Goal: Information Seeking & Learning: Find specific fact

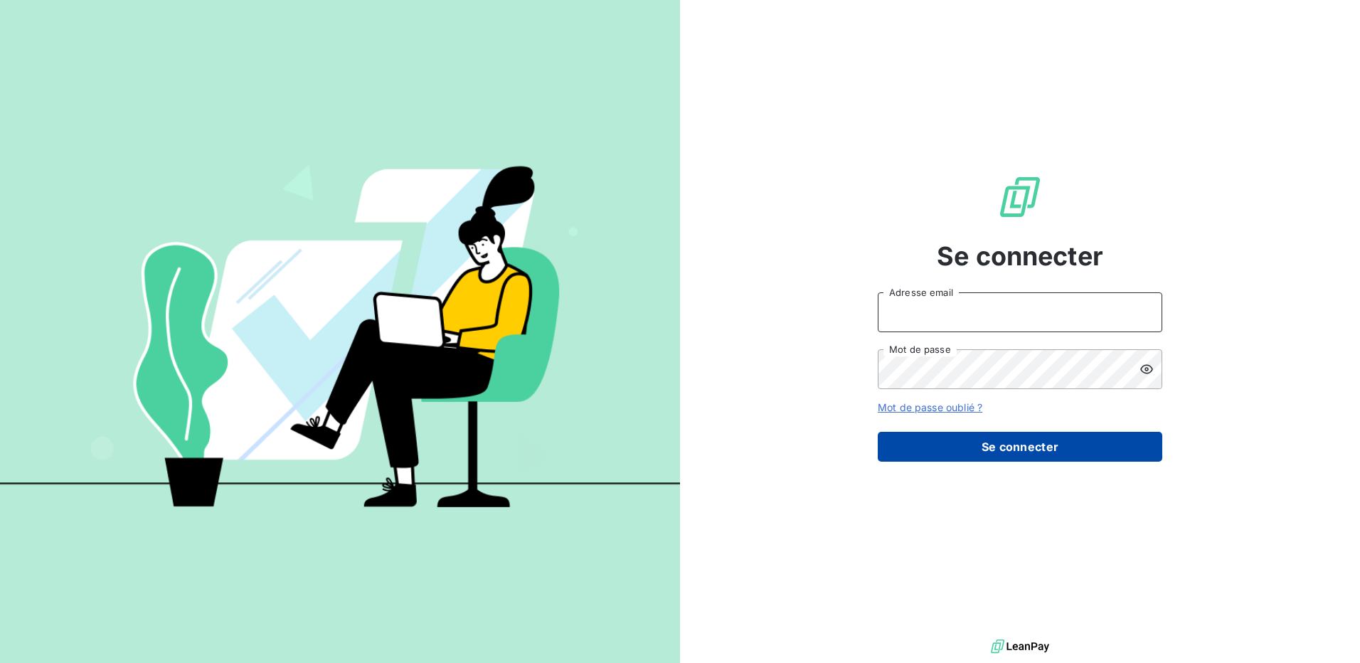
type input "clientsromibretagne@monier-environnement.com"
click at [970, 444] on button "Se connecter" at bounding box center [1020, 447] width 285 height 30
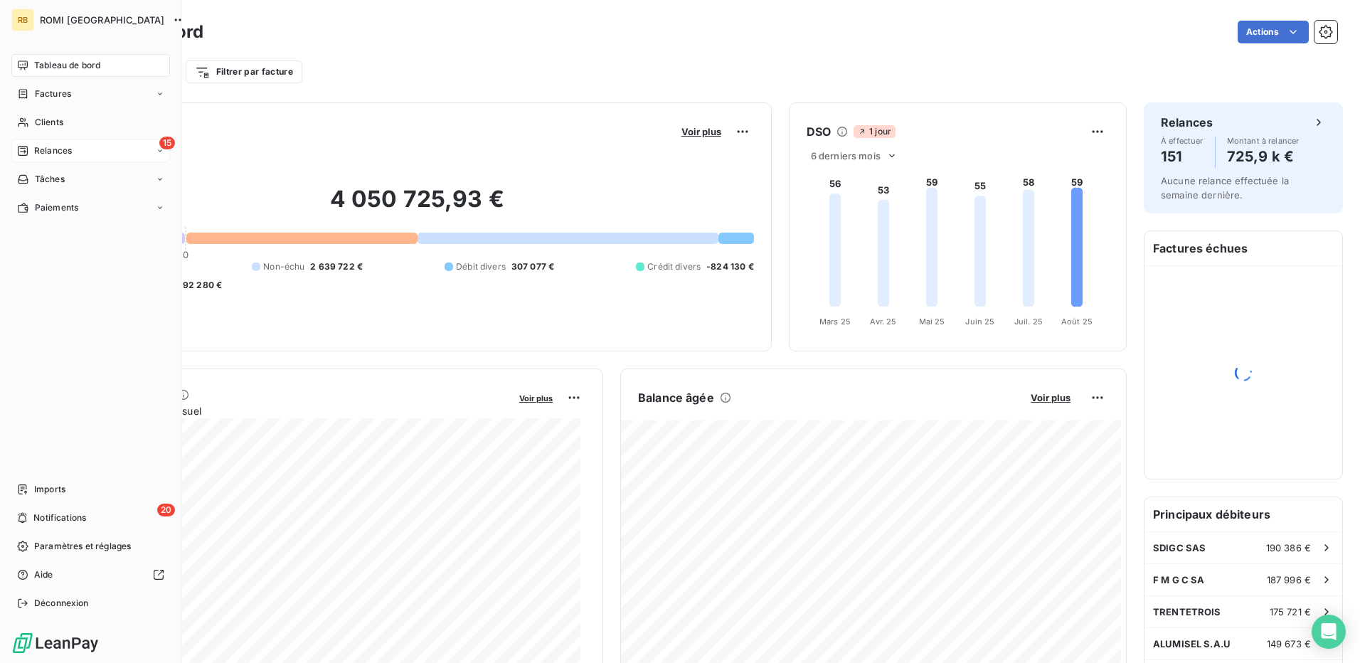
click at [96, 150] on div "15 Relances" at bounding box center [90, 150] width 159 height 23
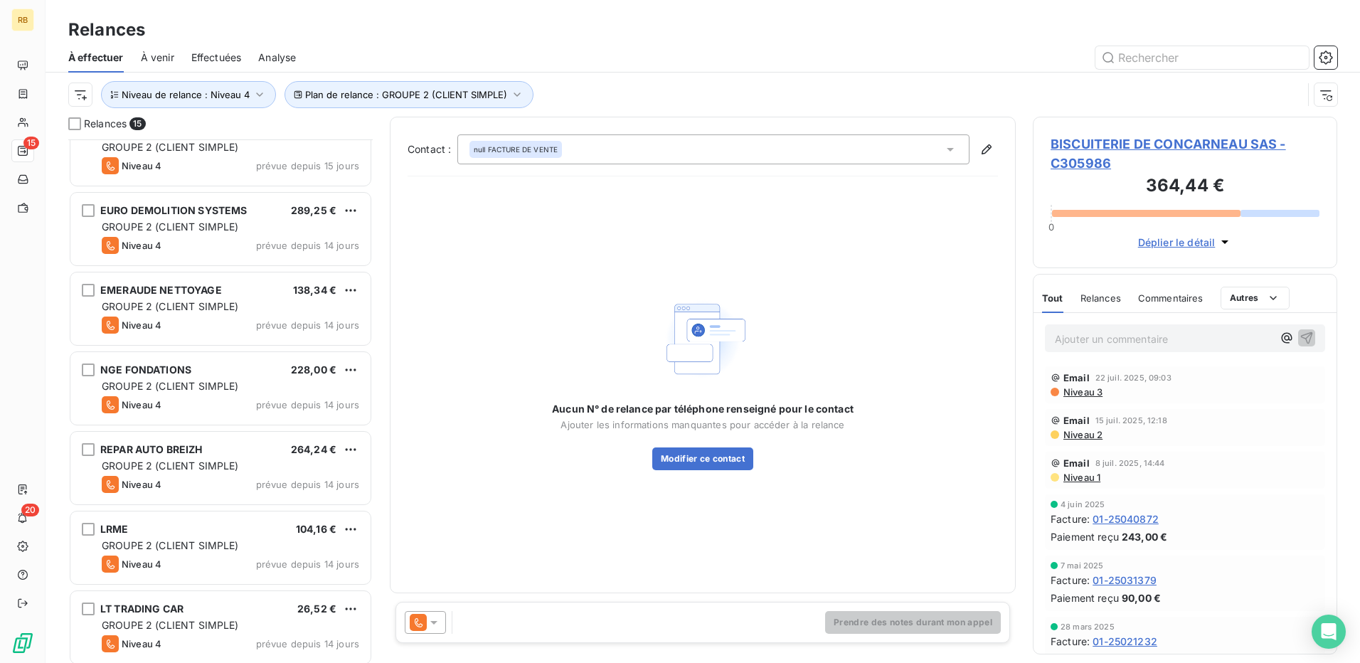
scroll to position [672, 0]
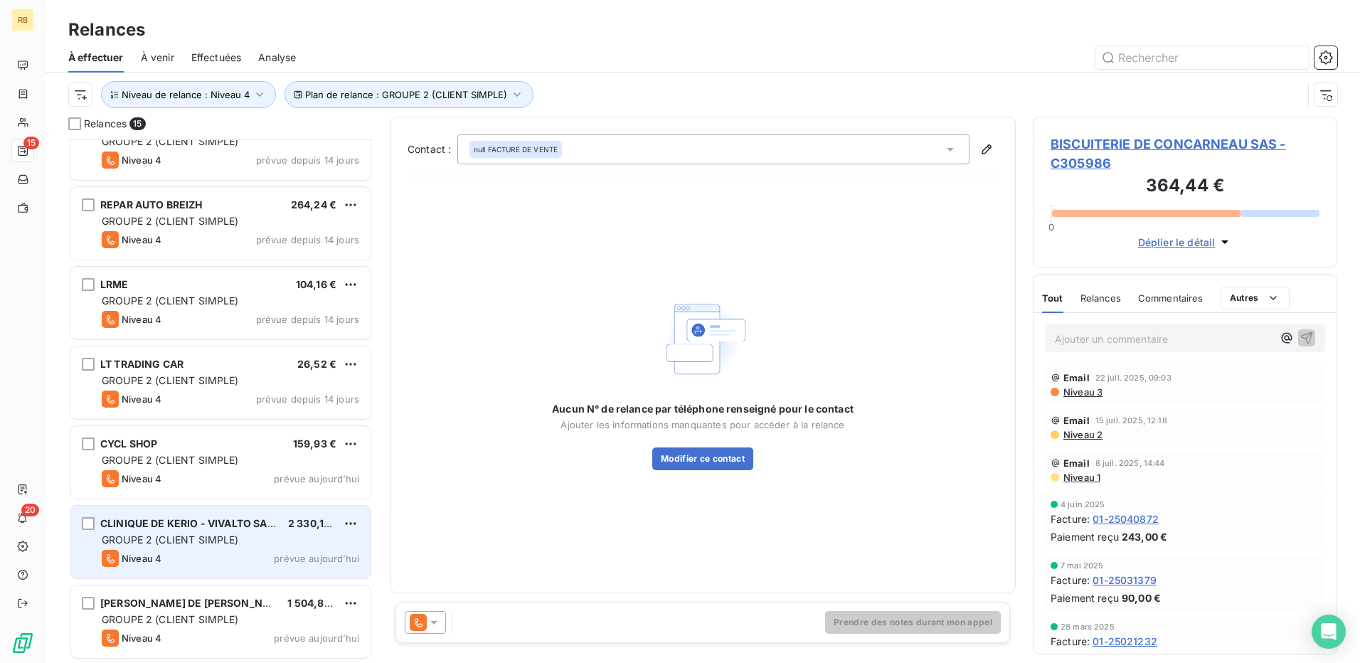
click at [253, 549] on div "CLINIQUE DE KERIO - VIVALTO SANTE 2 330,16 € GROUPE 2 (CLIENT SIMPLE) Niveau 4 …" at bounding box center [220, 542] width 300 height 73
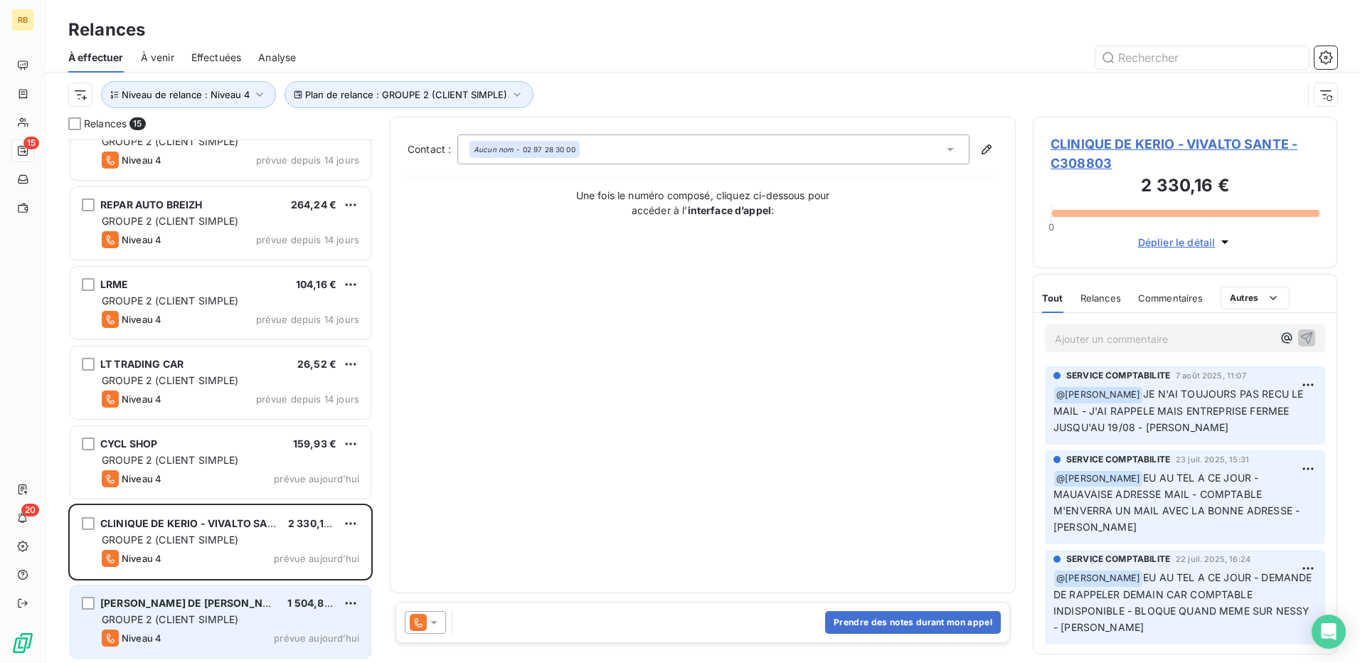
click at [180, 614] on span "GROUPE 2 (CLIENT SIMPLE)" at bounding box center [170, 619] width 137 height 12
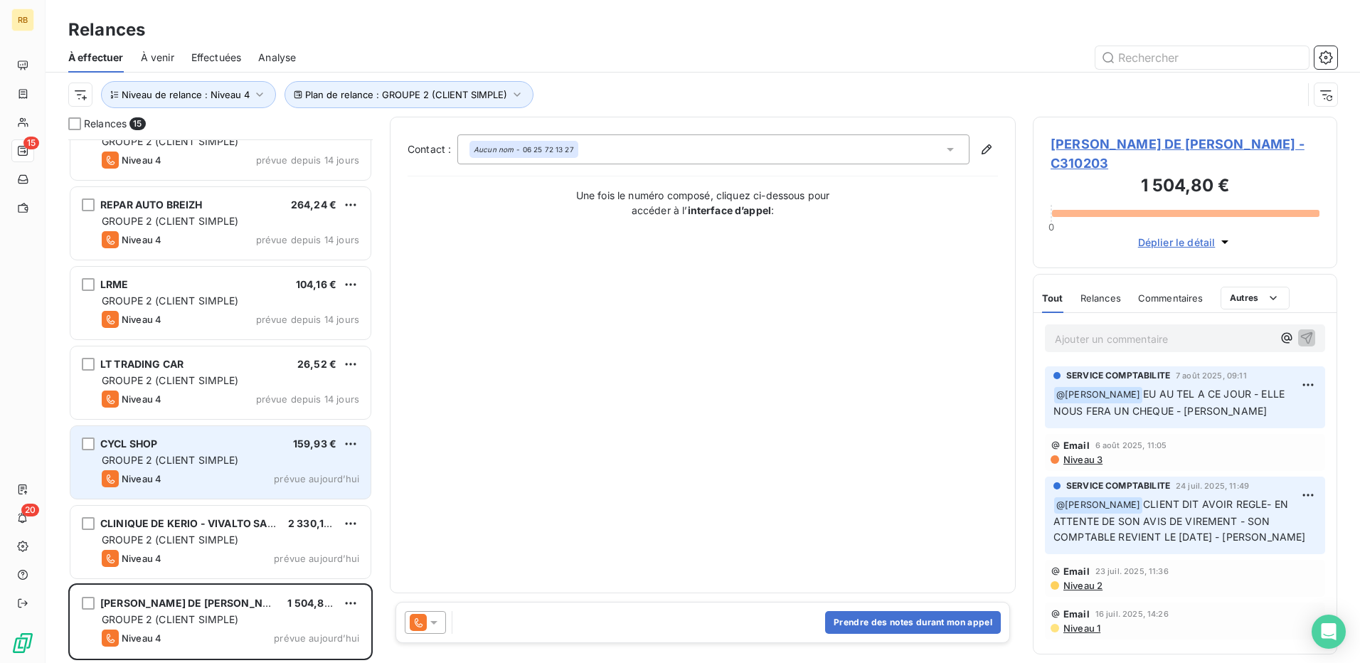
click at [127, 461] on span "GROUPE 2 (CLIENT SIMPLE)" at bounding box center [170, 460] width 137 height 12
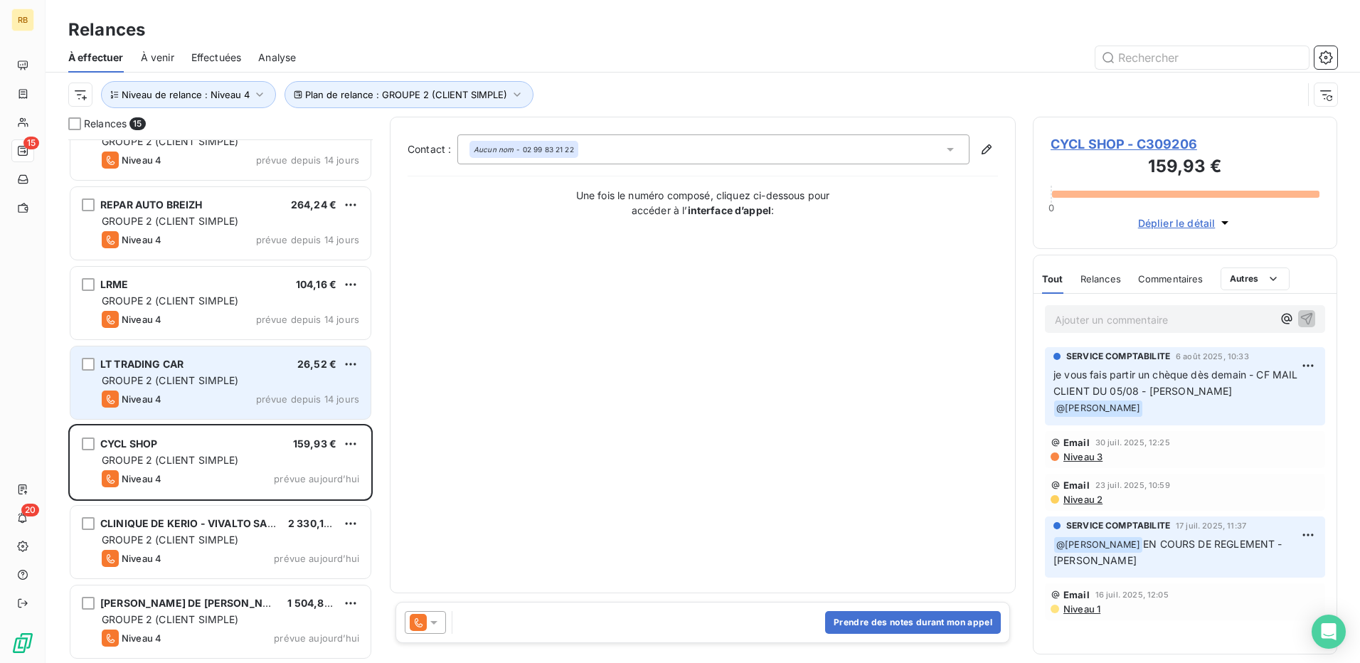
click at [131, 366] on span "LT TRADING CAR" at bounding box center [141, 364] width 83 height 12
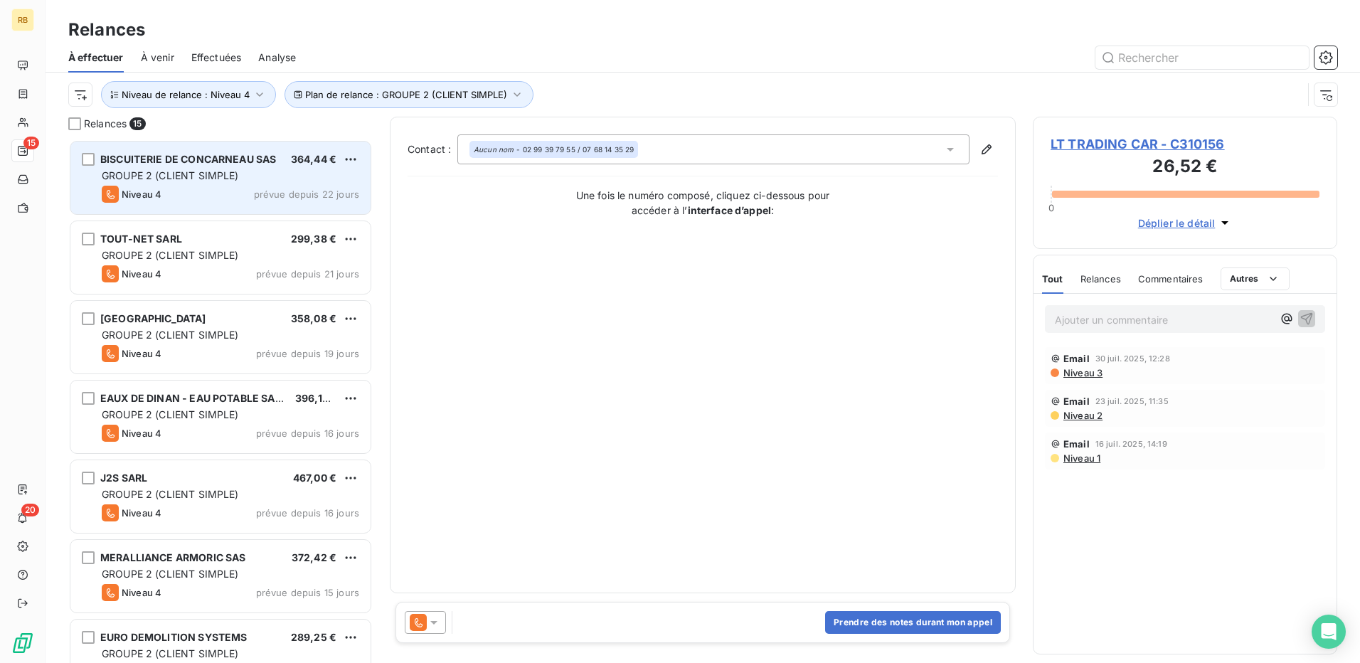
click at [174, 186] on div "Niveau 4 prévue depuis 22 jours" at bounding box center [231, 194] width 258 height 17
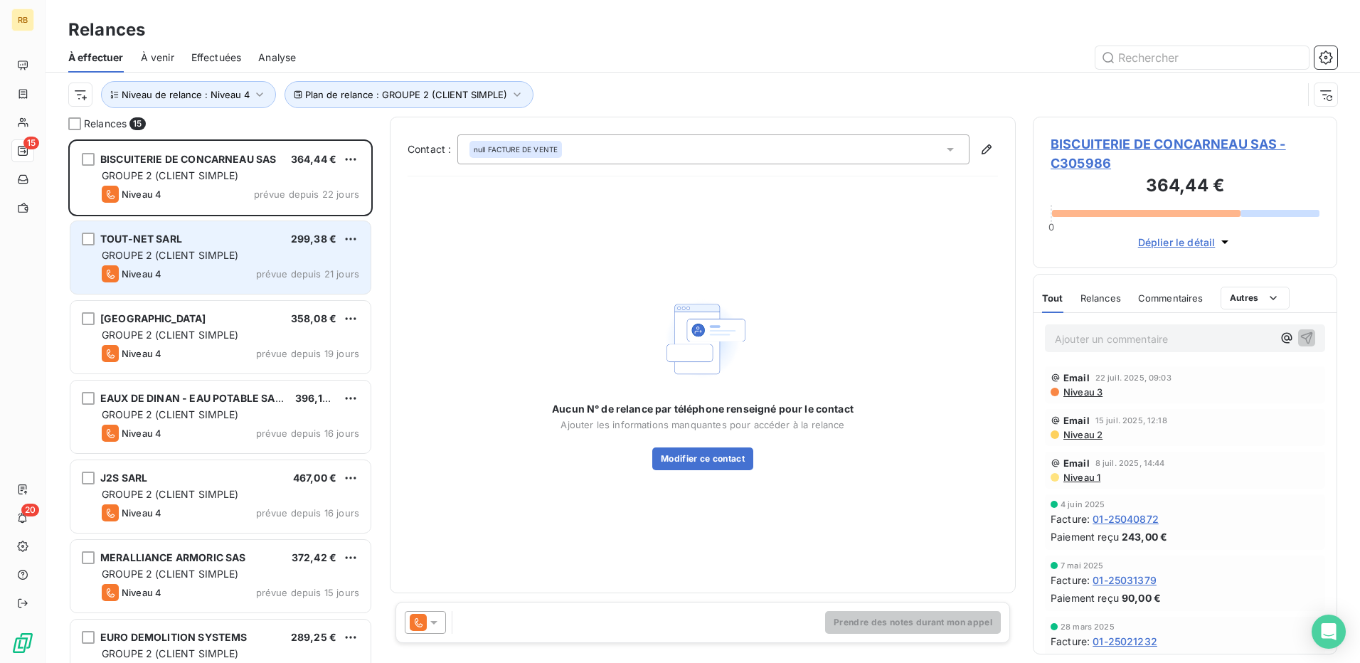
click at [194, 278] on div "Niveau 4 prévue depuis 21 jours" at bounding box center [231, 273] width 258 height 17
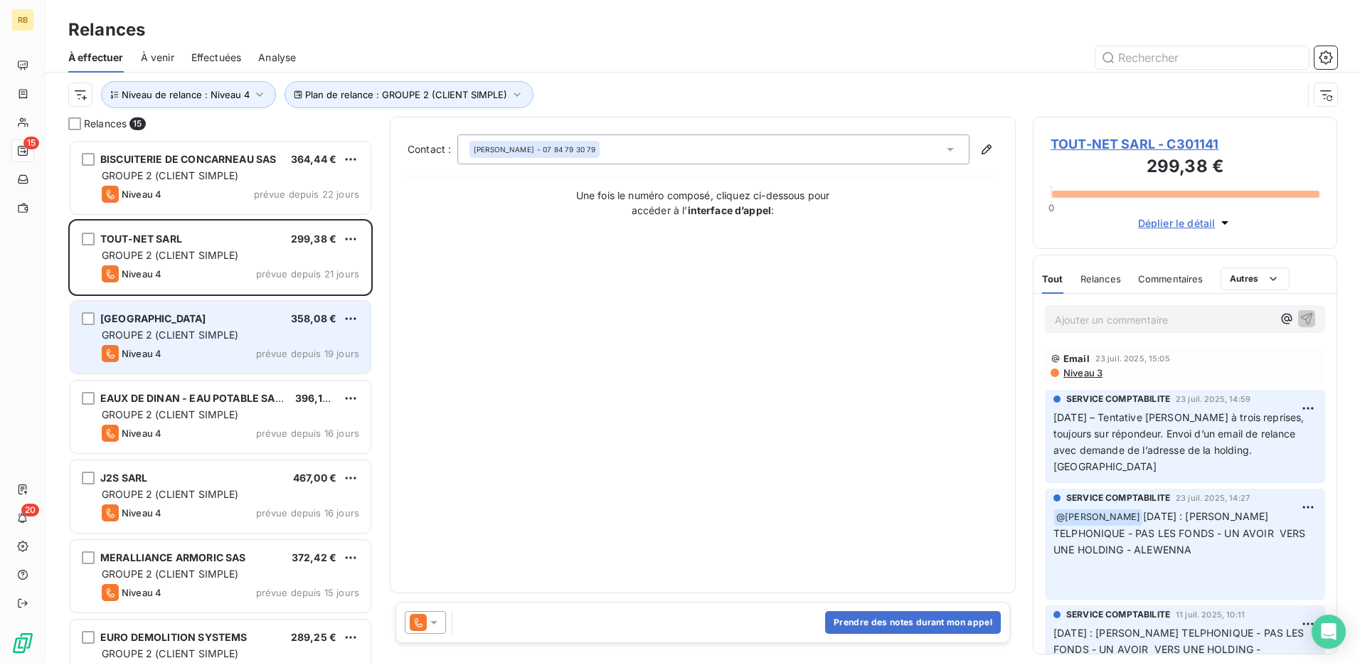
click at [193, 332] on span "GROUPE 2 (CLIENT SIMPLE)" at bounding box center [170, 335] width 137 height 12
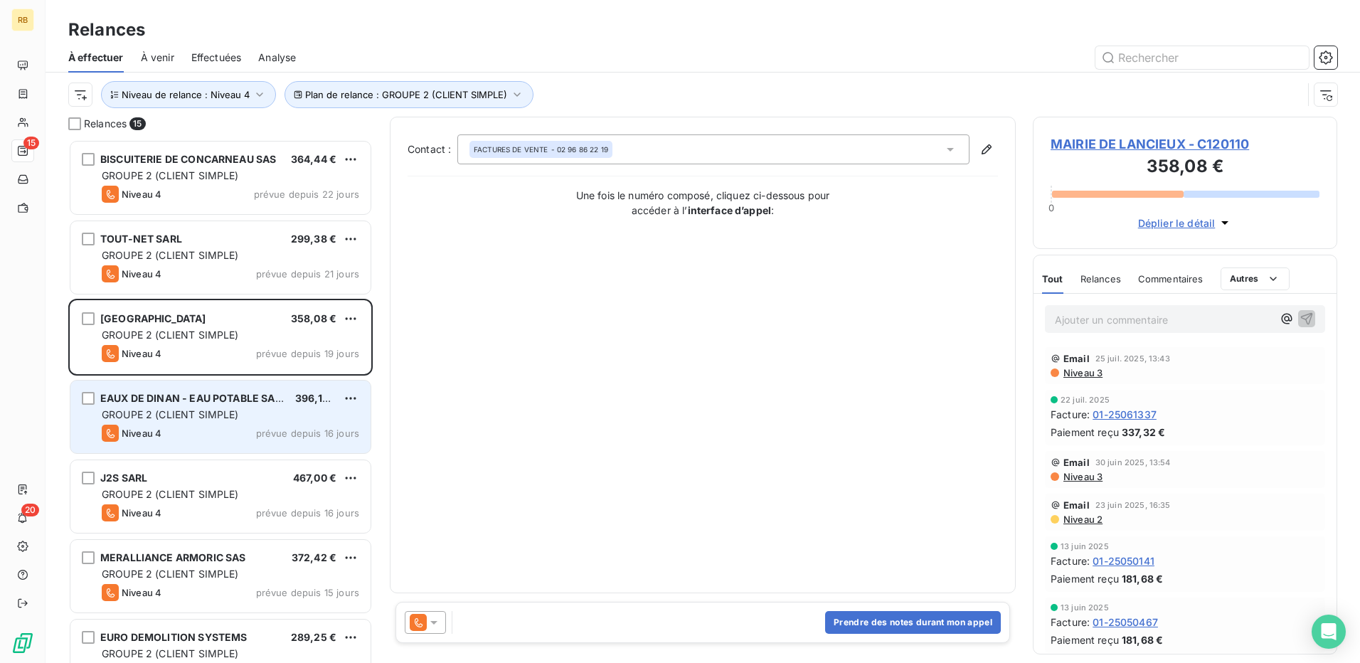
click at [165, 427] on div "Niveau 4 prévue depuis 16 jours" at bounding box center [231, 433] width 258 height 17
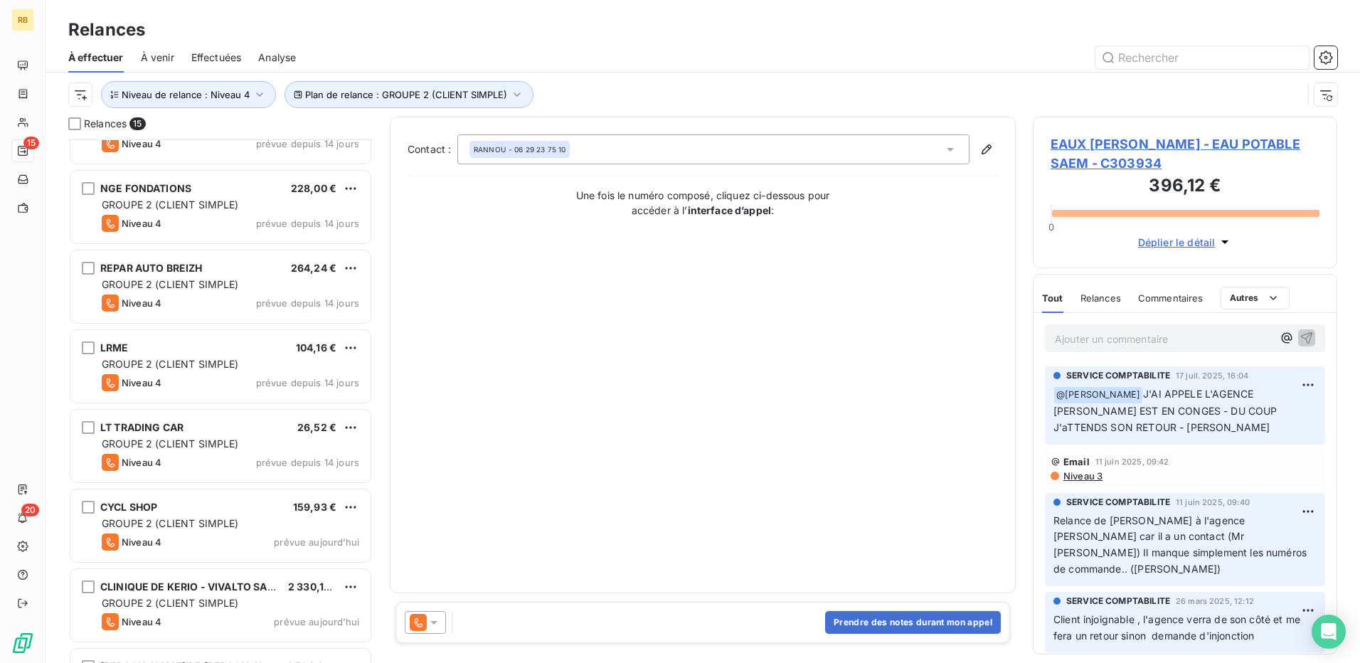
scroll to position [672, 0]
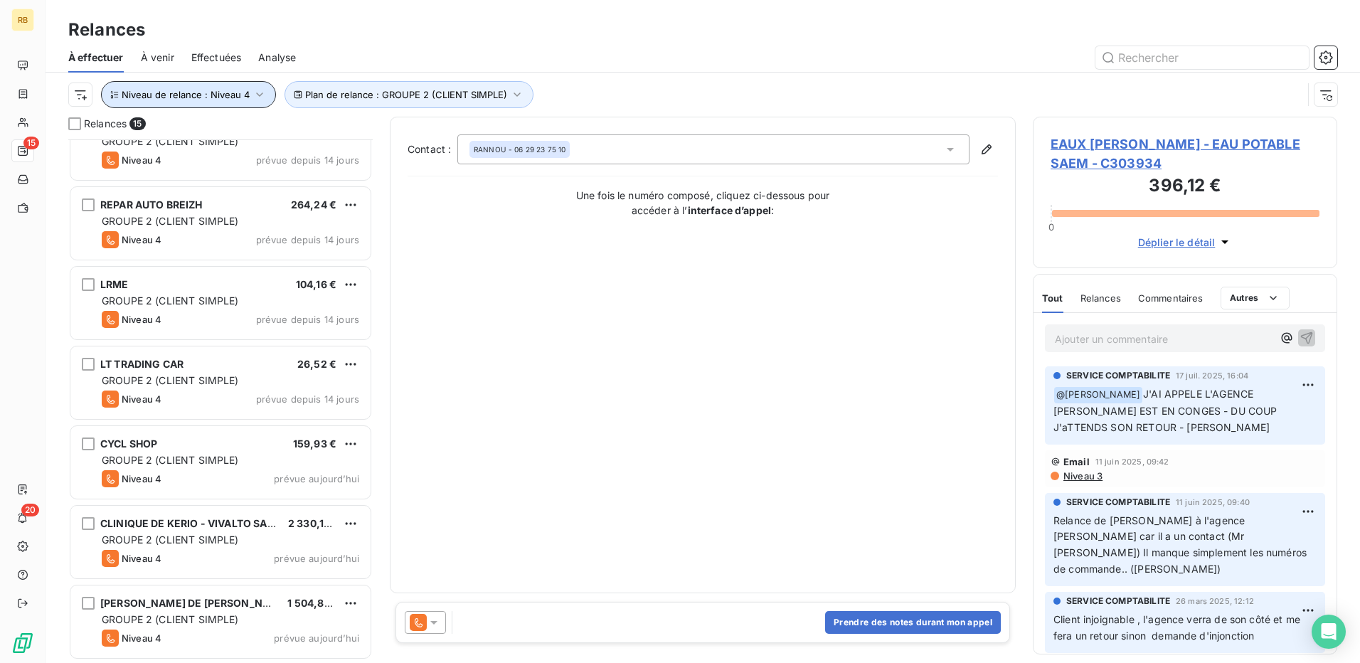
click at [229, 96] on span "Niveau de relance : Niveau 4" at bounding box center [186, 94] width 128 height 11
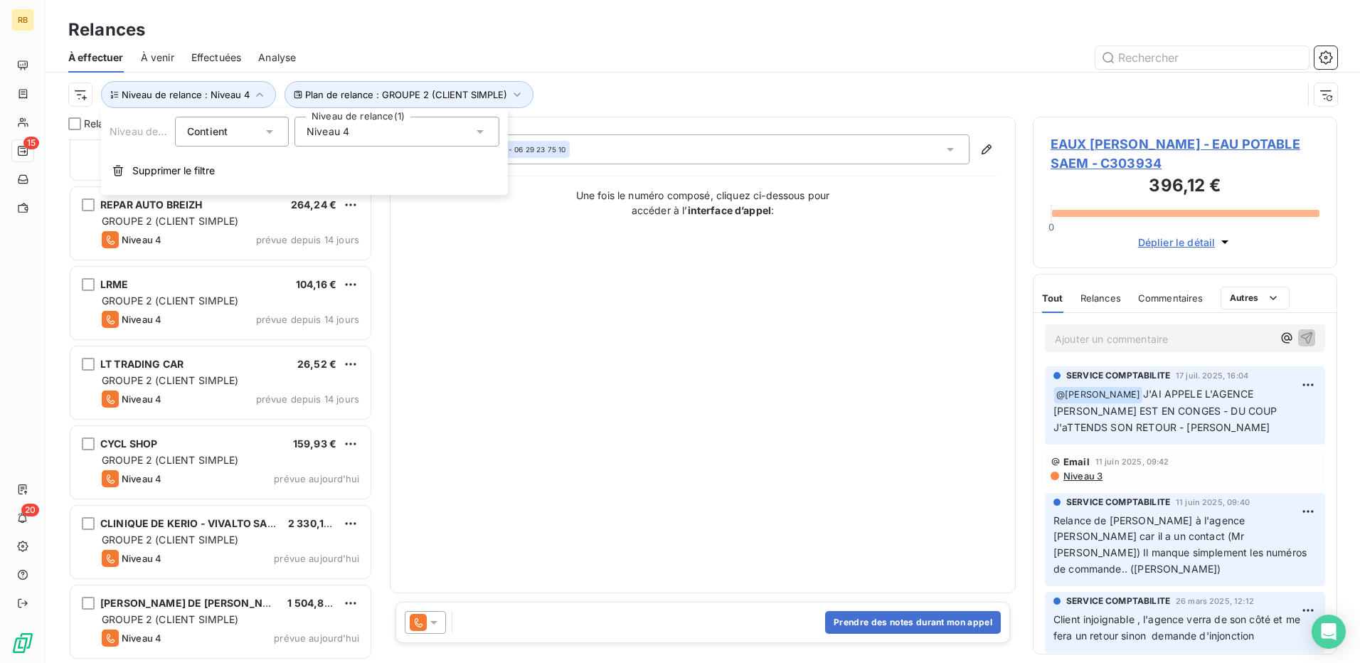
click at [364, 140] on div "Niveau 4" at bounding box center [397, 132] width 205 height 30
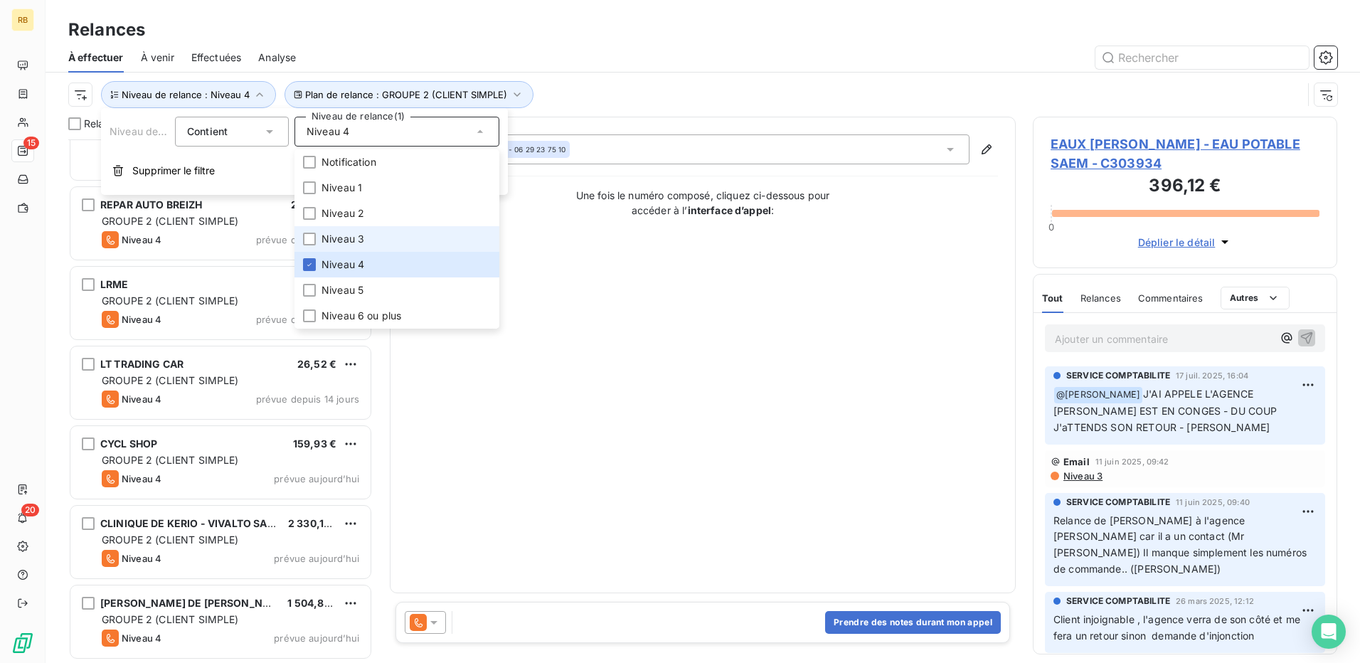
click at [372, 235] on li "Niveau 3" at bounding box center [397, 239] width 205 height 26
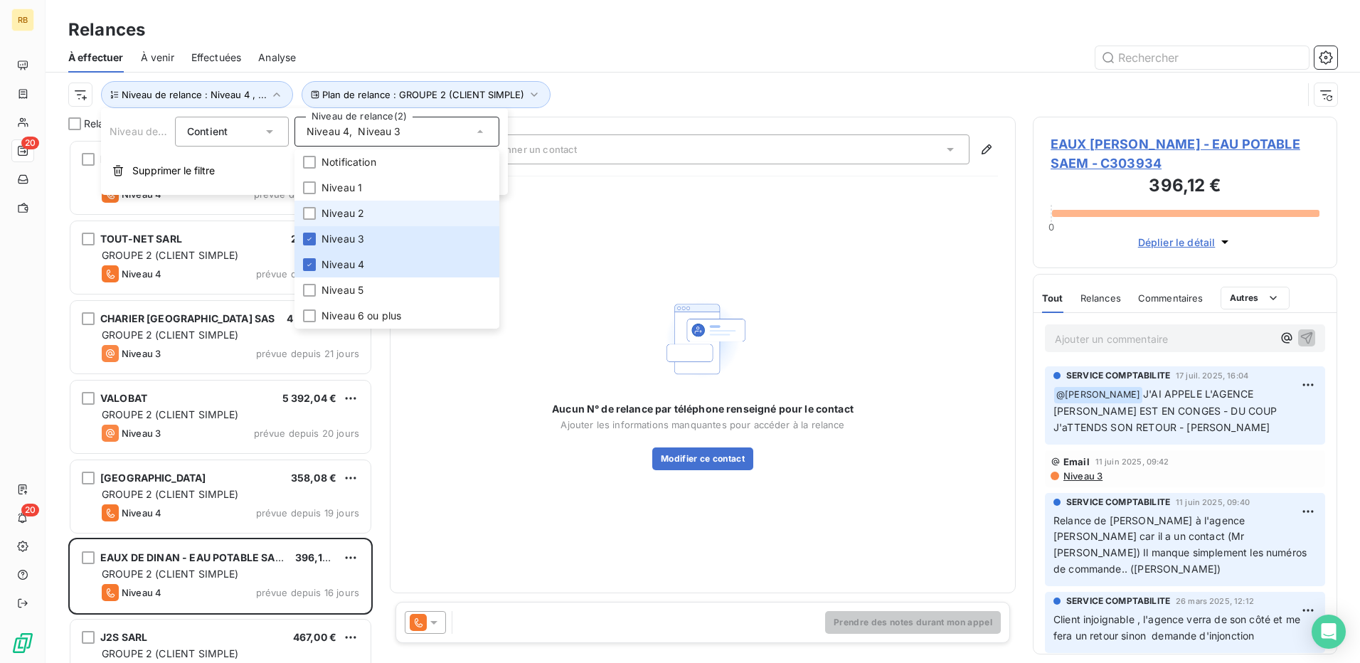
scroll to position [513, 294]
click at [368, 220] on li "Niveau 2" at bounding box center [397, 214] width 205 height 26
click at [376, 189] on li "Niveau 1" at bounding box center [397, 188] width 205 height 26
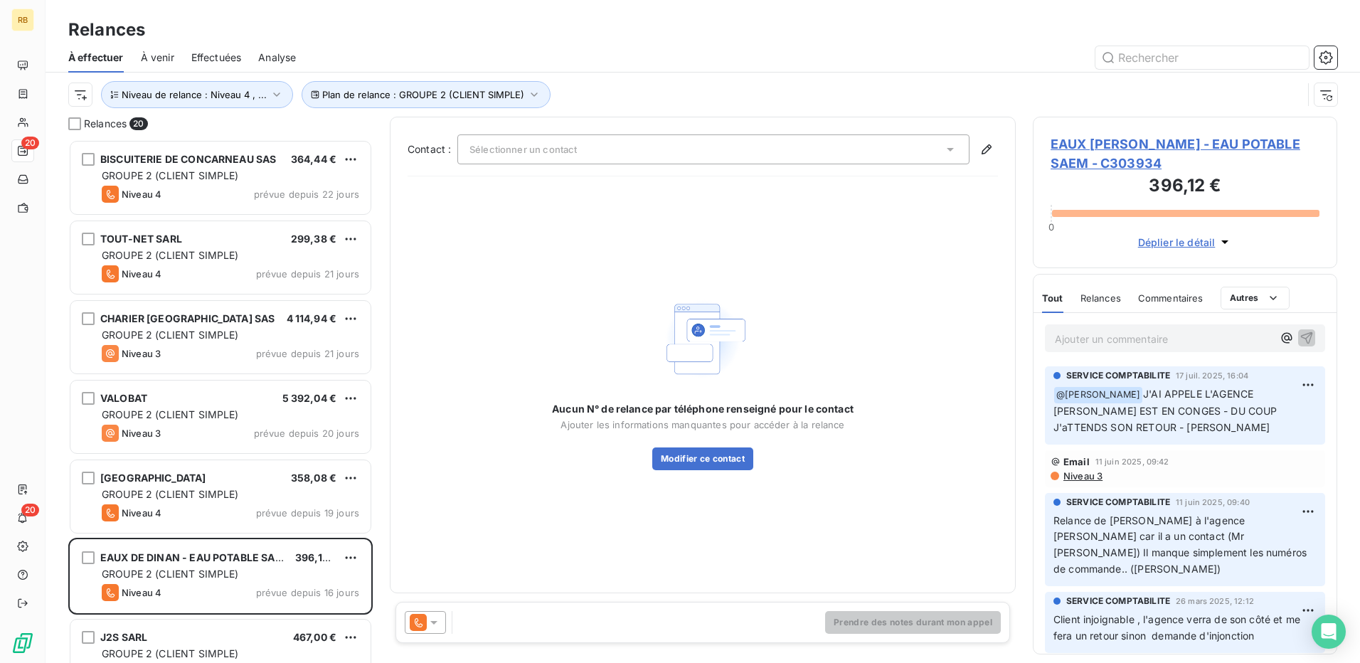
click at [736, 71] on div "À effectuer À venir Effectuées Analyse" at bounding box center [703, 58] width 1315 height 30
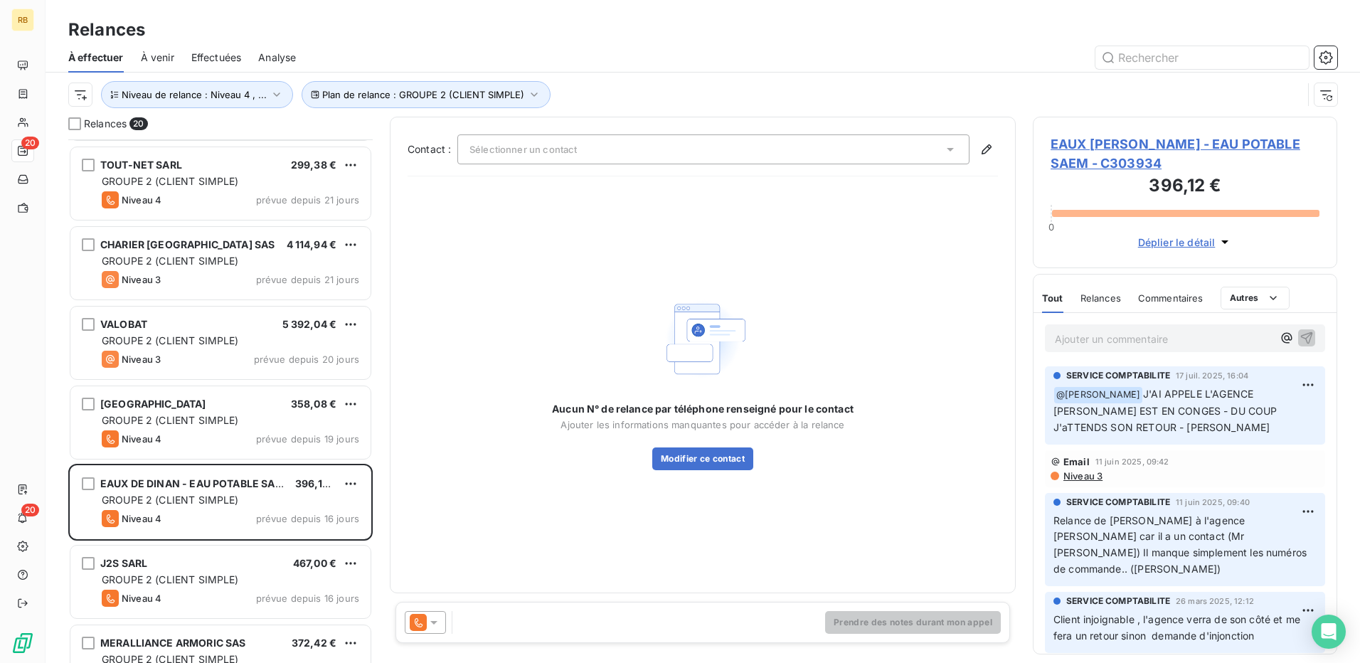
scroll to position [0, 0]
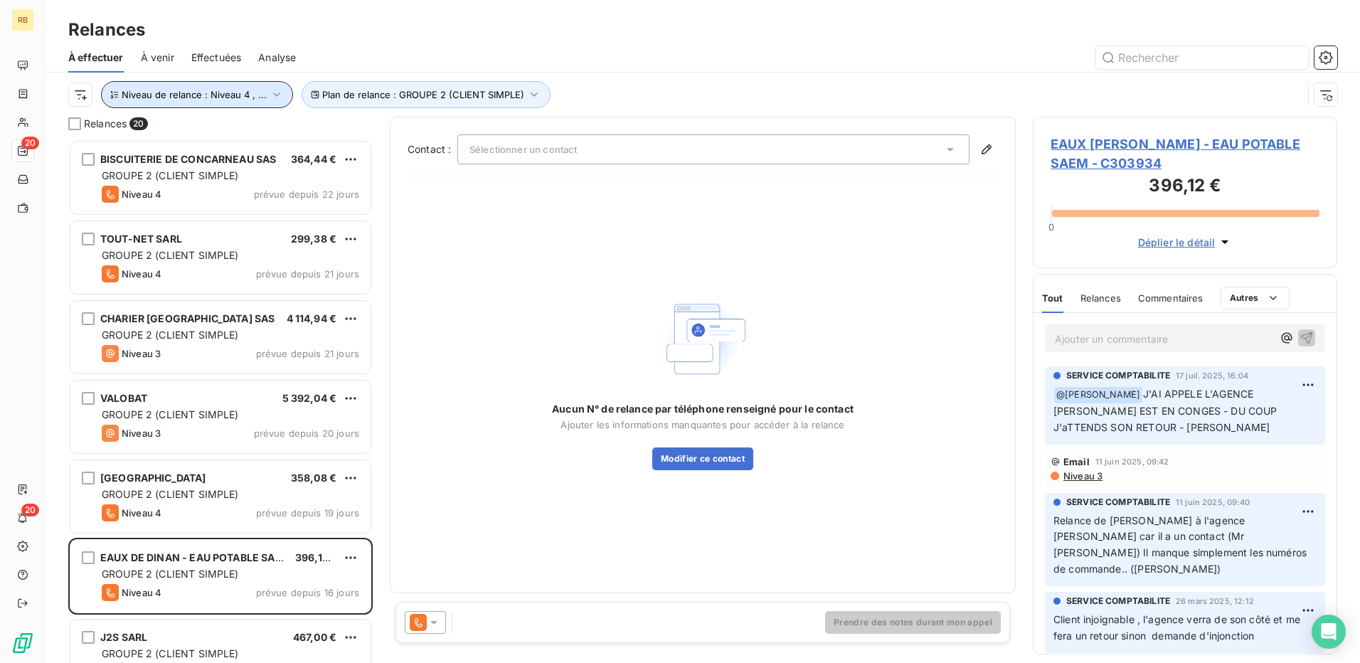
click at [254, 96] on span "Niveau de relance : Niveau 4 , ..." at bounding box center [194, 94] width 145 height 11
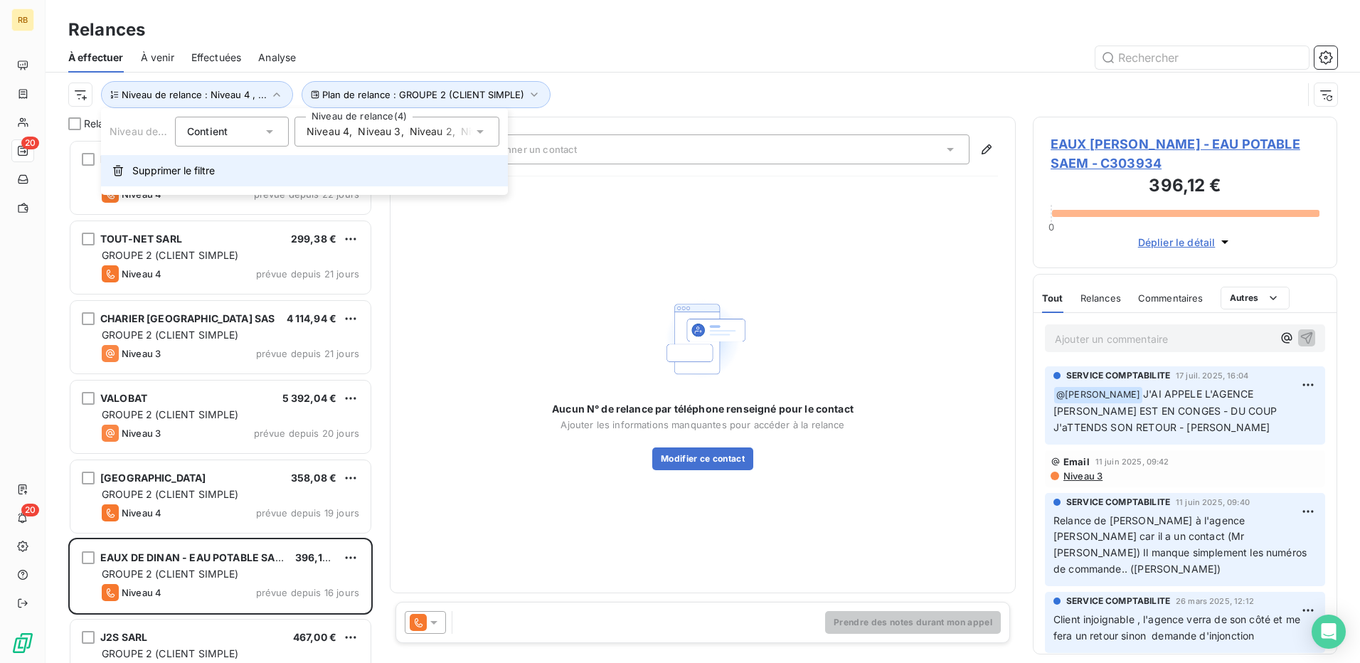
click at [210, 175] on span "Supprimer le filtre" at bounding box center [173, 171] width 83 height 14
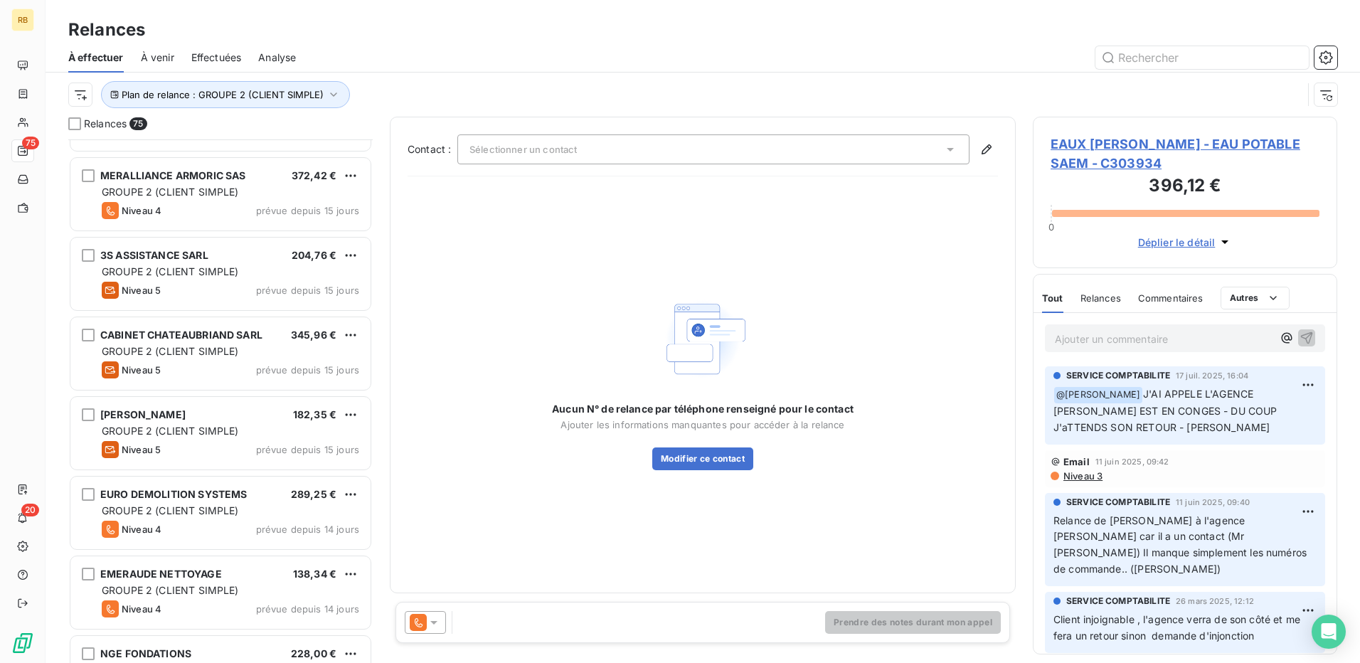
scroll to position [3319, 0]
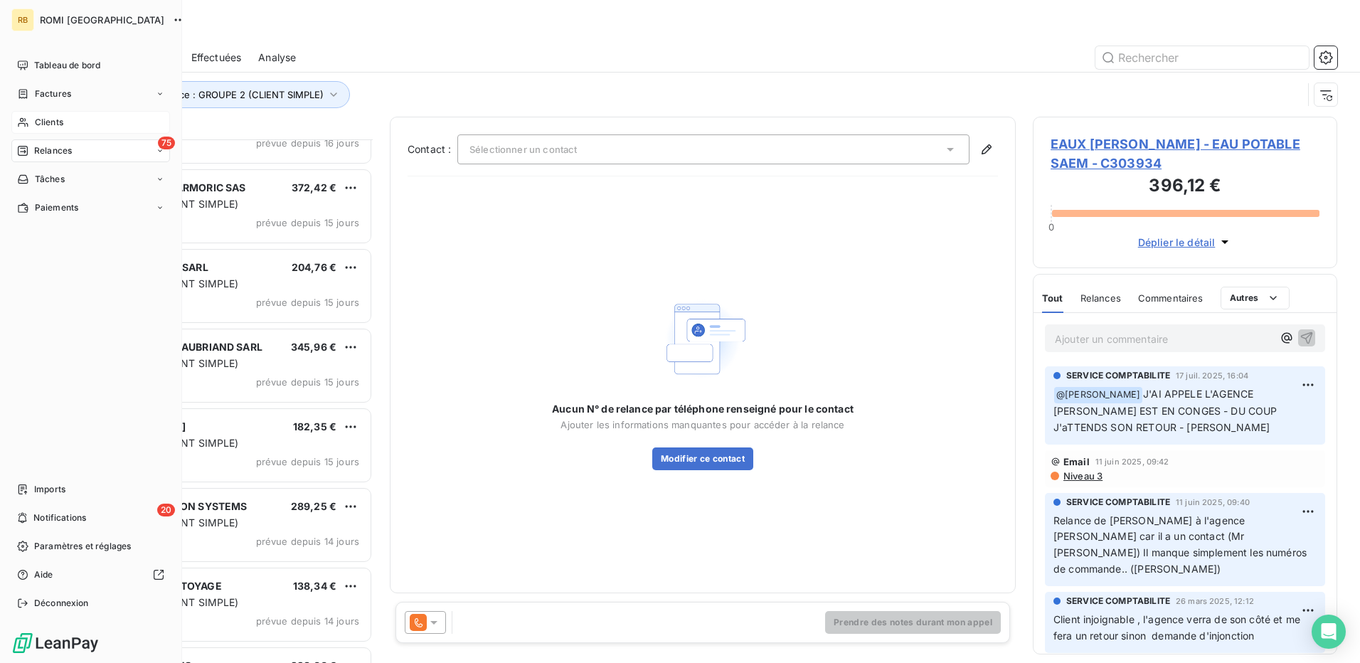
click at [63, 122] on span "Clients" at bounding box center [49, 122] width 28 height 13
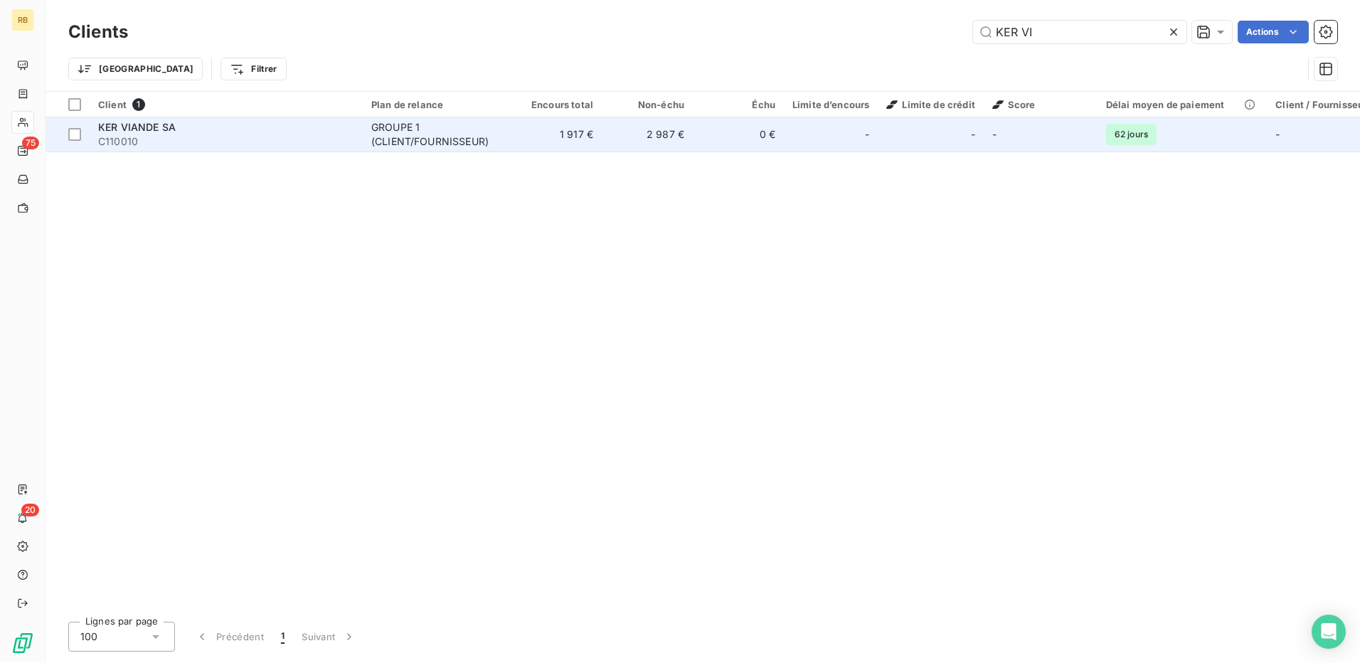
type input "KER VI"
click at [503, 149] on td "GROUPE 1 (CLIENT/FOURNISSEUR)" at bounding box center [437, 134] width 148 height 34
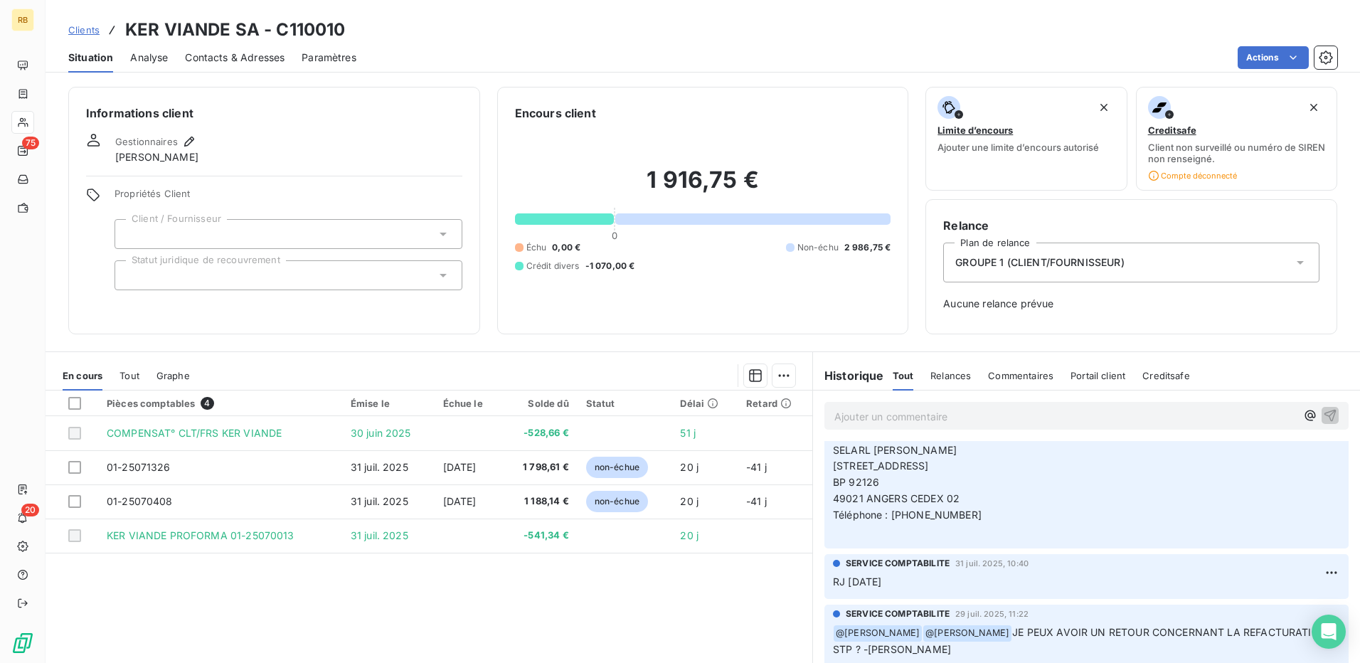
scroll to position [71, 0]
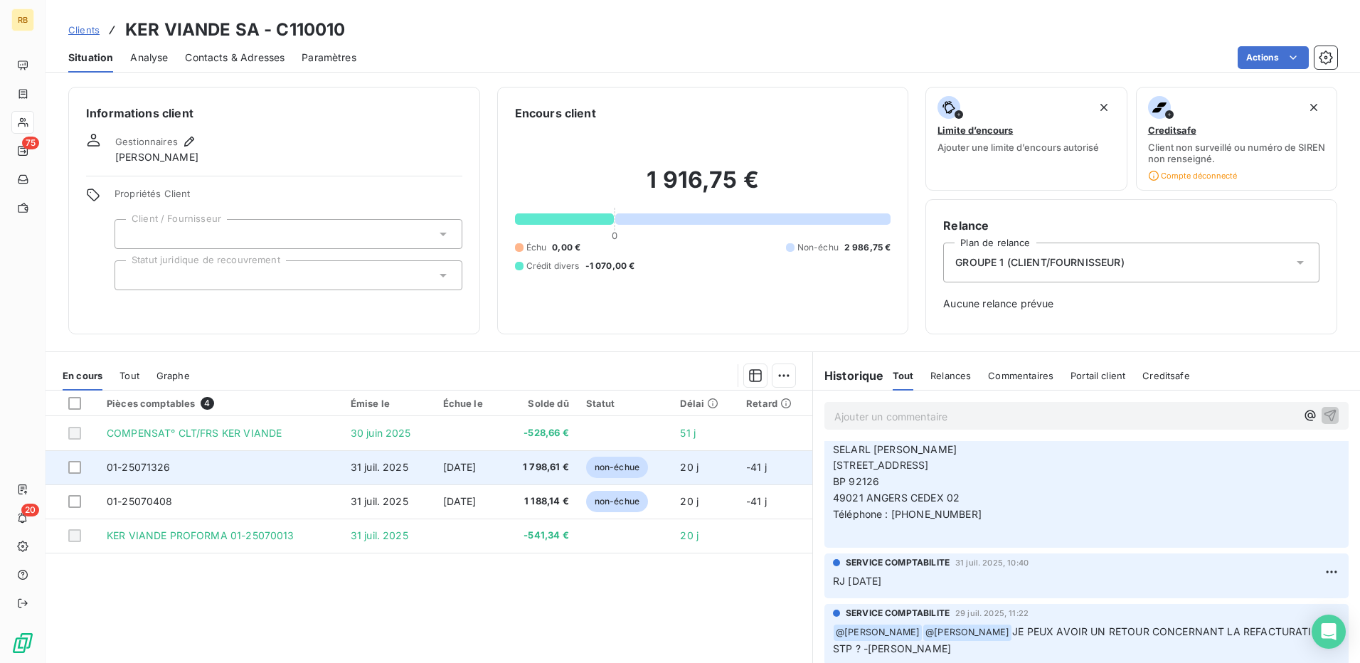
click at [150, 469] on span "01-25071326" at bounding box center [139, 467] width 64 height 12
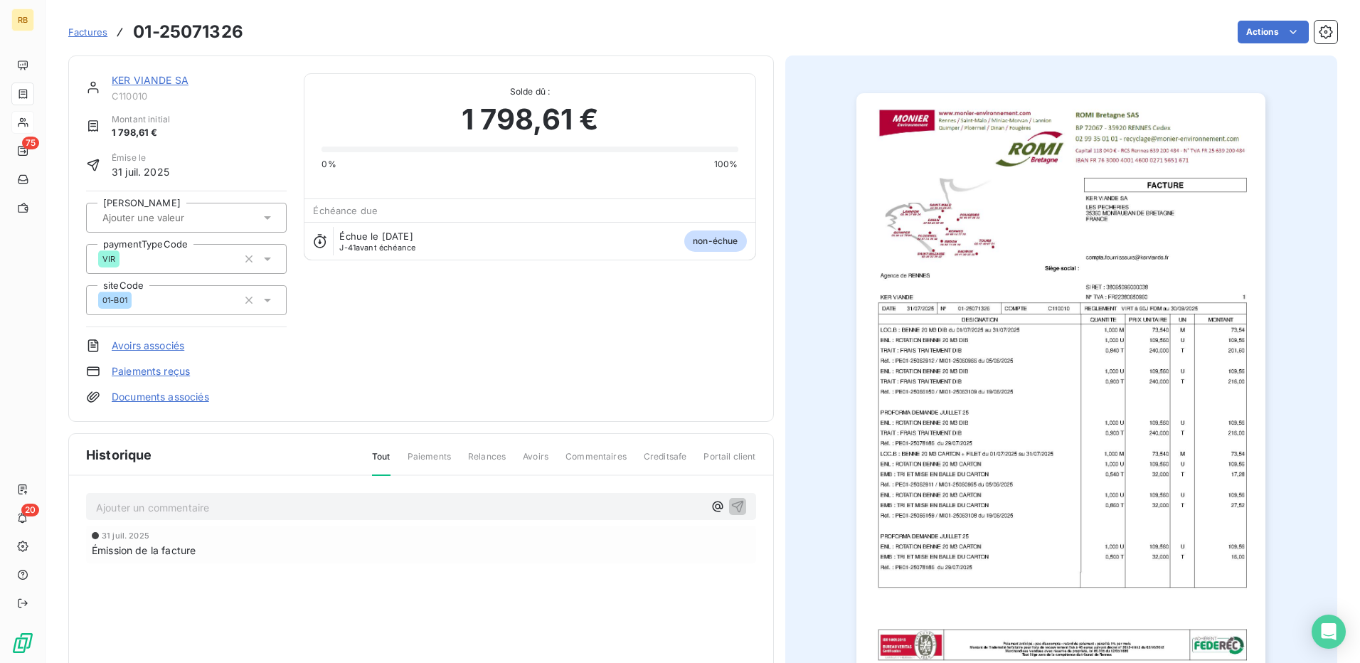
click at [1038, 503] on img "button" at bounding box center [1061, 382] width 409 height 579
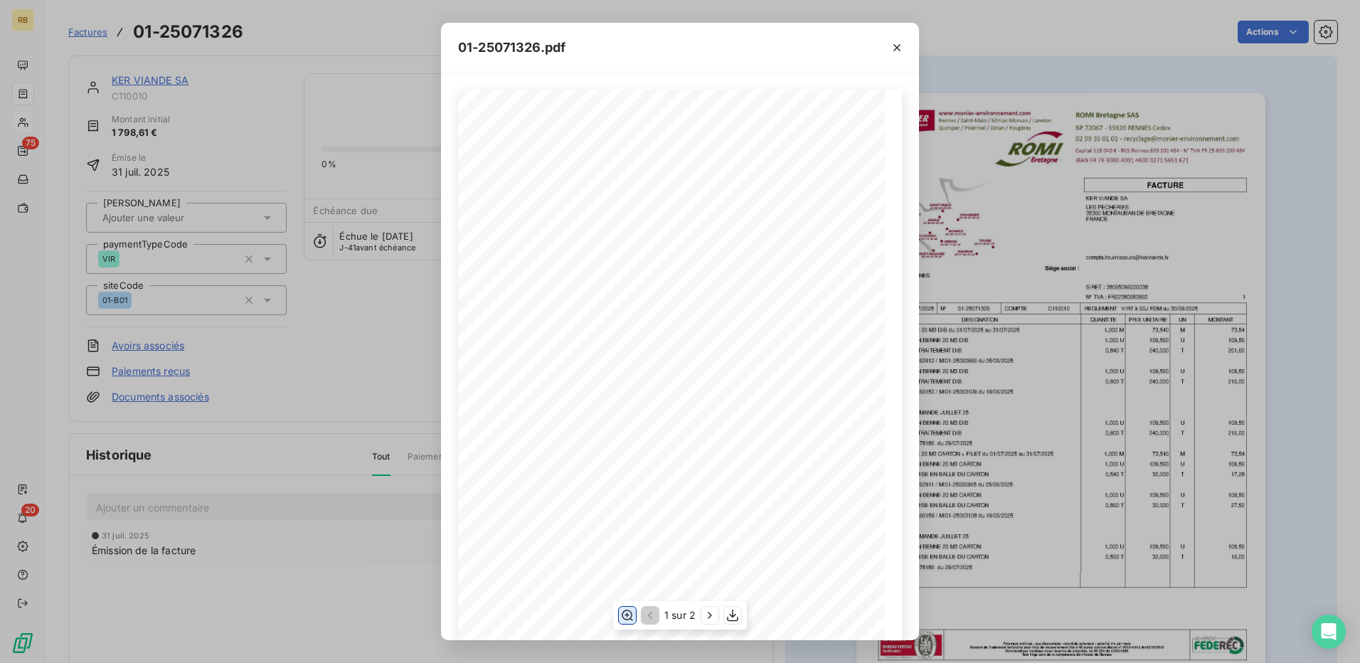
click at [624, 614] on icon "button" at bounding box center [627, 615] width 14 height 14
click at [276, 116] on div "01-25071326.pdf C110010 FACTURE 01-25071326 [DATE] KER VIANDE SA [GEOGRAPHIC_DA…" at bounding box center [680, 331] width 1360 height 663
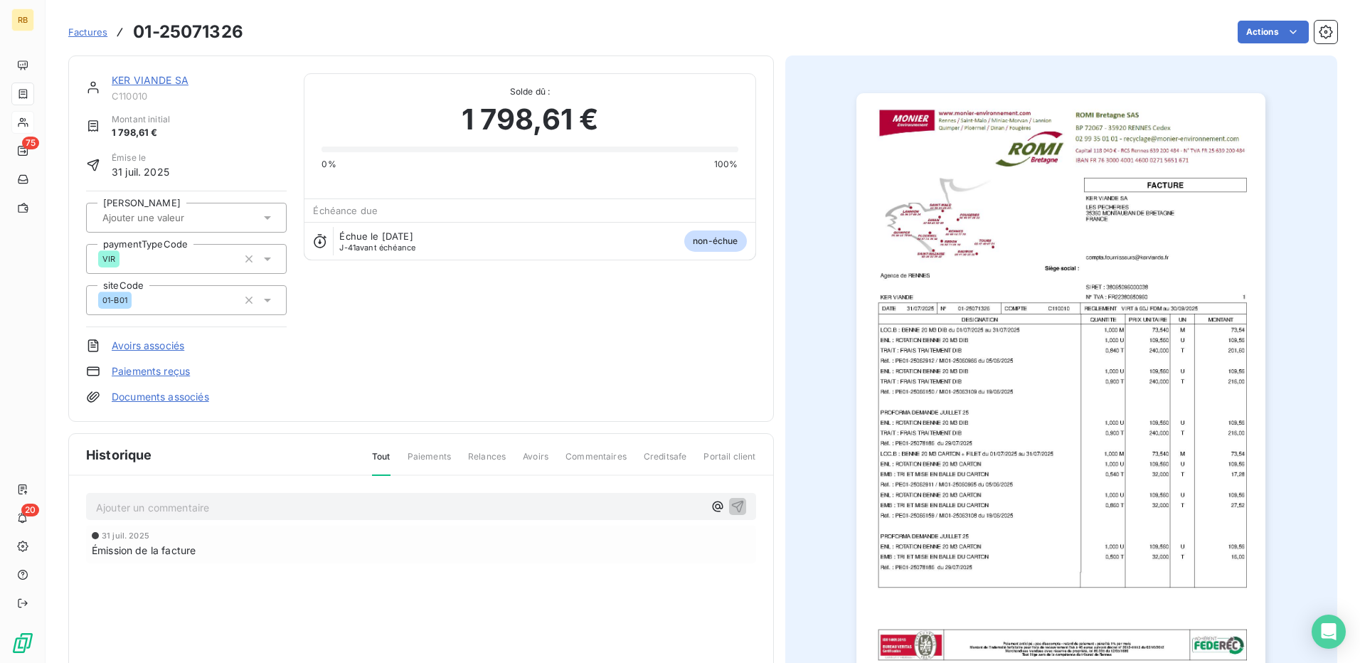
click at [165, 82] on link "KER VIANDE SA" at bounding box center [150, 80] width 77 height 12
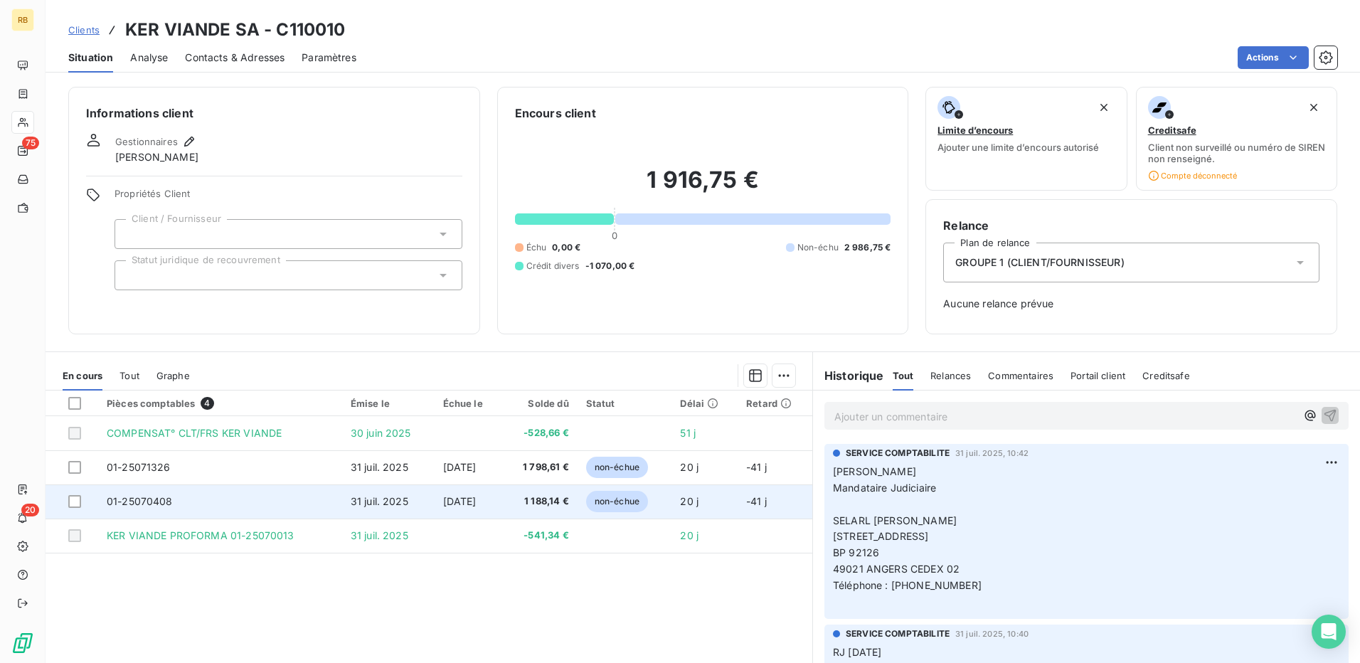
click at [154, 507] on td "01-25070408" at bounding box center [220, 501] width 244 height 34
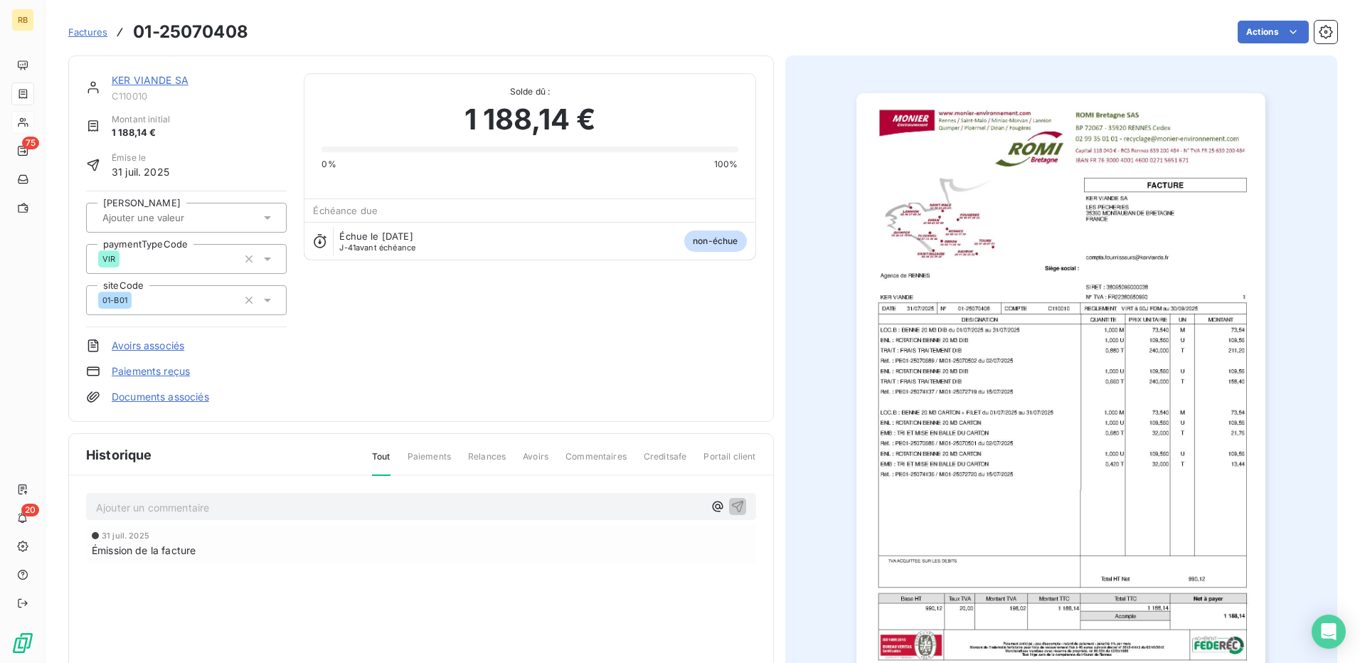
click at [980, 406] on img "button" at bounding box center [1061, 382] width 409 height 579
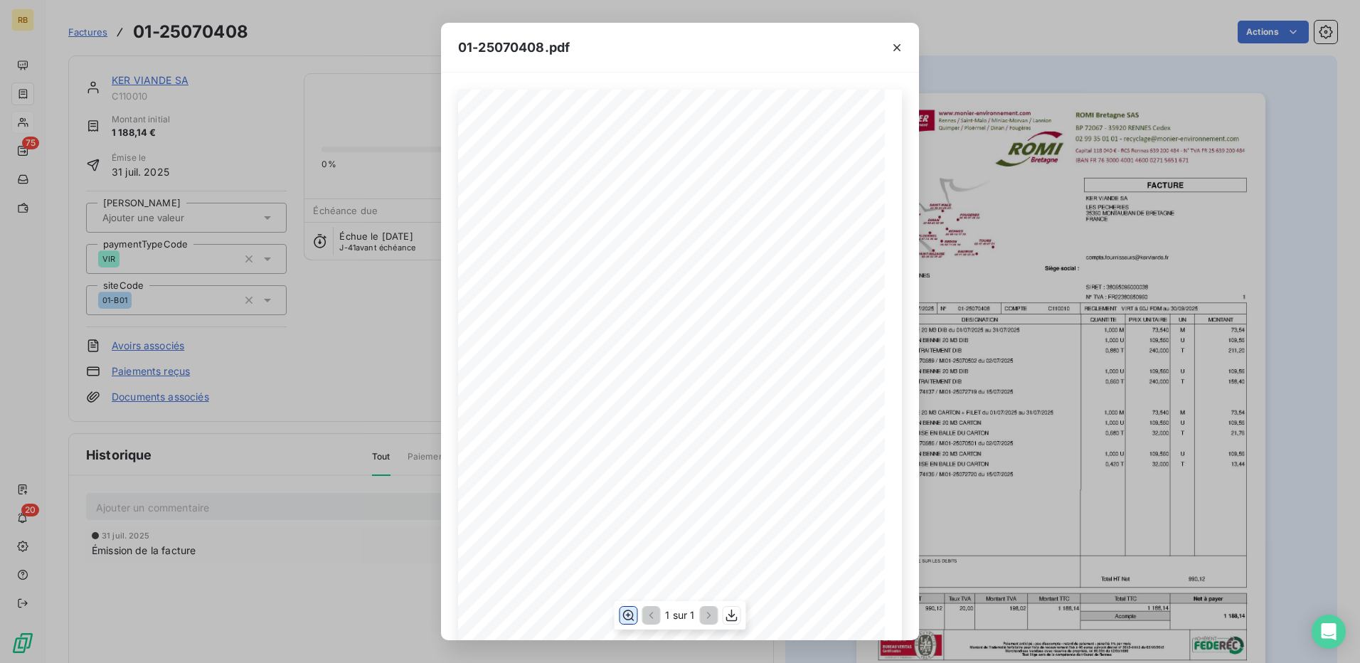
click at [630, 615] on icon "button" at bounding box center [628, 615] width 14 height 14
click at [376, 185] on div "01-25070408.pdf C110010 FACTURE 01-25070408 [DATE] KER VIANDE SA [GEOGRAPHIC_DA…" at bounding box center [680, 331] width 1360 height 663
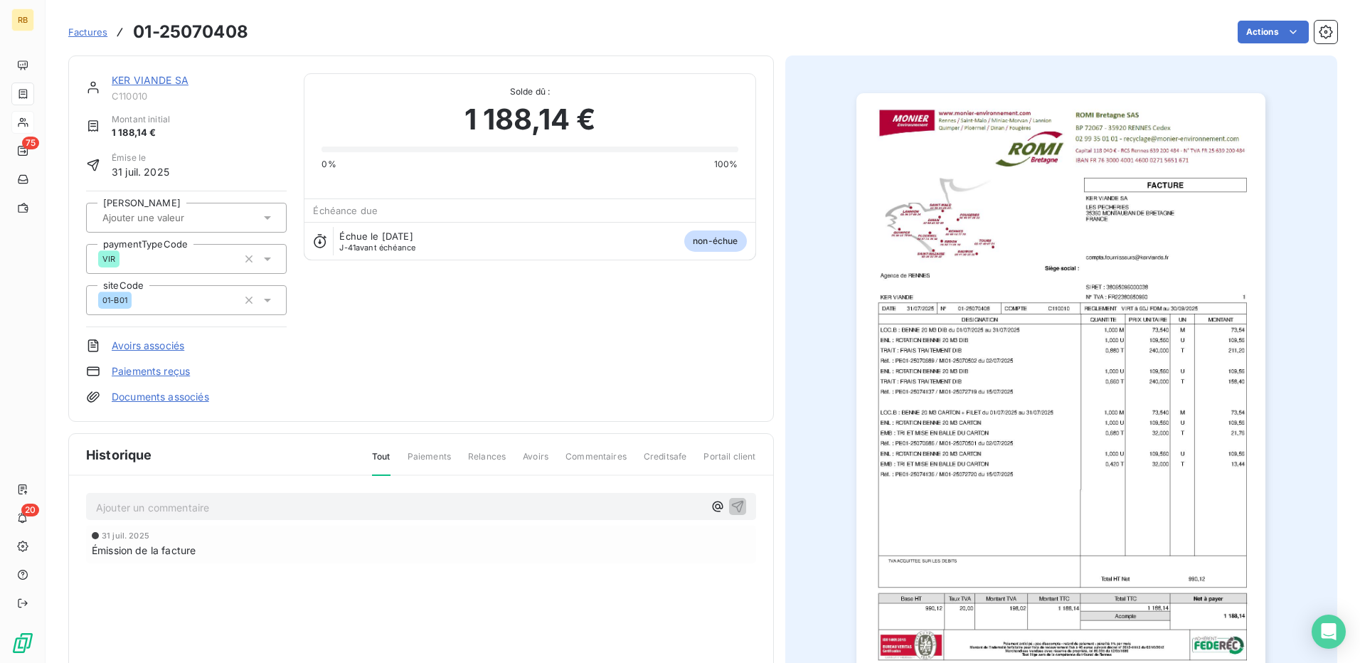
click at [159, 73] on div "KER VIANDE SA C110010 Montant initial 1 188,14 € Émise le 31 juil. 2025 Saisie …" at bounding box center [421, 238] width 706 height 366
click at [182, 88] on div "KER VIANDE SA" at bounding box center [199, 80] width 175 height 14
click at [173, 83] on link "KER VIANDE SA" at bounding box center [150, 80] width 77 height 12
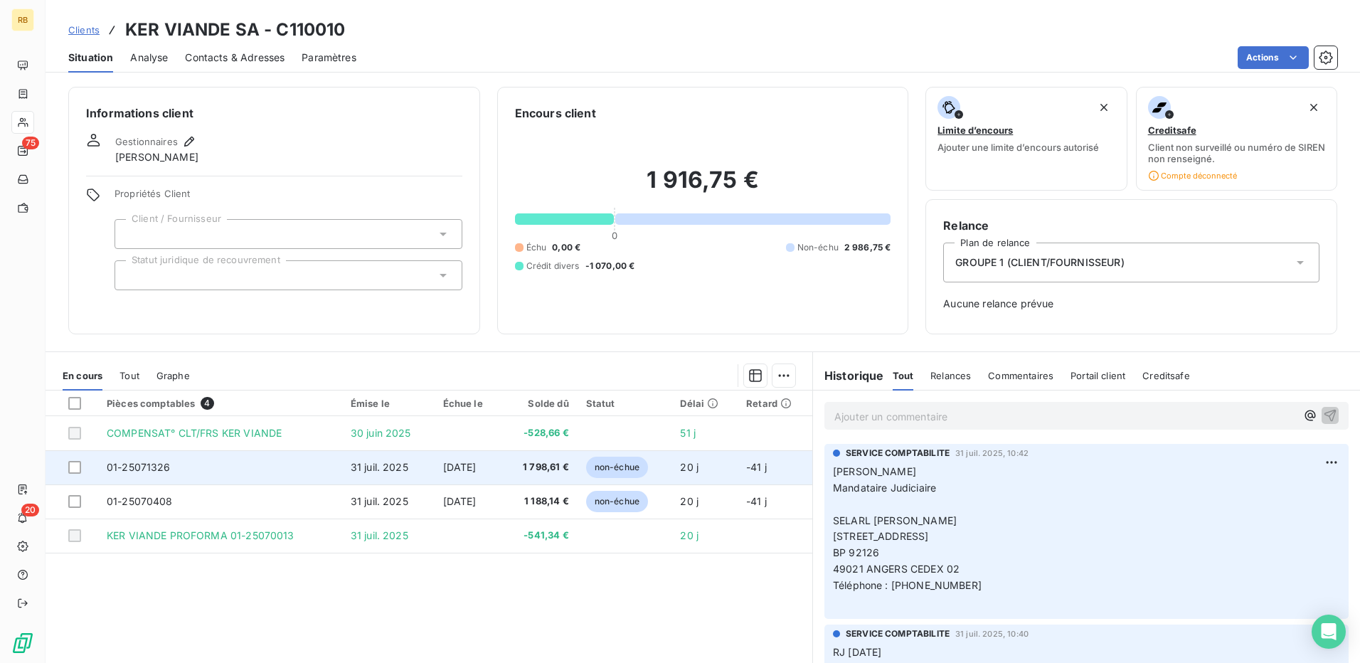
click at [155, 470] on span "01-25071326" at bounding box center [139, 467] width 64 height 12
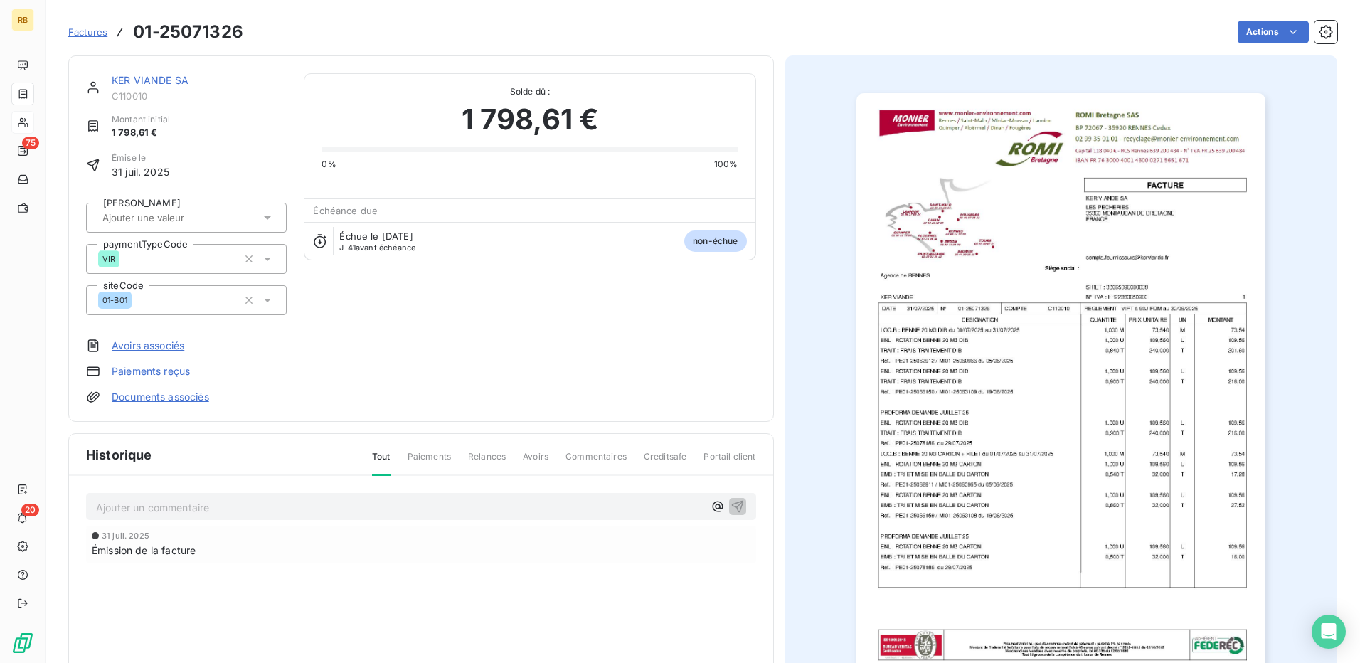
click at [1096, 447] on img "button" at bounding box center [1061, 382] width 409 height 579
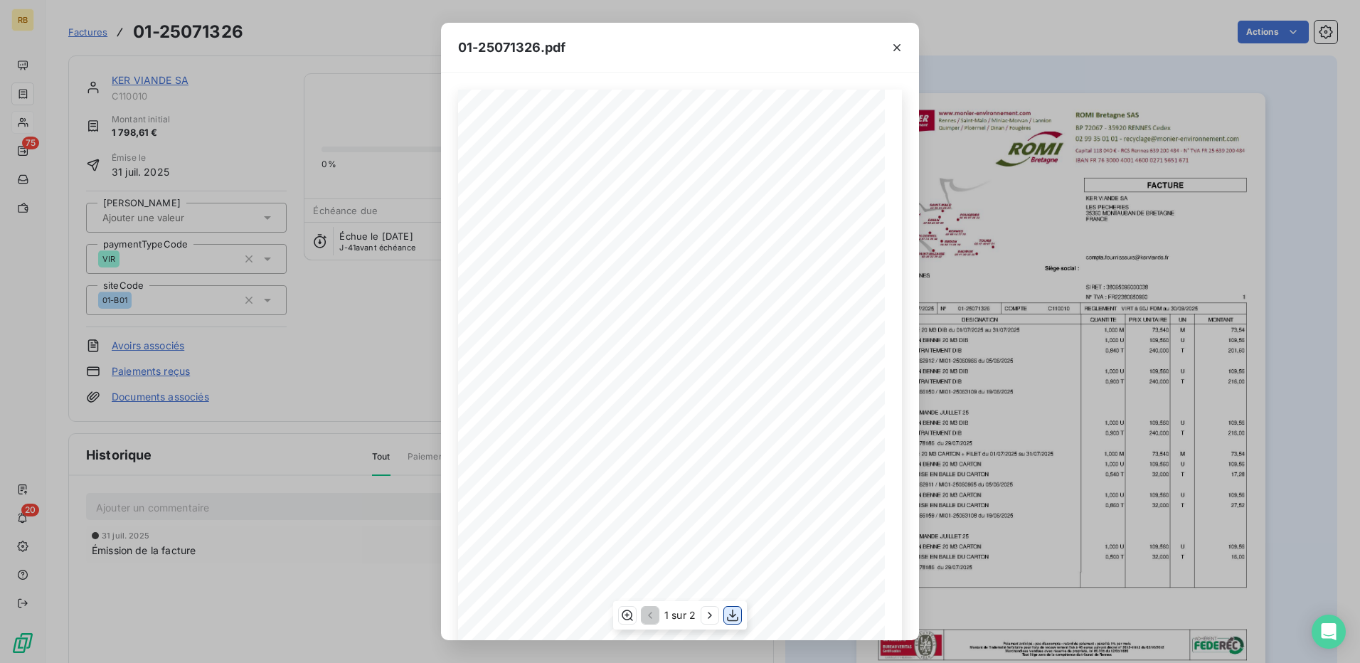
click at [732, 614] on icon "button" at bounding box center [733, 615] width 14 height 14
drag, startPoint x: 291, startPoint y: 200, endPoint x: 247, endPoint y: 172, distance: 52.1
click at [290, 197] on div "01-25071326.pdf C110010 FACTURE 01-25071326 [DATE] KER VIANDE SA [GEOGRAPHIC_DA…" at bounding box center [680, 331] width 1360 height 663
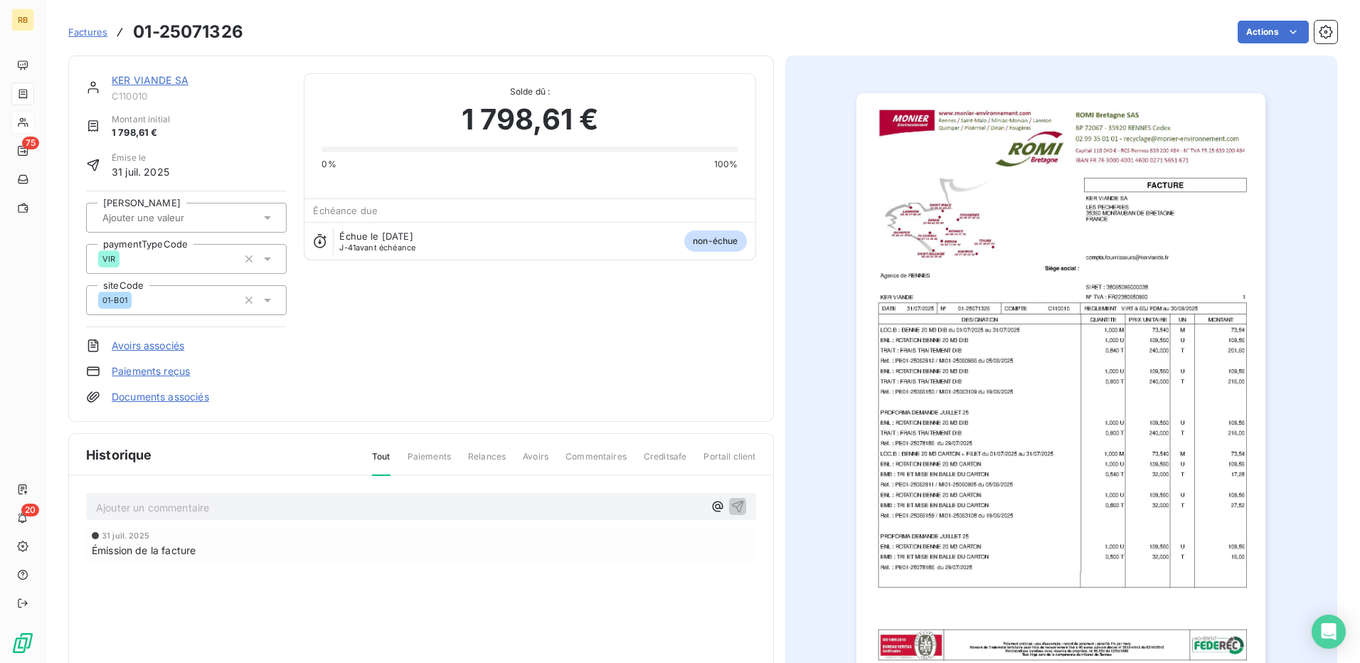
click at [161, 80] on link "KER VIANDE SA" at bounding box center [150, 80] width 77 height 12
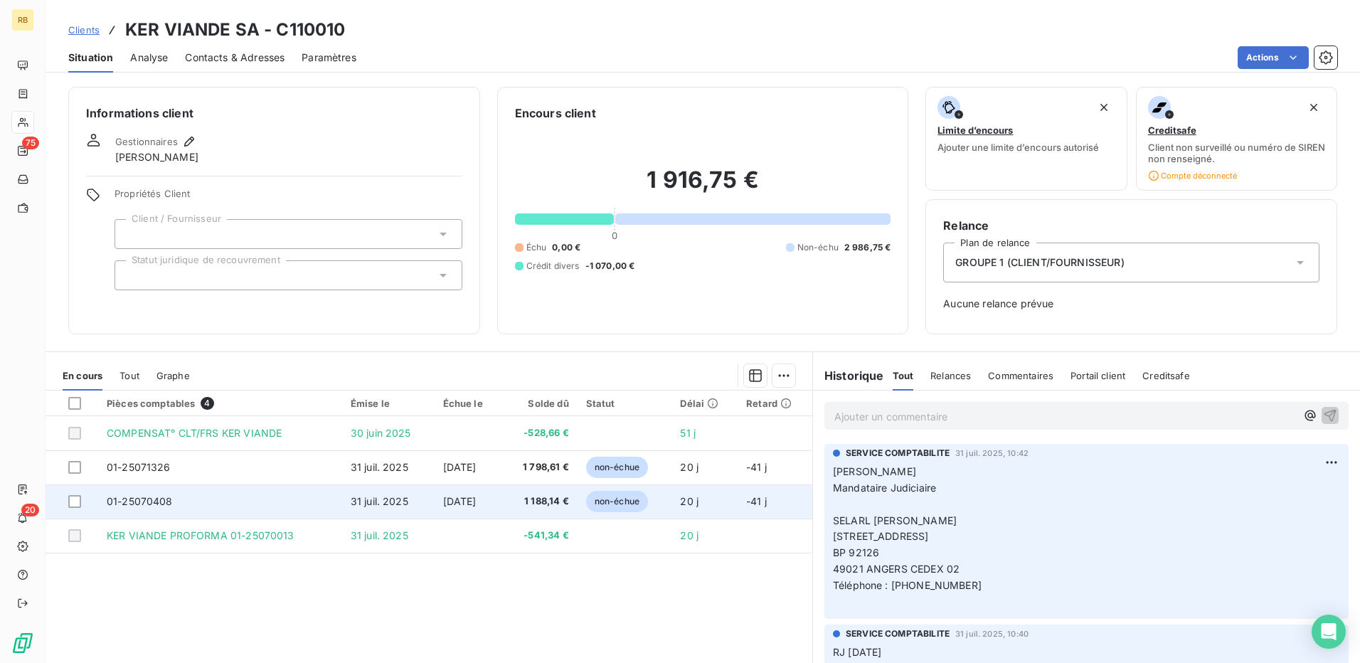
click at [152, 495] on span "01-25070408" at bounding box center [140, 501] width 66 height 12
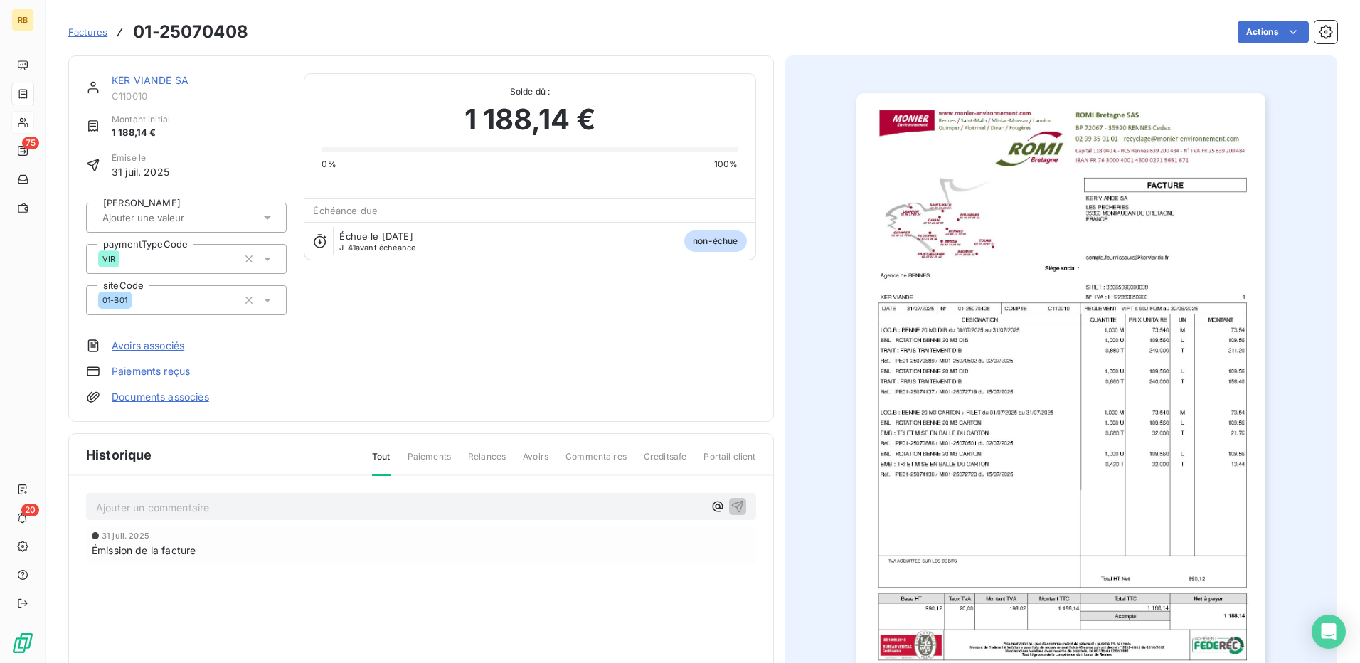
click at [1315, 279] on div at bounding box center [1061, 382] width 553 height 655
click at [1167, 342] on img "button" at bounding box center [1061, 382] width 409 height 579
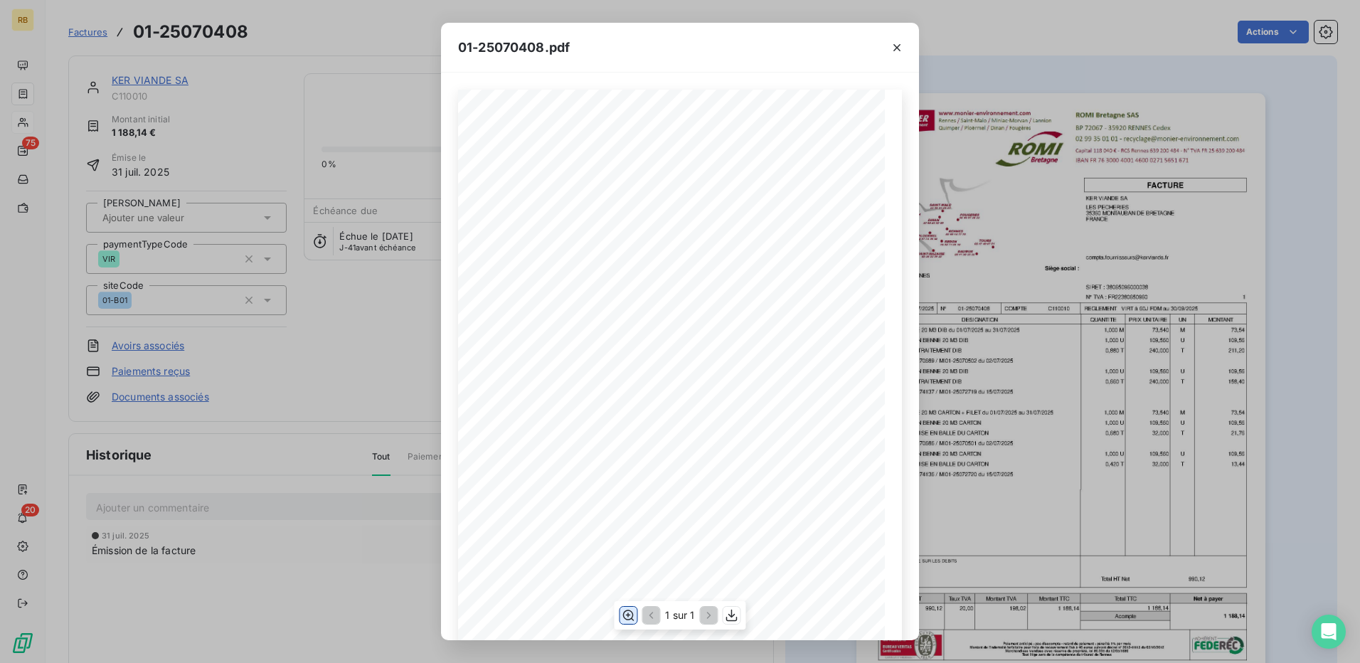
click at [625, 615] on icon "button" at bounding box center [628, 615] width 14 height 14
drag, startPoint x: 332, startPoint y: 134, endPoint x: 272, endPoint y: 117, distance: 61.7
click at [319, 129] on div "01-25070408.pdf C110010 FACTURE 01-25070408 [DATE] KER VIANDE SA [GEOGRAPHIC_DA…" at bounding box center [680, 331] width 1360 height 663
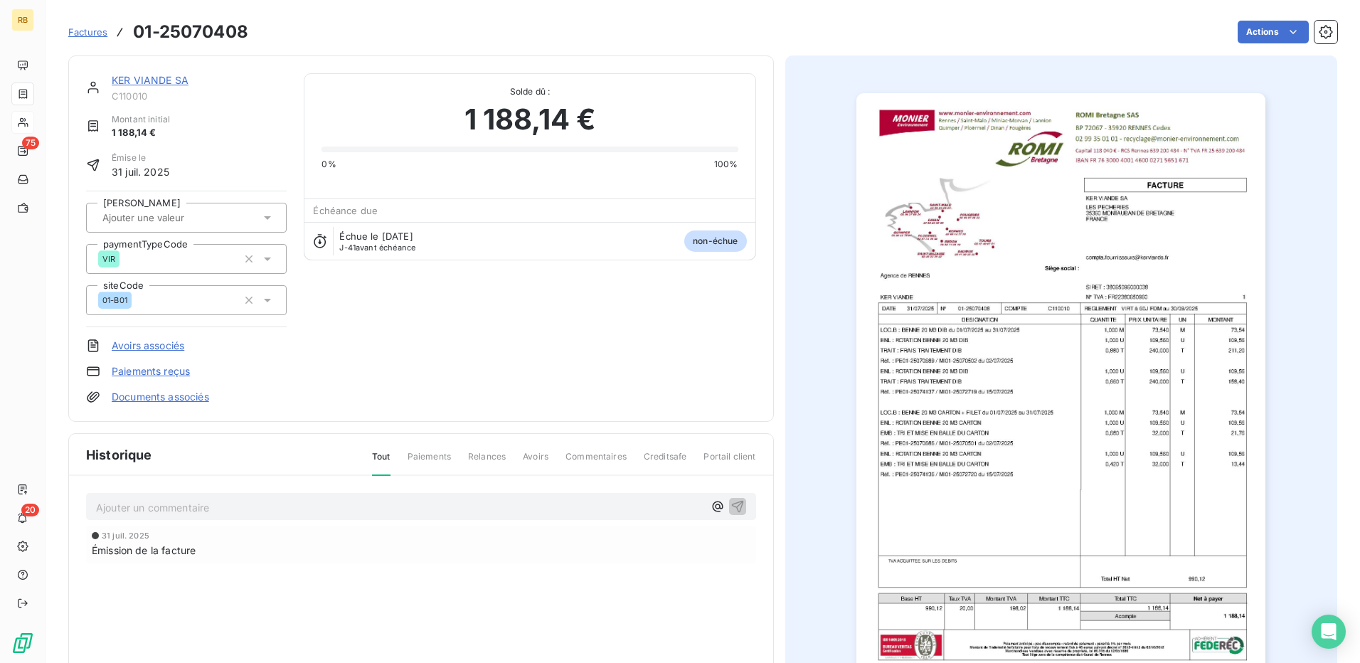
click at [176, 83] on link "KER VIANDE SA" at bounding box center [150, 80] width 77 height 12
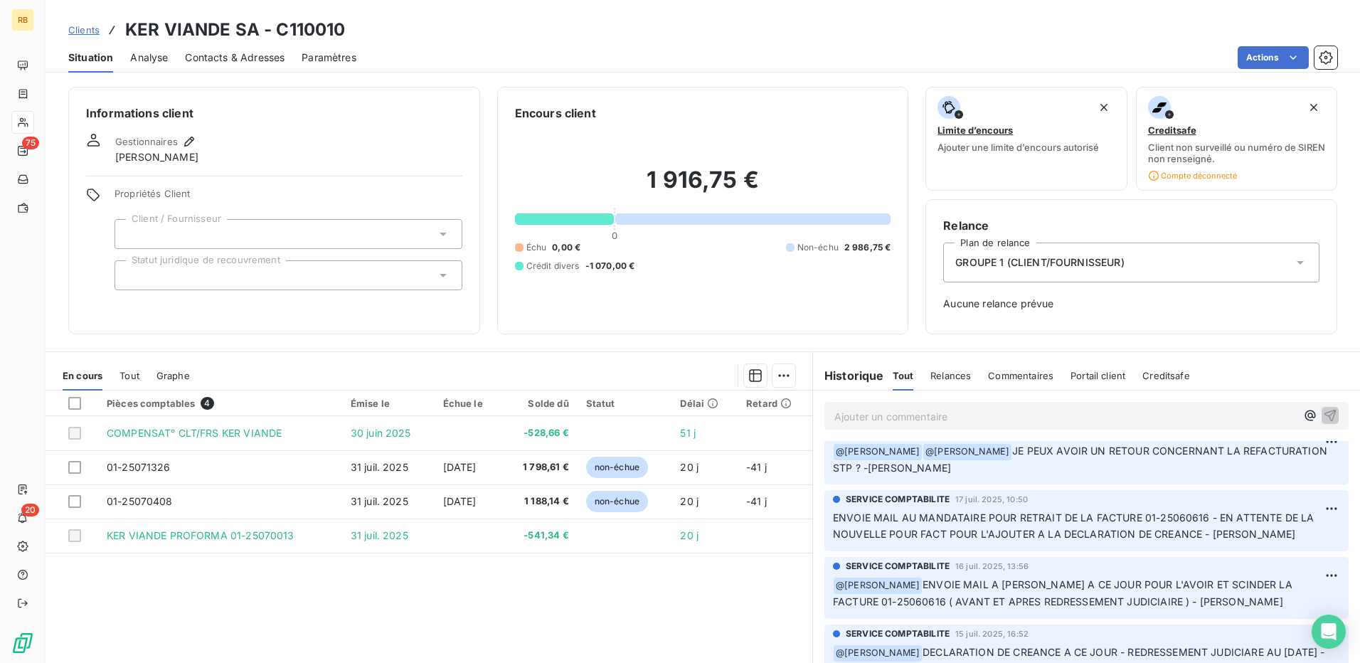
scroll to position [356, 0]
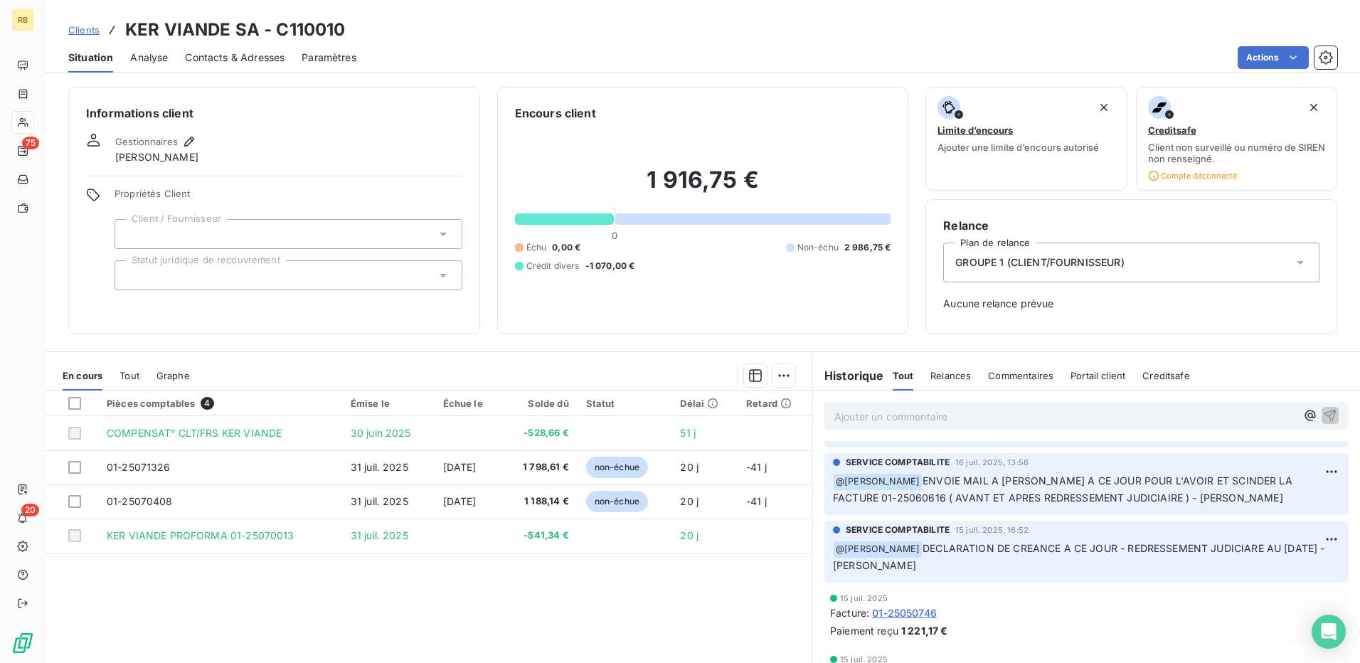
click at [100, 329] on div "Informations client Gestionnaires [PERSON_NAME] Propriétés Client Client / Four…" at bounding box center [274, 211] width 412 height 248
drag, startPoint x: 592, startPoint y: 50, endPoint x: 585, endPoint y: 56, distance: 9.6
click at [592, 50] on div "Actions" at bounding box center [856, 57] width 964 height 23
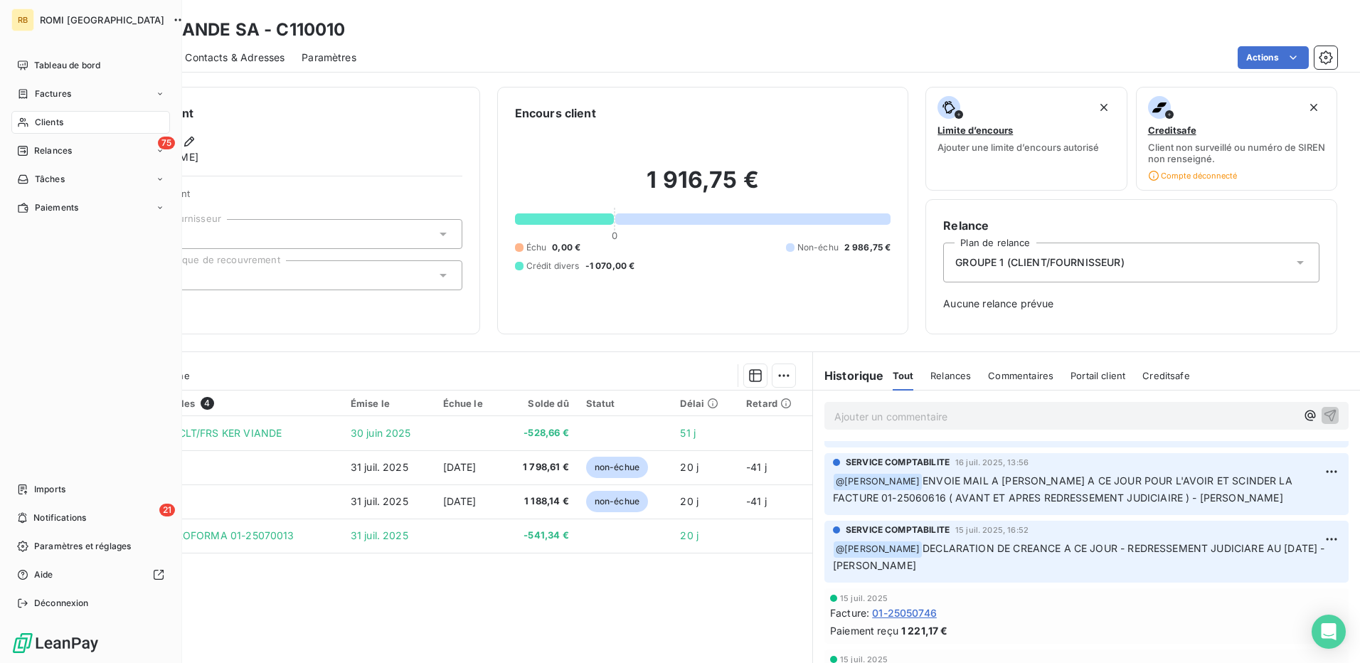
click at [53, 115] on div "Clients" at bounding box center [90, 122] width 159 height 23
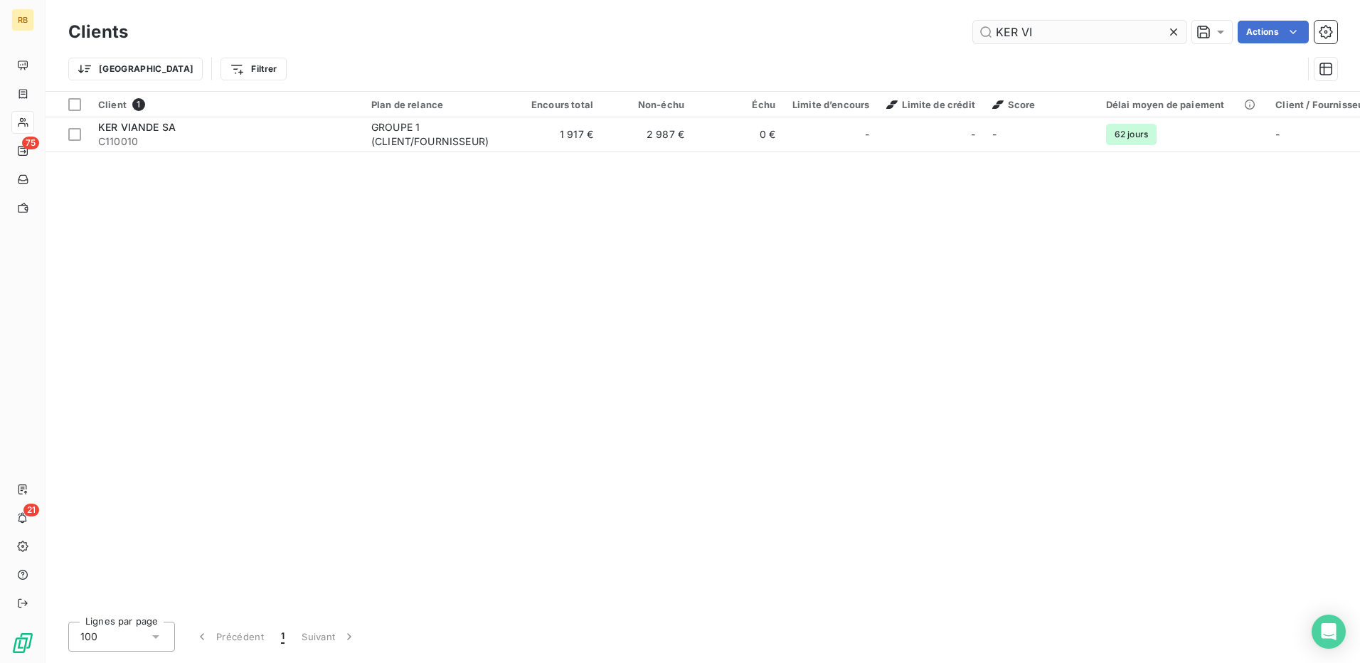
click at [994, 33] on input "KER VI" at bounding box center [1079, 32] width 213 height 23
drag, startPoint x: 1036, startPoint y: 388, endPoint x: 1052, endPoint y: 284, distance: 105.9
click at [1036, 388] on div "Client 1 Plan de relance Encours total Non-échu Échu Limite d’encours Limite de…" at bounding box center [703, 351] width 1315 height 519
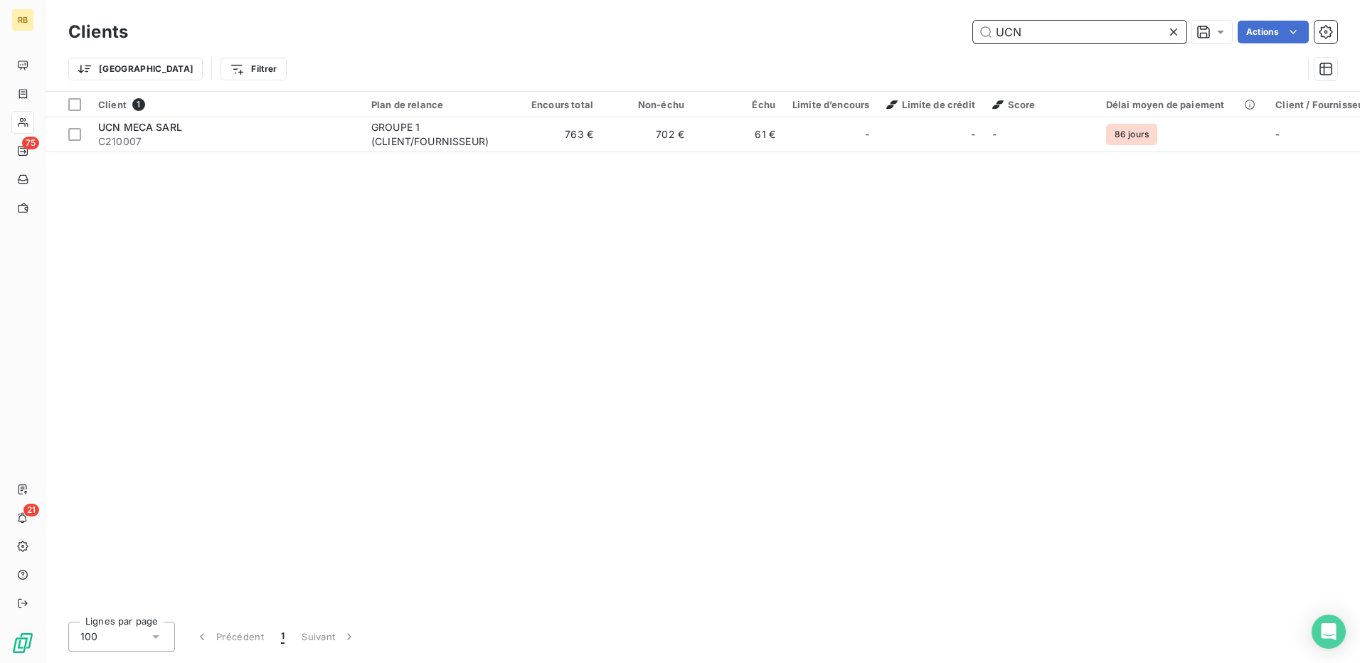
click at [1015, 23] on input "UCN" at bounding box center [1079, 32] width 213 height 23
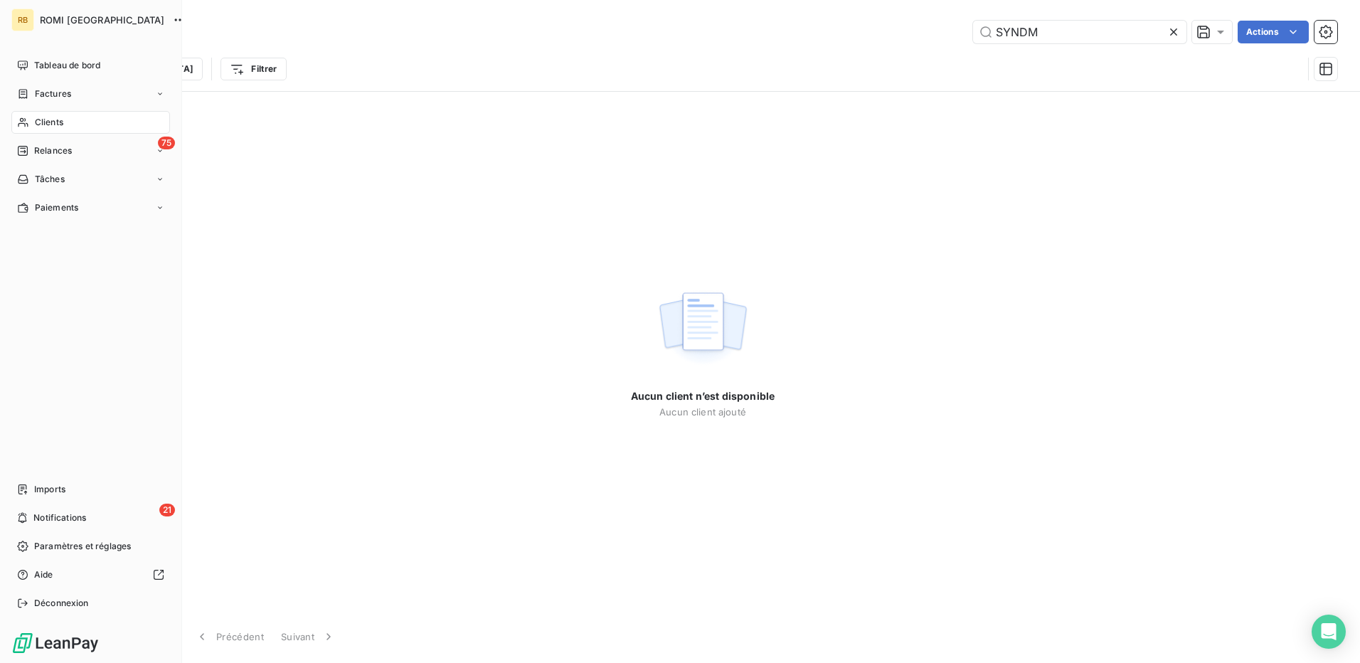
click at [74, 127] on div "Clients" at bounding box center [90, 122] width 159 height 23
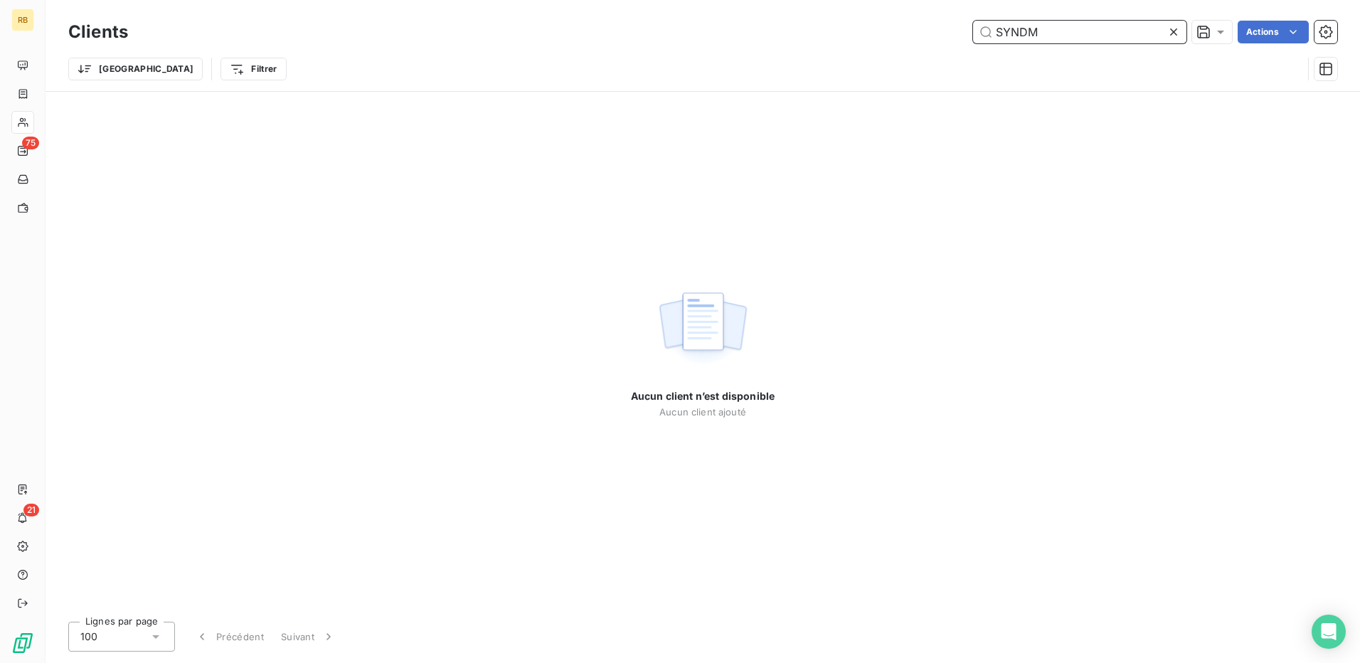
click at [1029, 40] on input "SYNDM" at bounding box center [1079, 32] width 213 height 23
click at [1028, 40] on input "SYNDM" at bounding box center [1079, 32] width 213 height 23
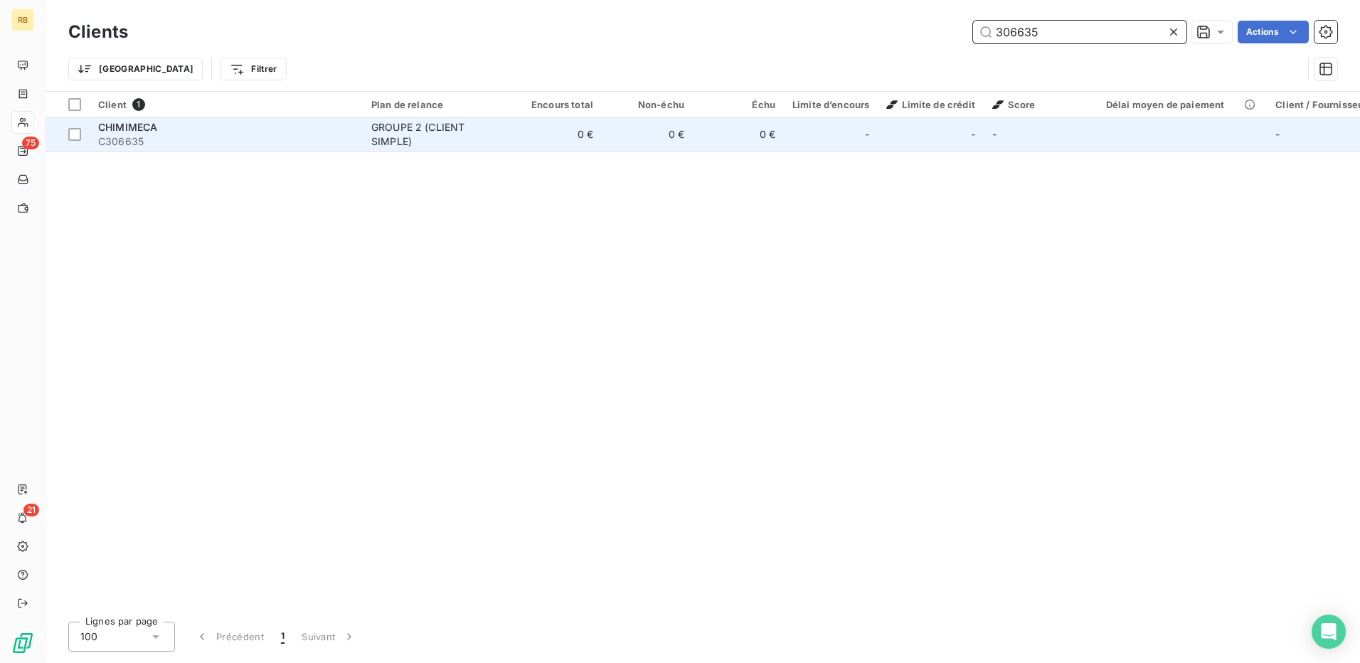
type input "306635"
click at [531, 133] on td "0 €" at bounding box center [556, 134] width 91 height 34
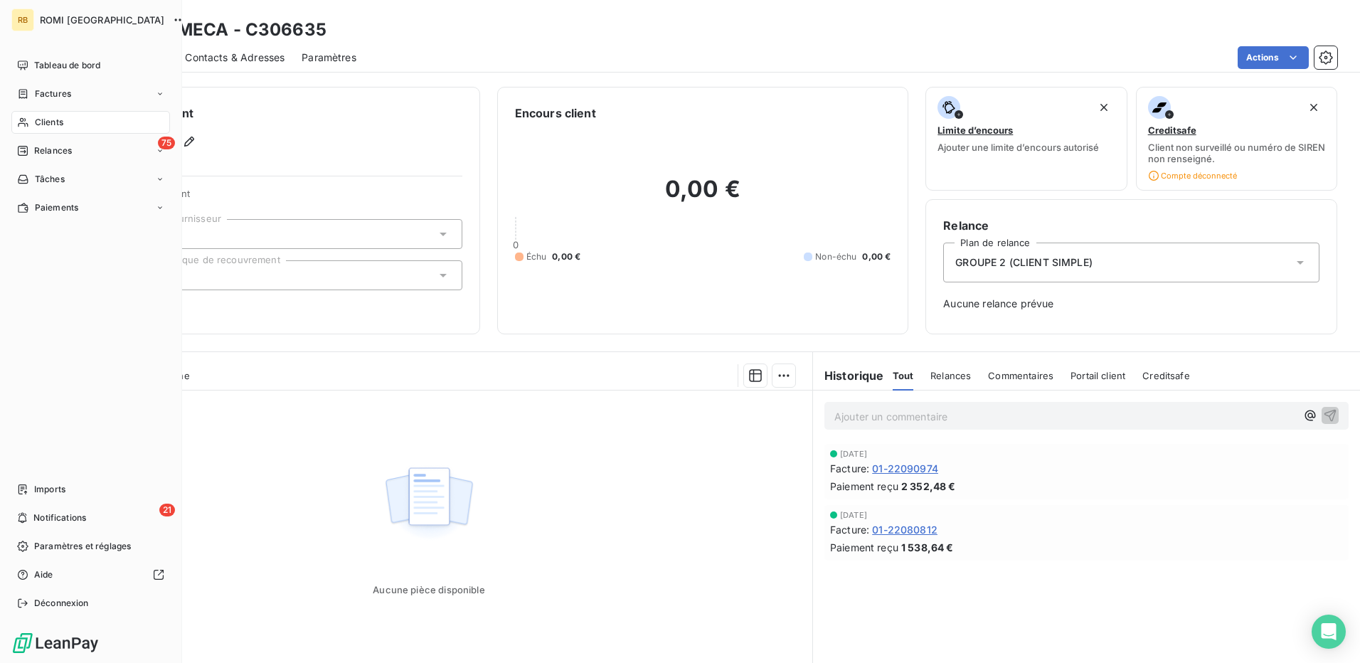
click at [46, 122] on span "Clients" at bounding box center [49, 122] width 28 height 13
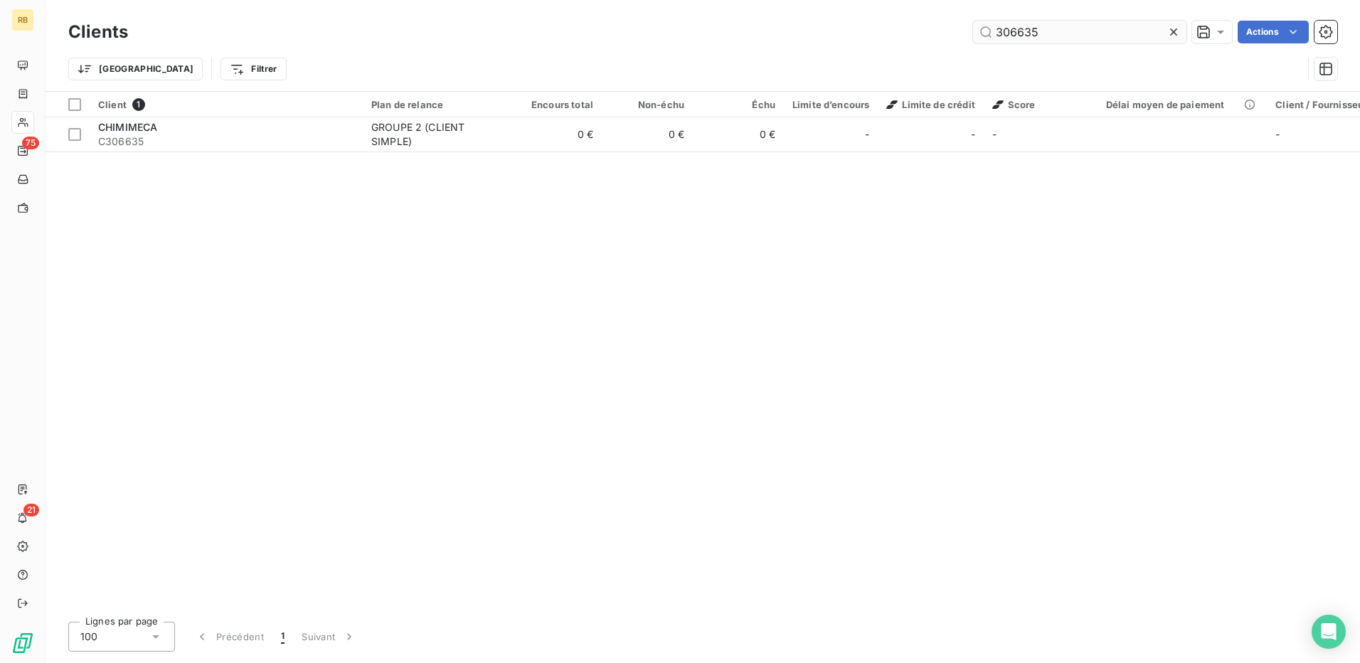
click at [1027, 31] on input "306635" at bounding box center [1079, 32] width 213 height 23
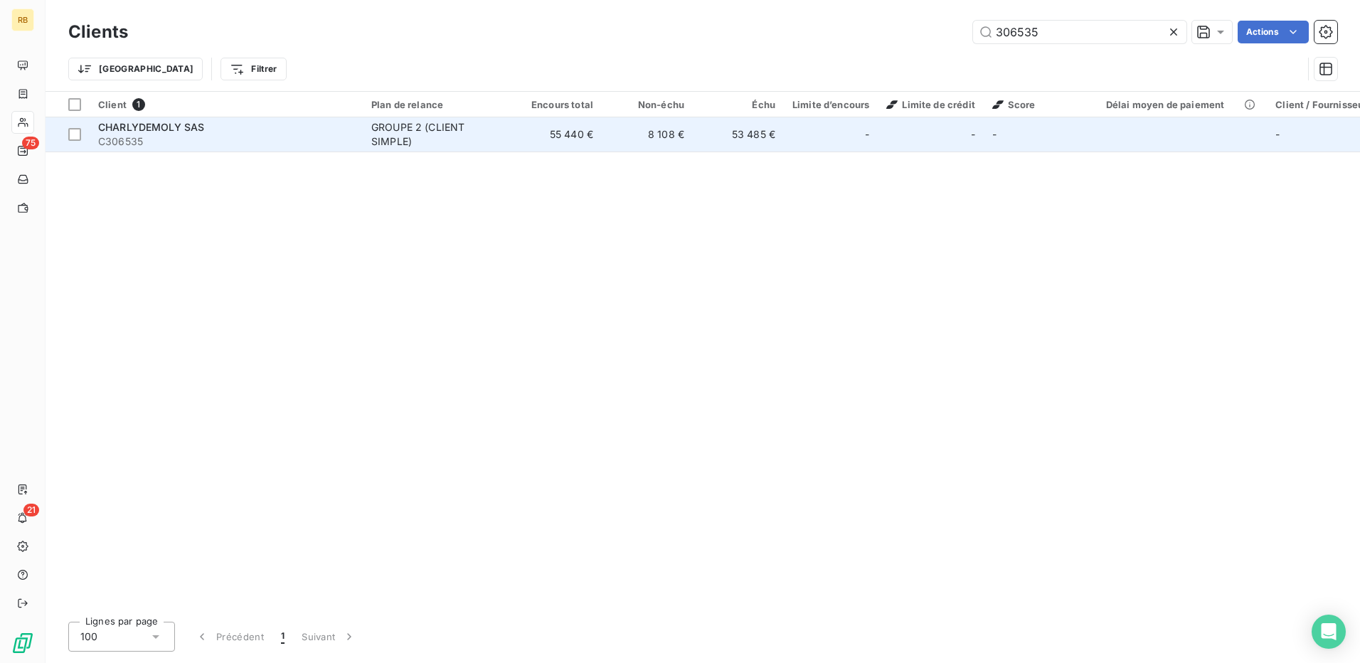
type input "306535"
click at [886, 129] on div "-" at bounding box center [930, 134] width 88 height 23
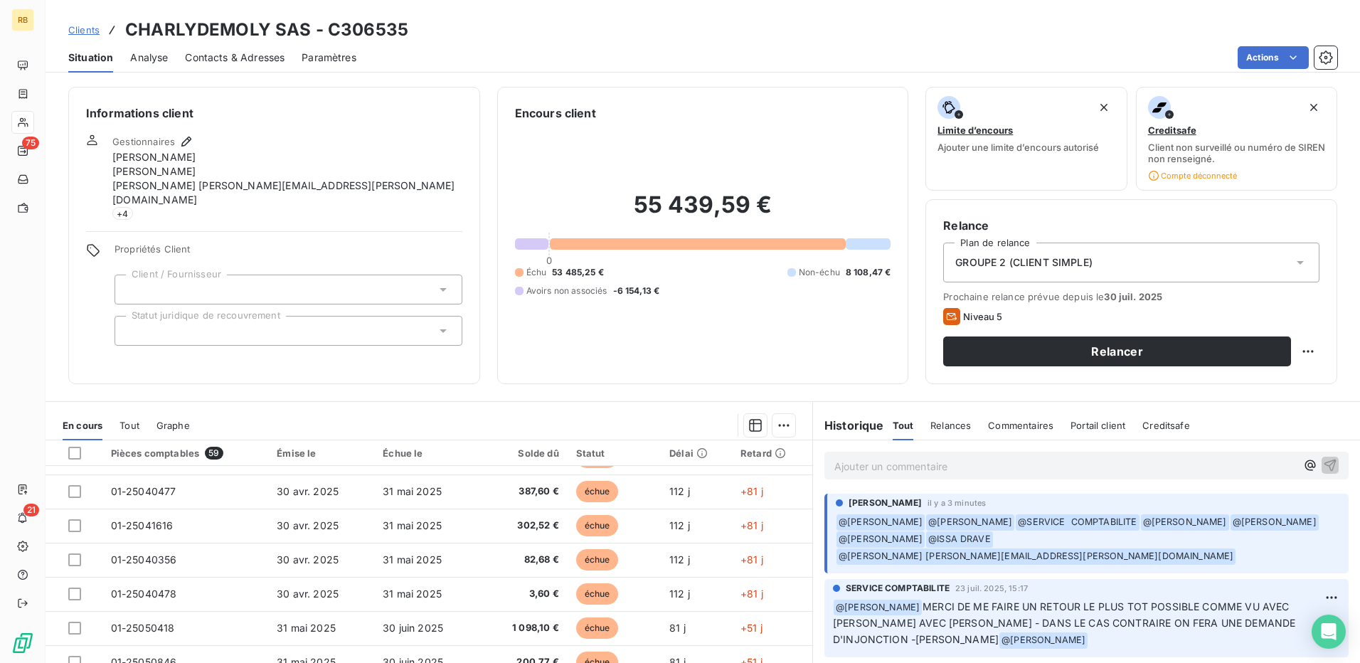
click at [1039, 25] on div "Clients CHARLYDEMOLY SAS - C306535" at bounding box center [703, 30] width 1315 height 26
drag, startPoint x: 57, startPoint y: 361, endPoint x: 59, endPoint y: 349, distance: 12.3
click at [59, 355] on div "Informations client Gestionnaires [PERSON_NAME] [PERSON_NAME] [PERSON_NAME][EMA…" at bounding box center [703, 235] width 1315 height 297
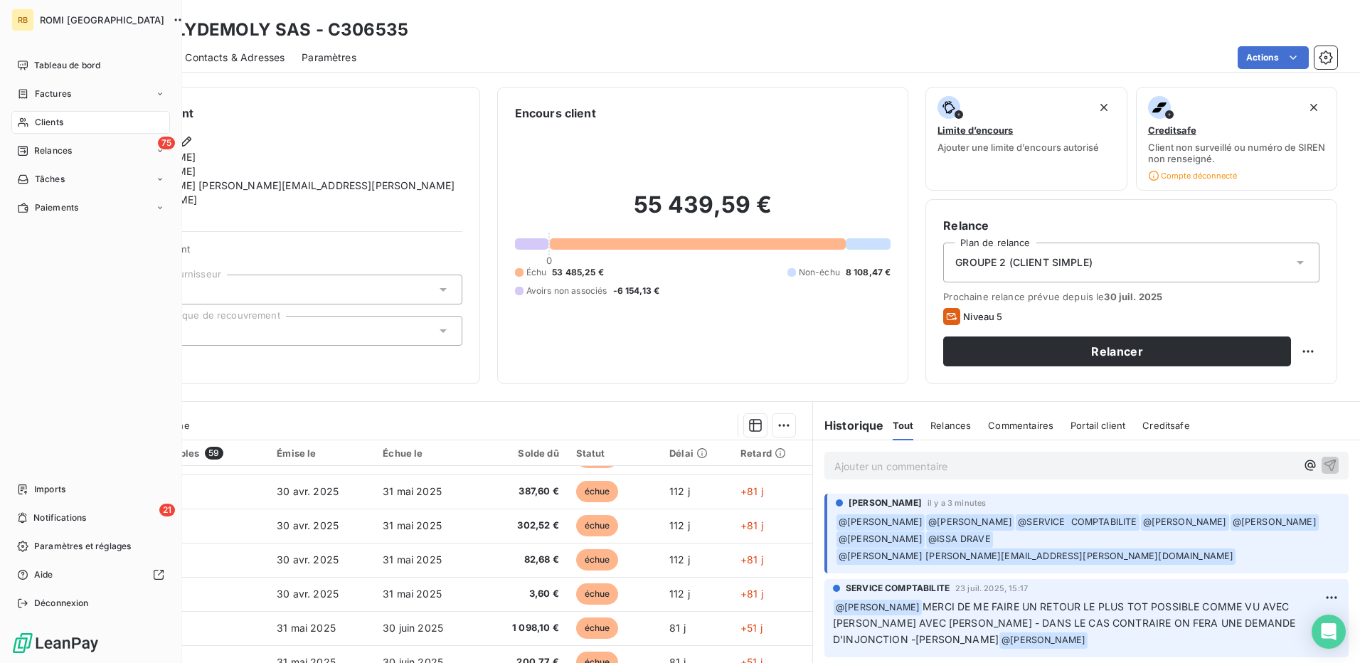
click at [30, 124] on div "Clients" at bounding box center [90, 122] width 159 height 23
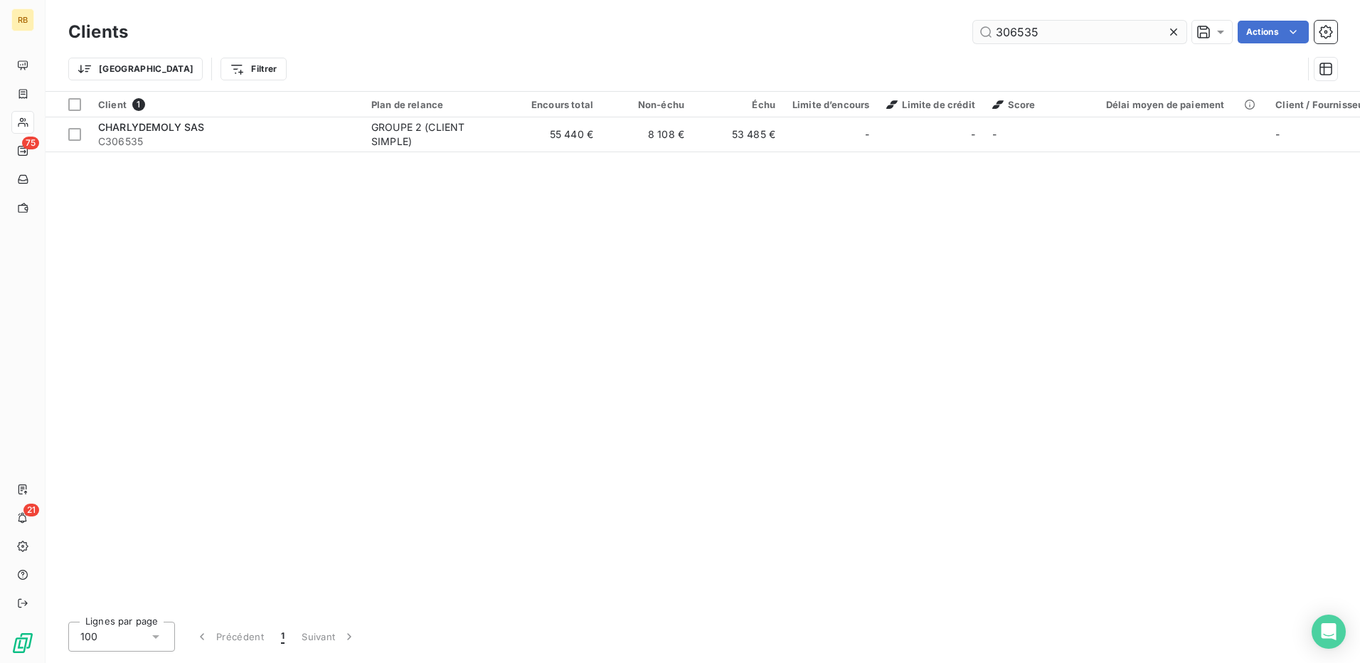
click at [1025, 36] on input "306535" at bounding box center [1079, 32] width 213 height 23
drag, startPoint x: 1242, startPoint y: 307, endPoint x: 1256, endPoint y: 307, distance: 14.2
click at [1242, 307] on div "Client 1 Plan de relance Encours total Non-échu Échu Limite d’encours Limite de…" at bounding box center [703, 351] width 1315 height 519
click at [996, 32] on input "306535" at bounding box center [1079, 32] width 213 height 23
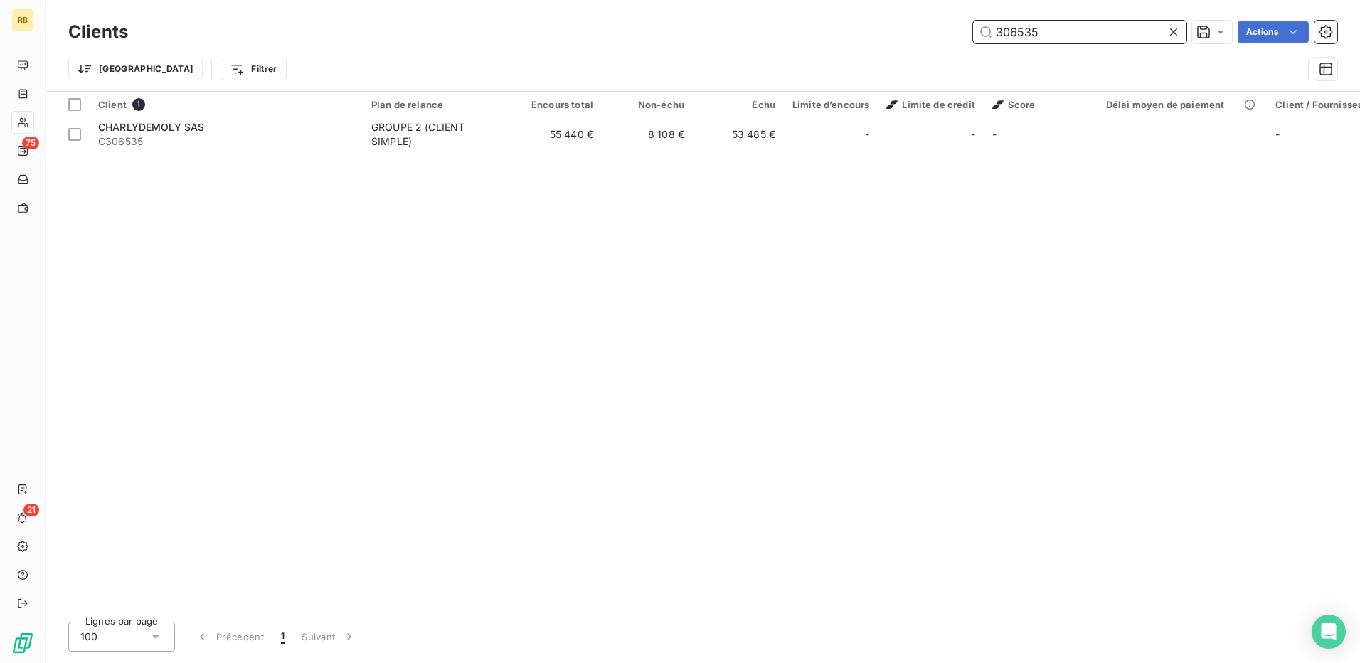
click at [996, 32] on input "306535" at bounding box center [1079, 32] width 213 height 23
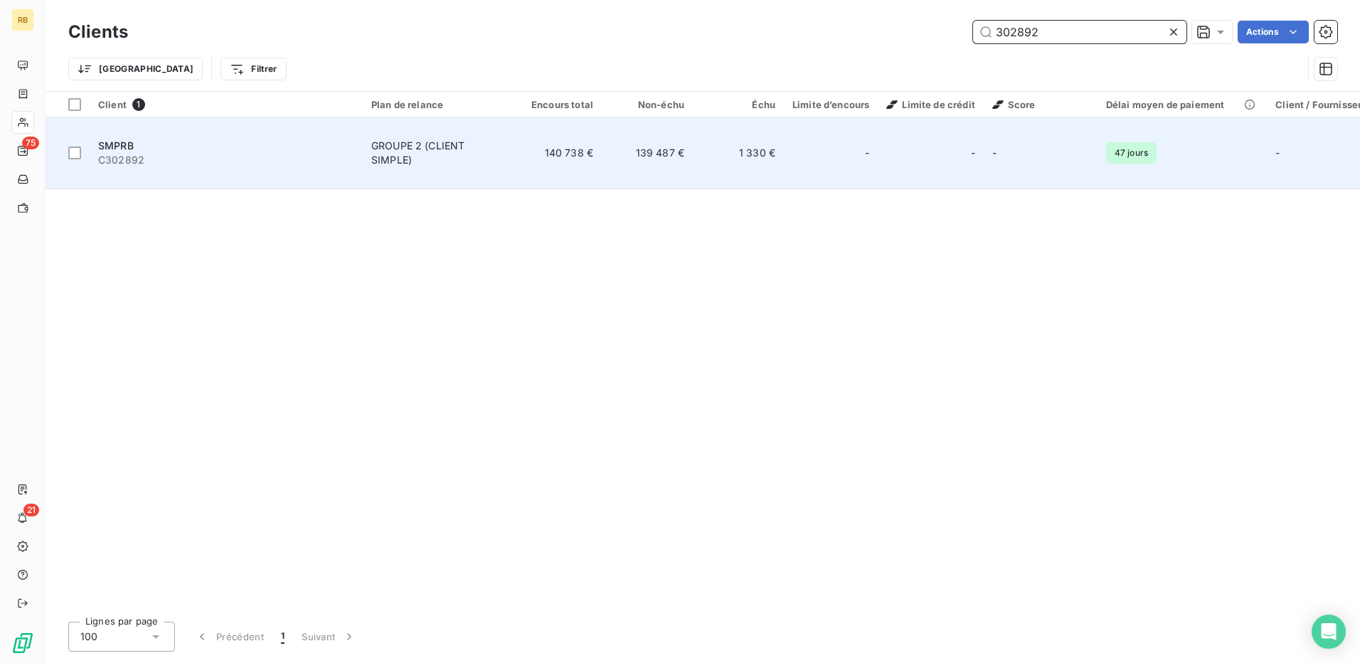
type input "302892"
click at [430, 147] on div "GROUPE 2 (CLIENT SIMPLE)" at bounding box center [436, 153] width 131 height 28
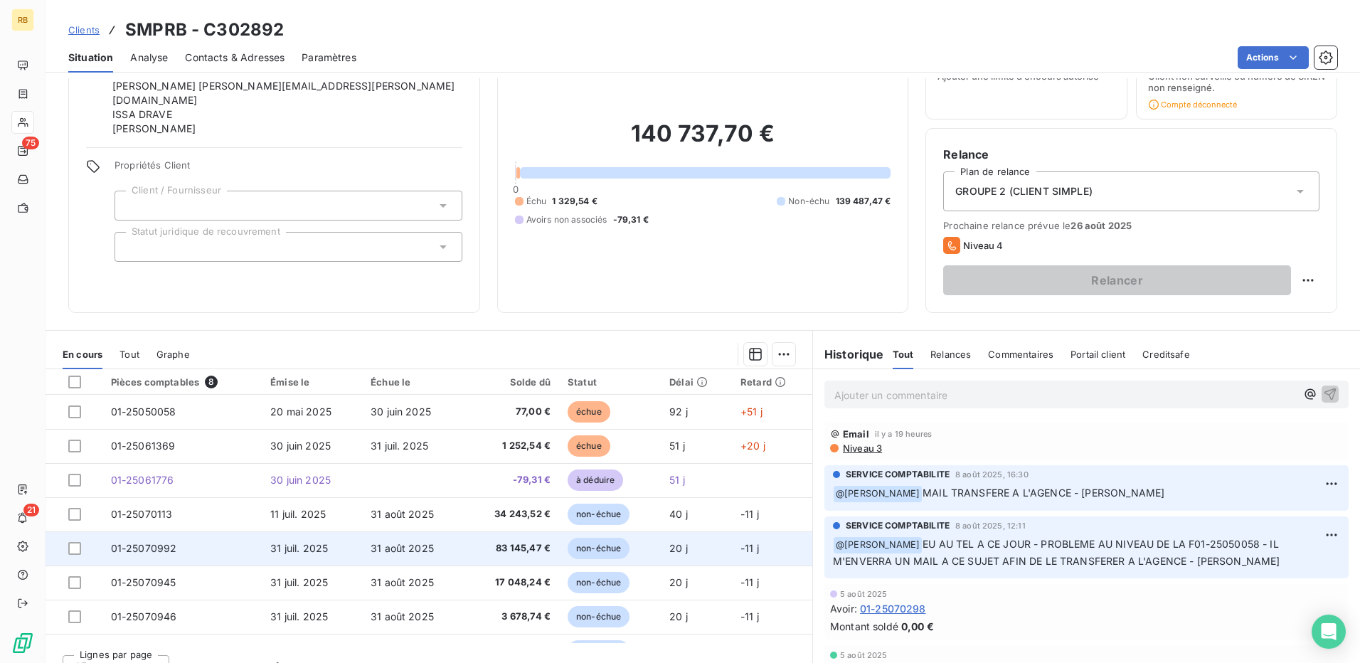
click at [152, 552] on span "01-25070992" at bounding box center [144, 548] width 66 height 12
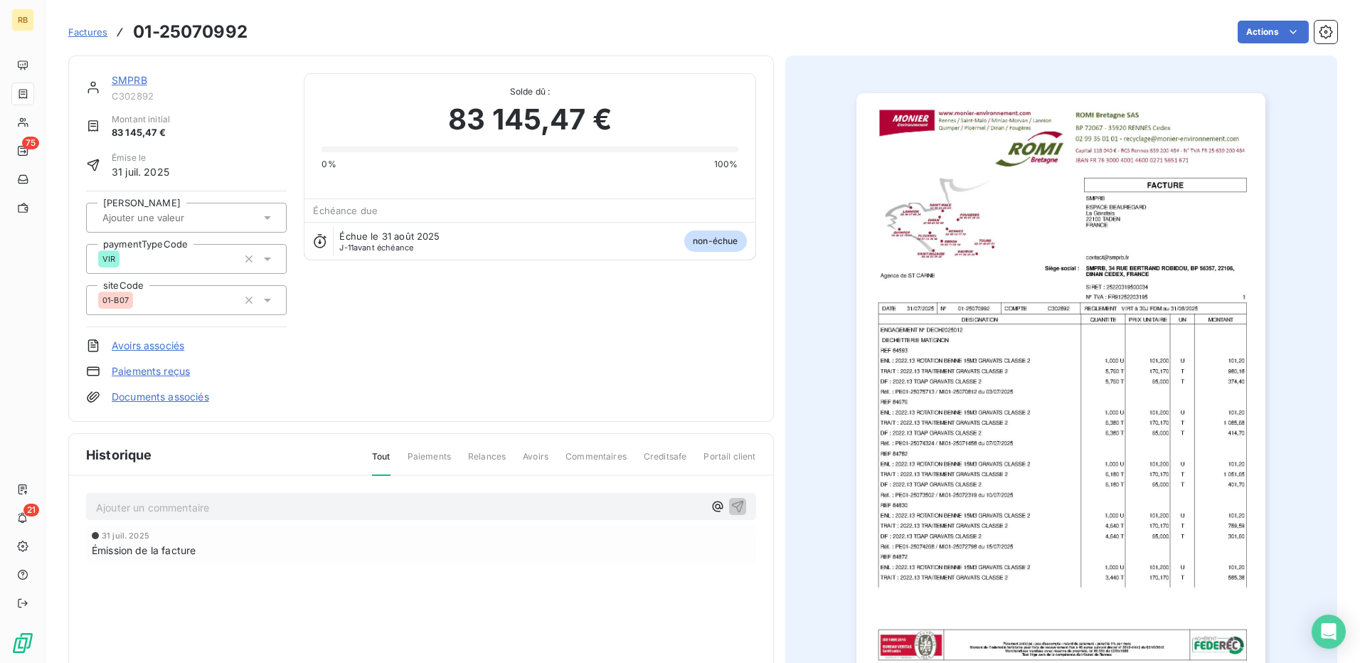
click at [984, 349] on img "button" at bounding box center [1061, 382] width 409 height 579
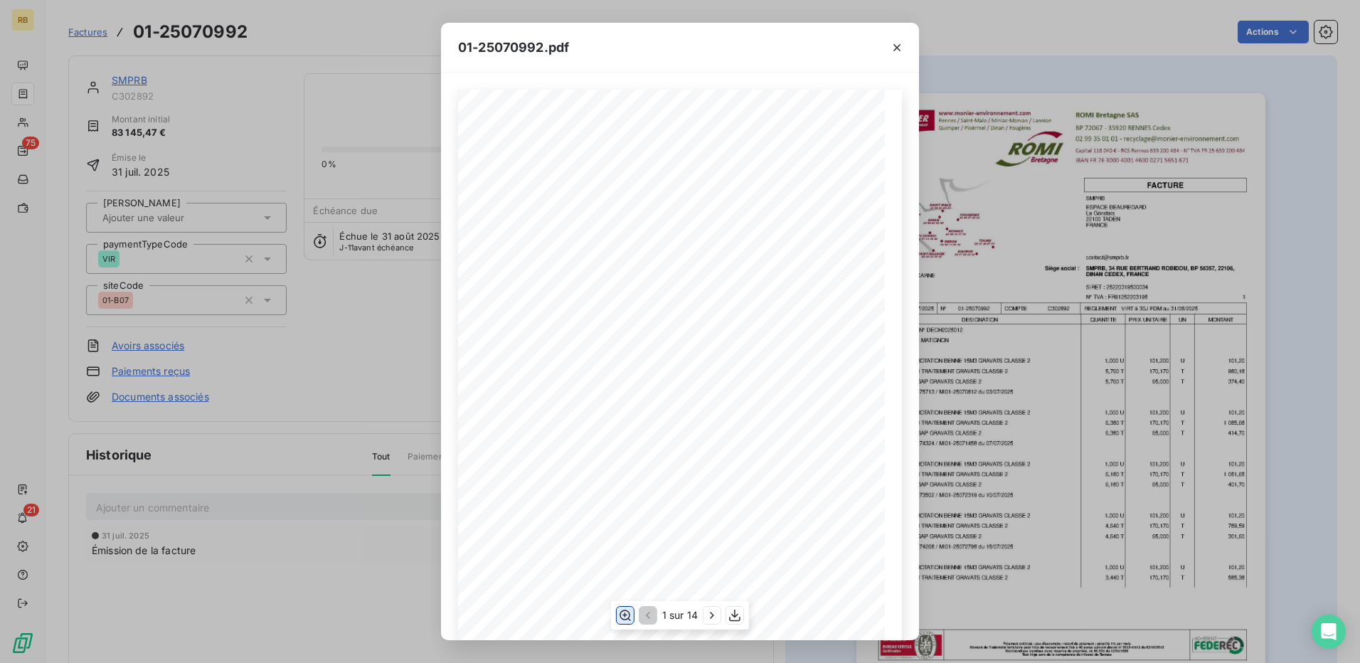
click at [624, 620] on icon "button" at bounding box center [625, 615] width 11 height 11
drag, startPoint x: 300, startPoint y: 107, endPoint x: 122, endPoint y: 92, distance: 177.8
click at [253, 102] on div "01-25070992.pdf C302892 FACTURE 01-25070992 [DATE] SMPRB [GEOGRAPHIC_DATA][PERS…" at bounding box center [680, 331] width 1360 height 663
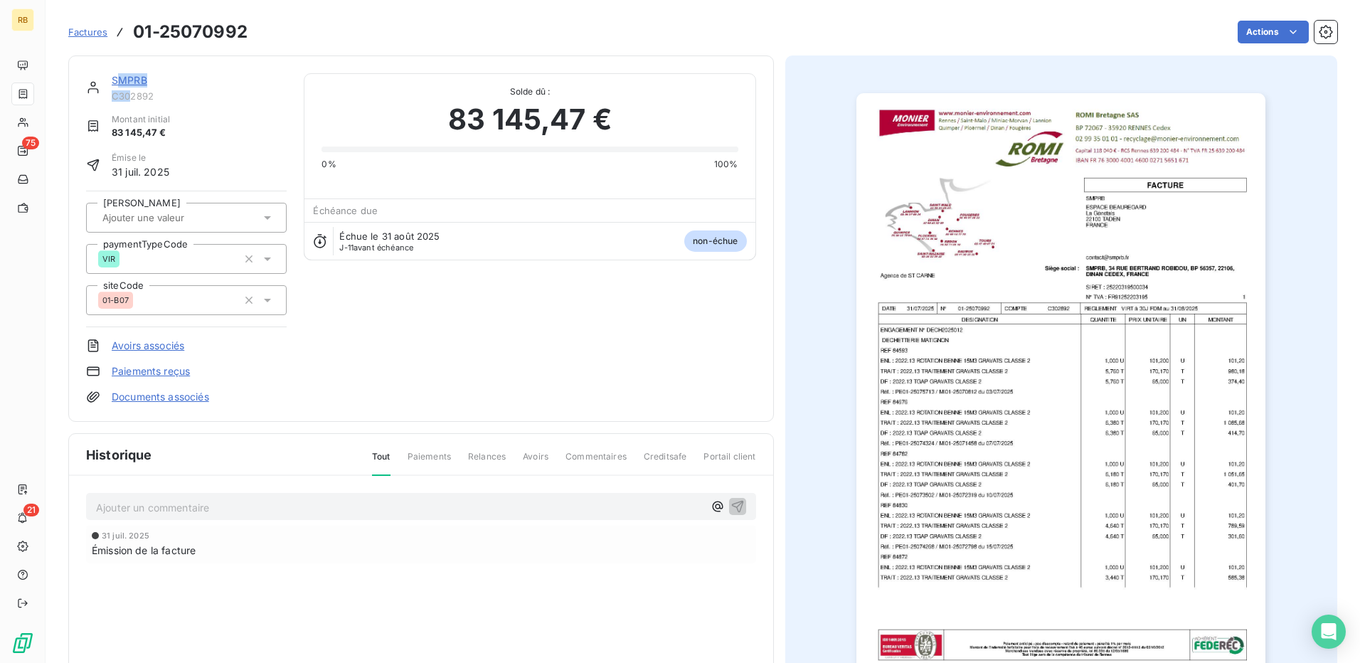
drag, startPoint x: 120, startPoint y: 88, endPoint x: 129, endPoint y: 99, distance: 14.7
click at [129, 99] on div "SMPRB C302892" at bounding box center [199, 87] width 175 height 28
drag, startPoint x: 129, startPoint y: 99, endPoint x: 122, endPoint y: 78, distance: 21.8
click at [122, 78] on link "SMPRB" at bounding box center [130, 80] width 36 height 12
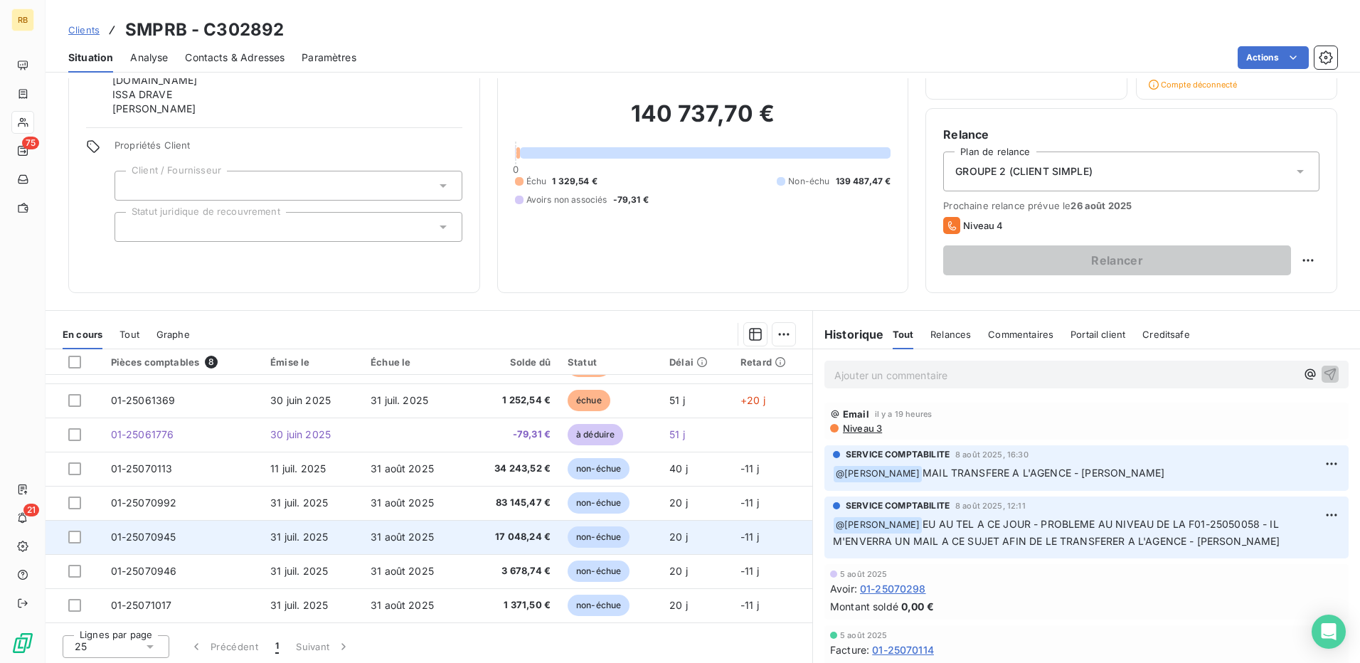
scroll to position [94, 0]
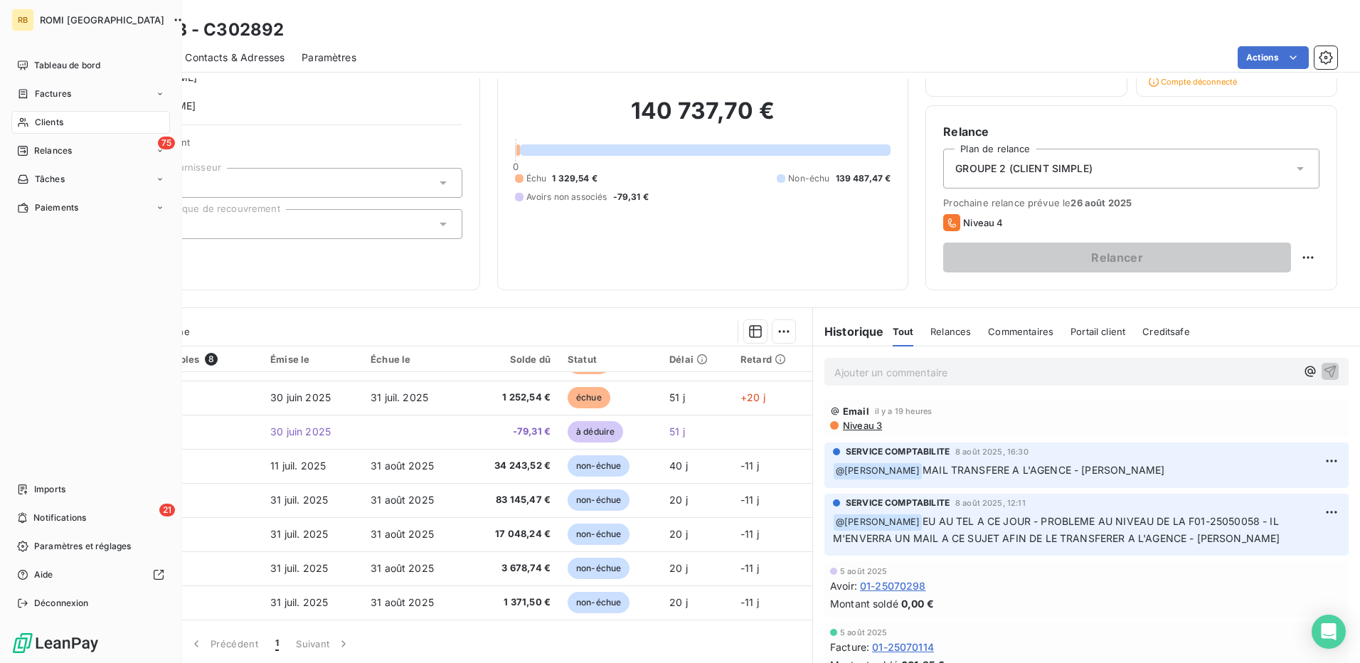
click at [36, 122] on span "Clients" at bounding box center [49, 122] width 28 height 13
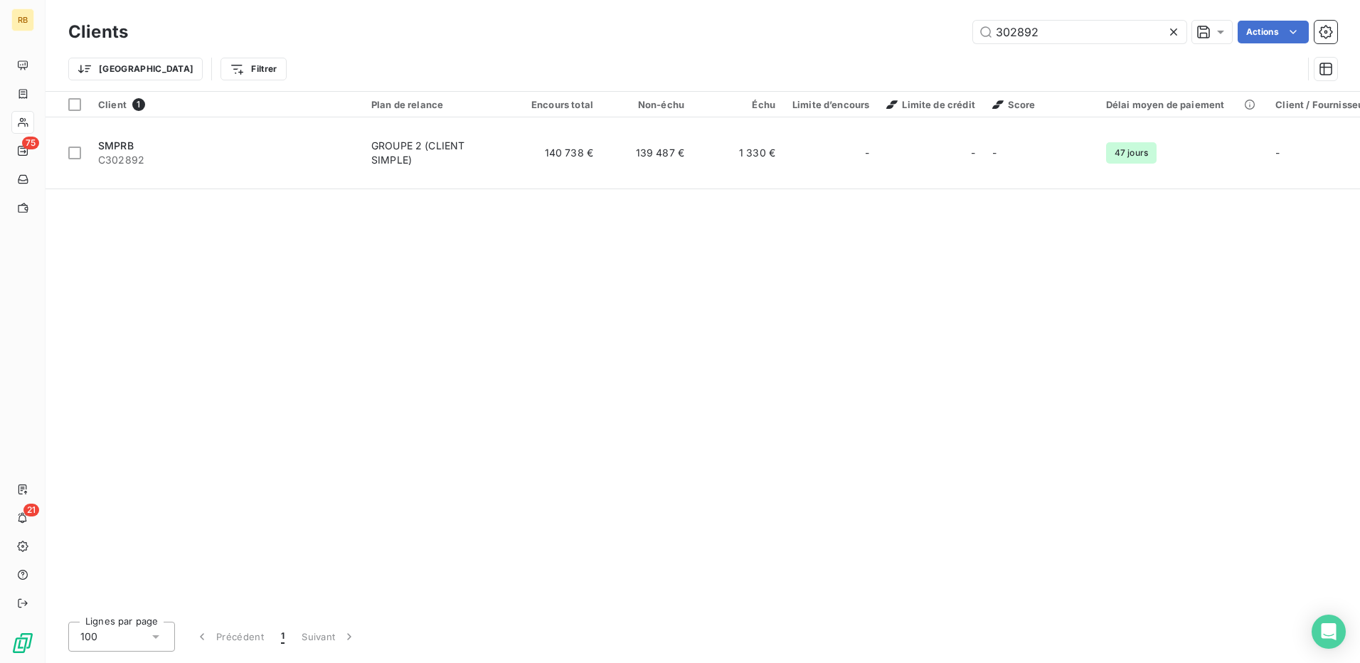
drag, startPoint x: 1062, startPoint y: 35, endPoint x: 765, endPoint y: 76, distance: 299.5
click at [761, 70] on div "Clients 302892 Actions Trier Filtrer" at bounding box center [702, 54] width 1269 height 74
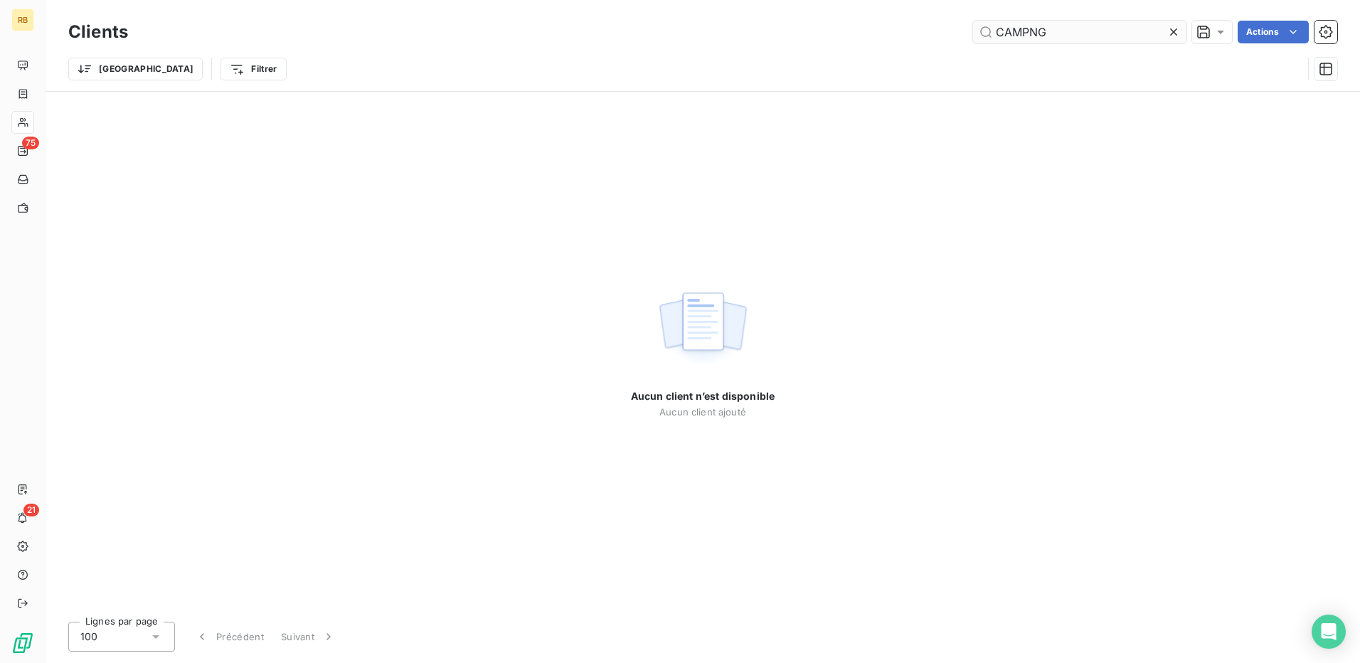
click at [1025, 39] on input "CAMPNG" at bounding box center [1079, 32] width 213 height 23
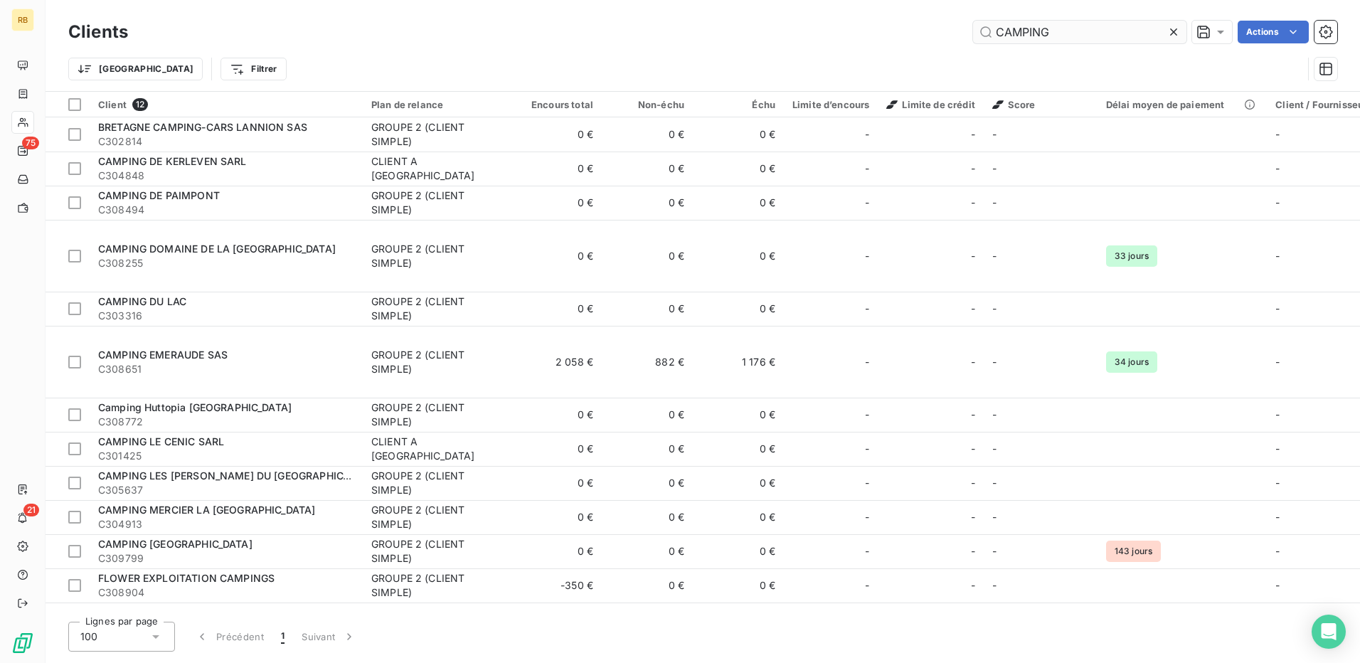
click at [1096, 38] on input "CAMPING" at bounding box center [1079, 32] width 213 height 23
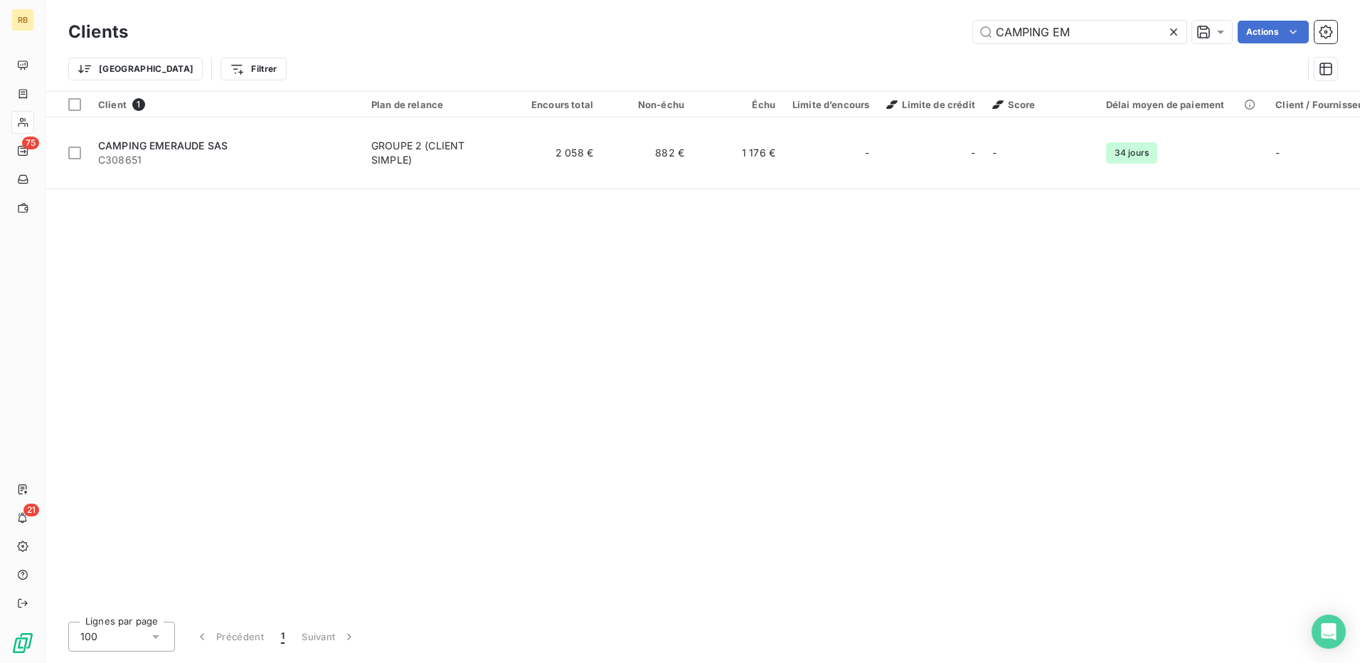
drag, startPoint x: 1121, startPoint y: 32, endPoint x: 921, endPoint y: 63, distance: 201.6
click at [921, 63] on div "Clients CAMPING EM Actions Trier Filtrer" at bounding box center [702, 54] width 1269 height 74
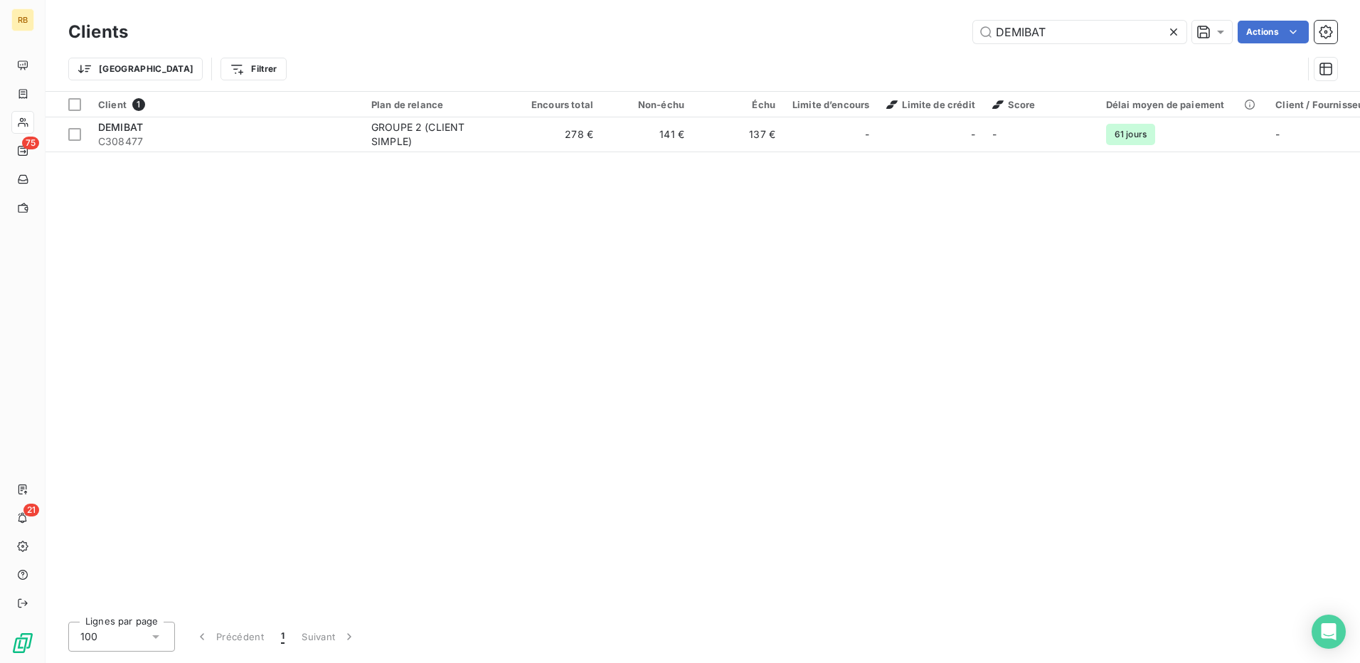
drag, startPoint x: 1077, startPoint y: 33, endPoint x: 953, endPoint y: 42, distance: 124.1
click at [953, 42] on div "DEMIBAT Actions" at bounding box center [741, 32] width 1192 height 23
drag, startPoint x: 1052, startPoint y: 32, endPoint x: 843, endPoint y: 55, distance: 210.5
click at [843, 55] on div "Clients RESO Actions Trier Filtrer" at bounding box center [702, 54] width 1269 height 74
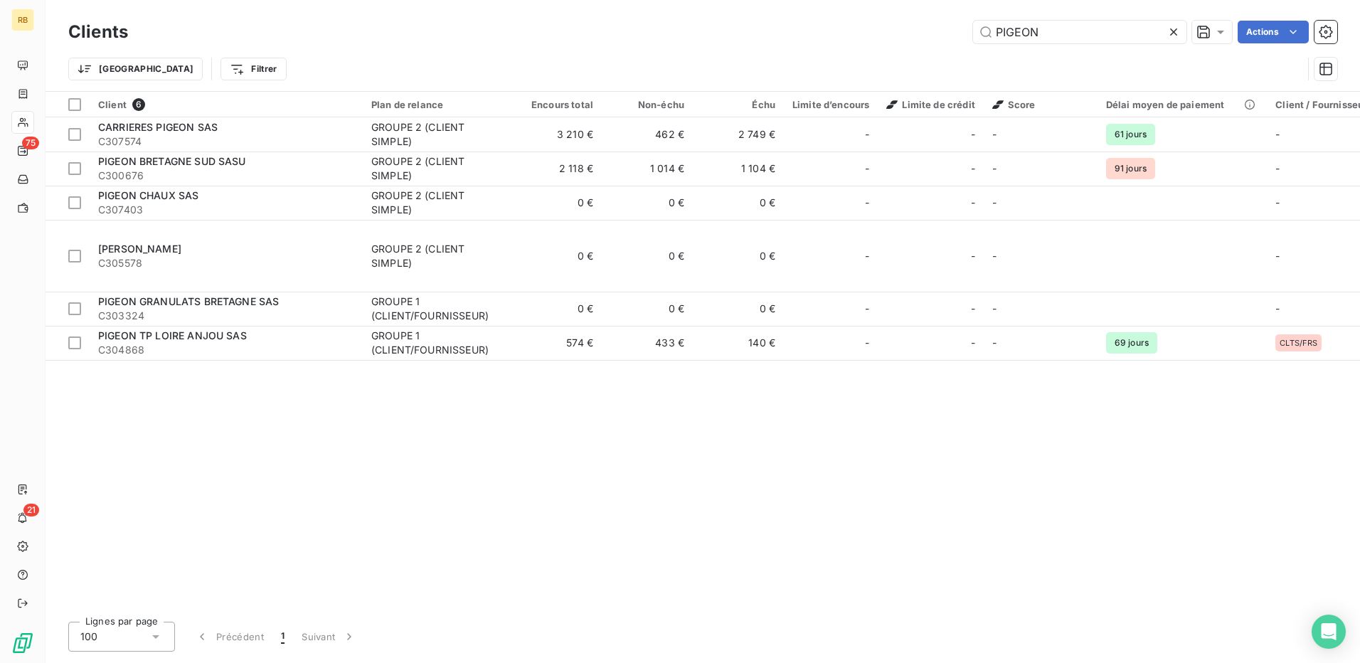
drag, startPoint x: 1072, startPoint y: 30, endPoint x: 852, endPoint y: 67, distance: 223.6
click at [852, 67] on div "Clients PIGEON Actions Trier Filtrer" at bounding box center [702, 54] width 1269 height 74
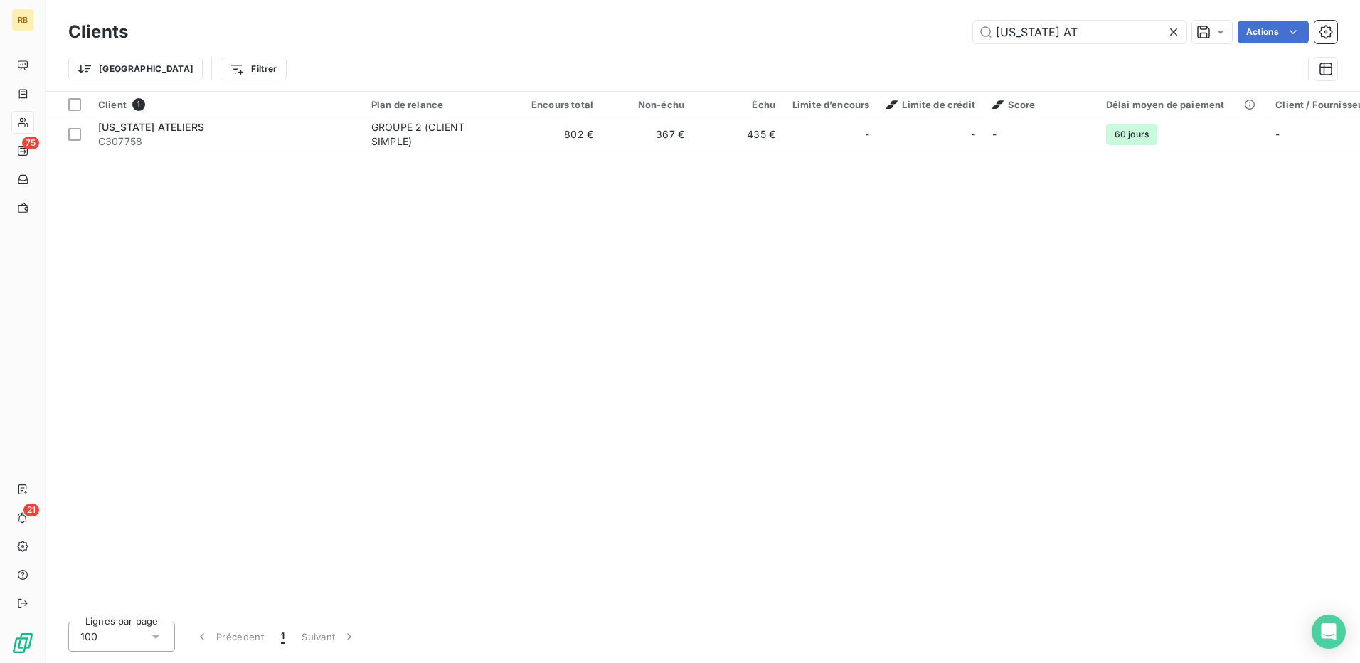
drag, startPoint x: 1059, startPoint y: 31, endPoint x: 836, endPoint y: 57, distance: 224.9
click at [836, 57] on div "Clients [US_STATE] AT Actions Trier Filtrer" at bounding box center [702, 54] width 1269 height 74
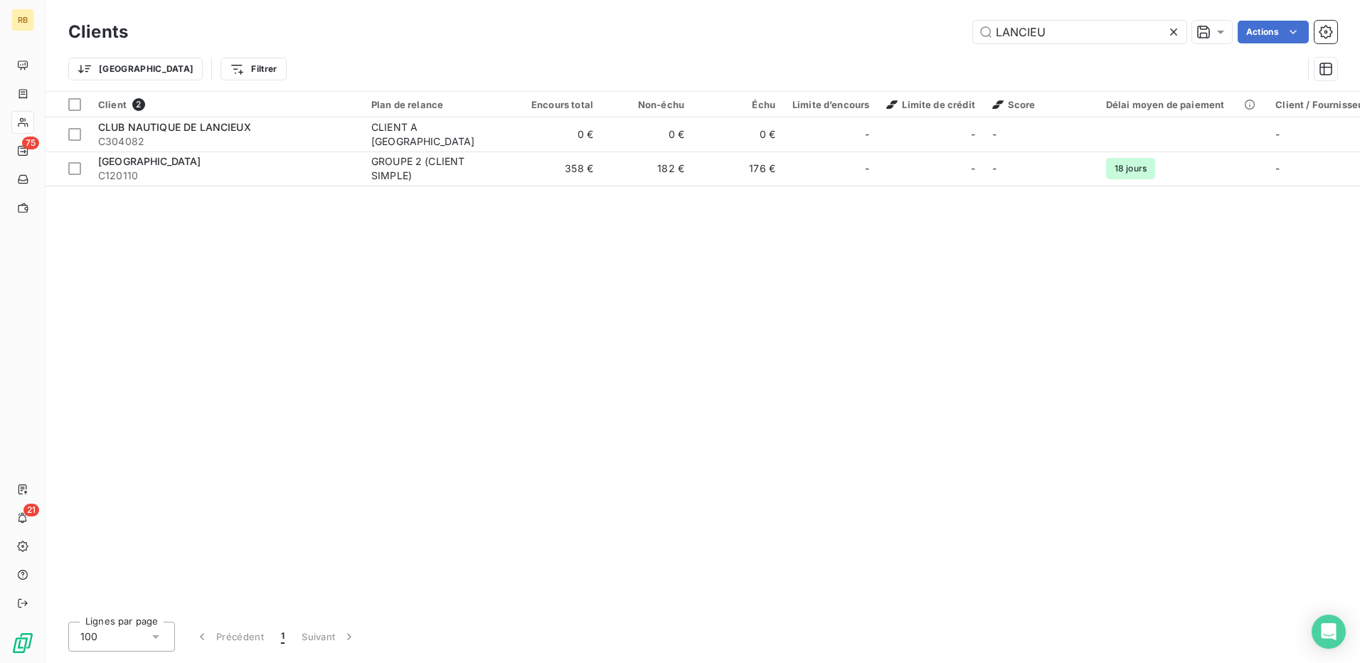
drag, startPoint x: 1075, startPoint y: 33, endPoint x: 883, endPoint y: 55, distance: 193.3
click at [883, 55] on div "Clients LANCIEU Actions Trier Filtrer" at bounding box center [702, 54] width 1269 height 74
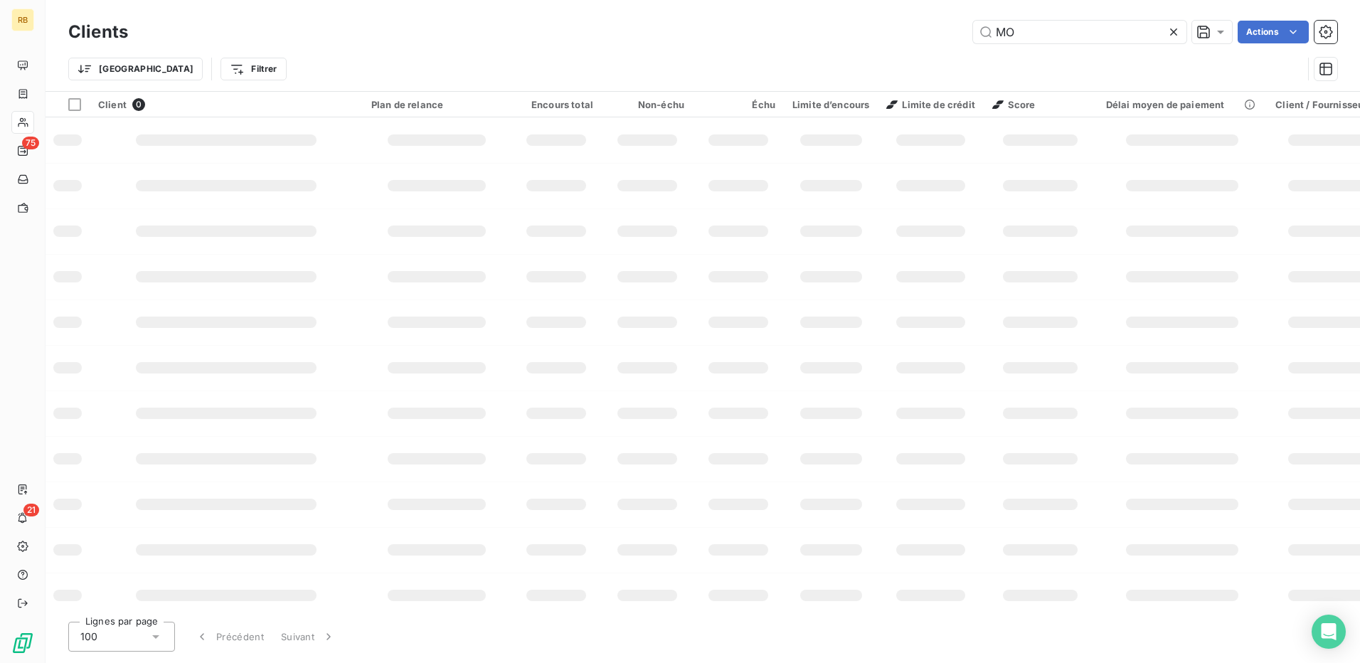
type input "M"
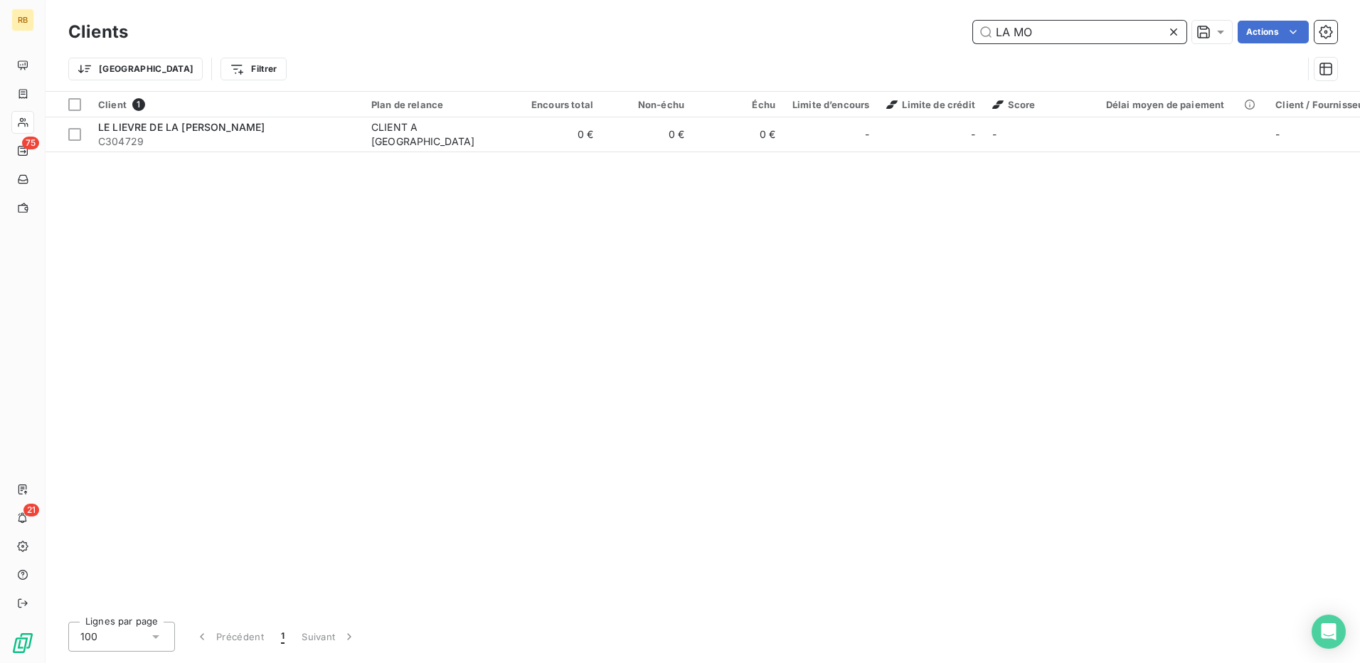
drag, startPoint x: 1082, startPoint y: 38, endPoint x: 870, endPoint y: 52, distance: 212.4
click at [870, 52] on div "Clients LA MO Actions Trier Filtrer" at bounding box center [702, 54] width 1269 height 74
type input "308107"
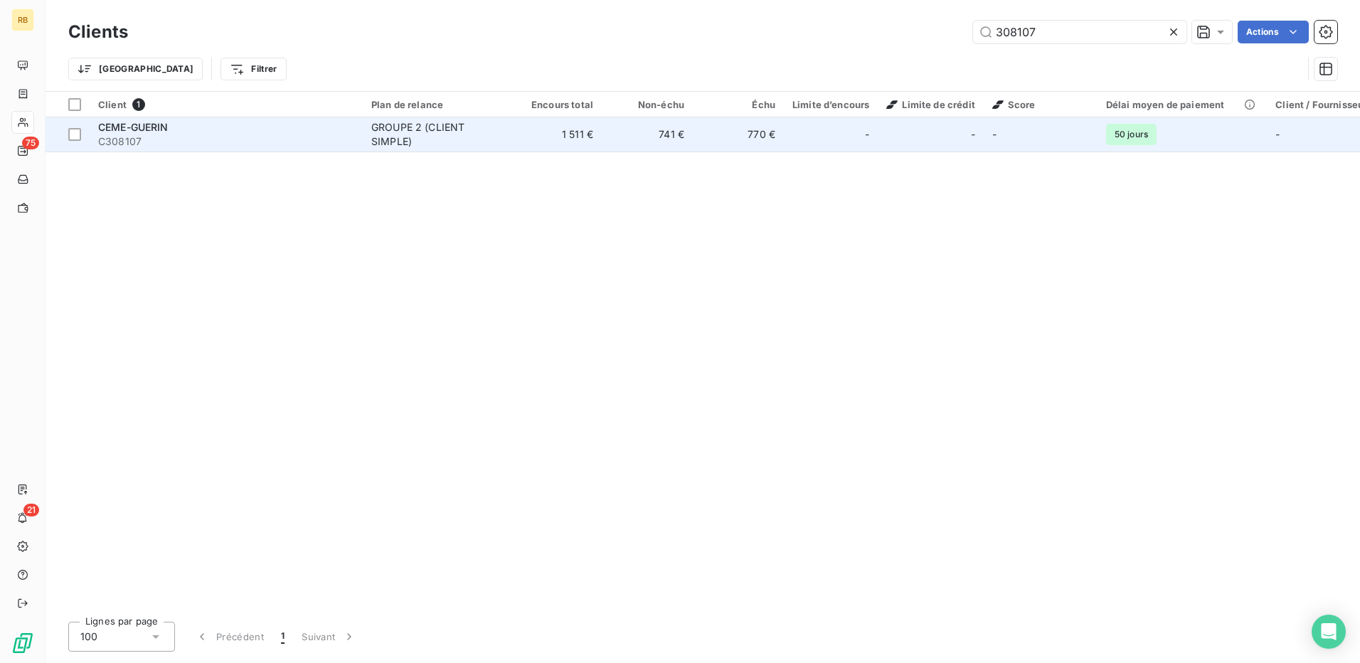
click at [449, 139] on div "GROUPE 2 (CLIENT SIMPLE)" at bounding box center [436, 134] width 131 height 28
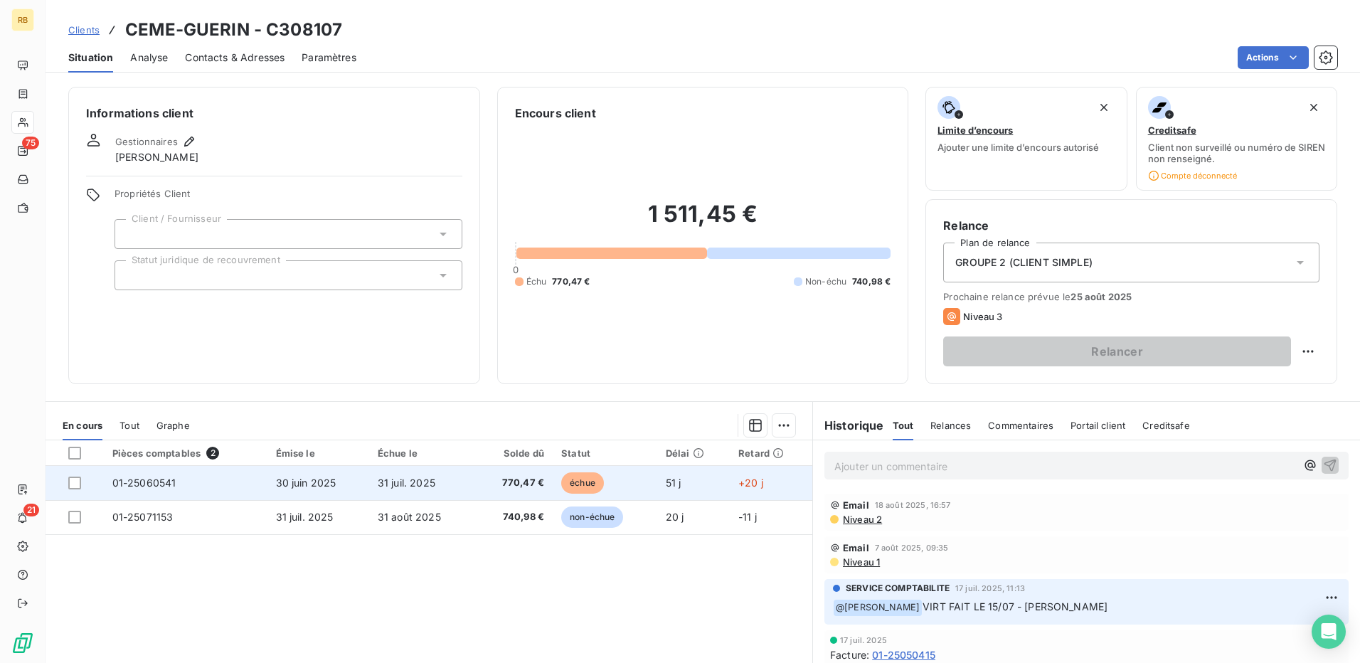
click at [314, 480] on span "30 juin 2025" at bounding box center [306, 483] width 60 height 12
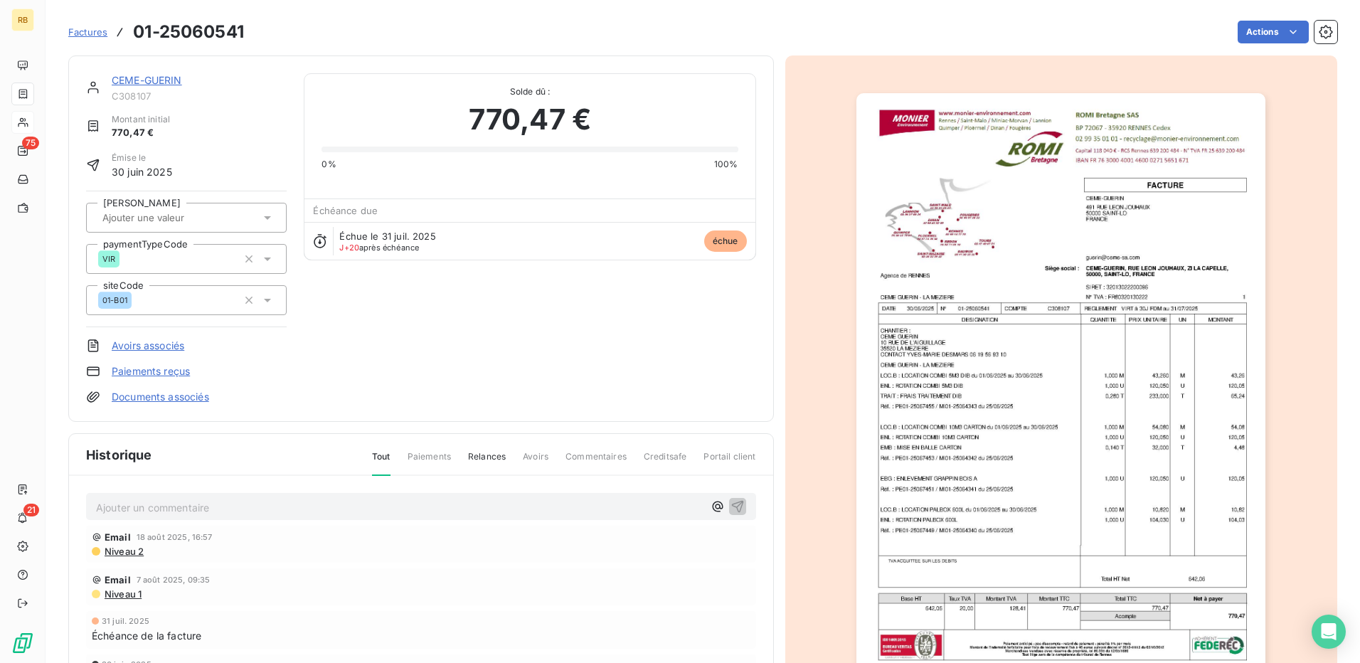
click at [879, 463] on img "button" at bounding box center [1061, 382] width 409 height 579
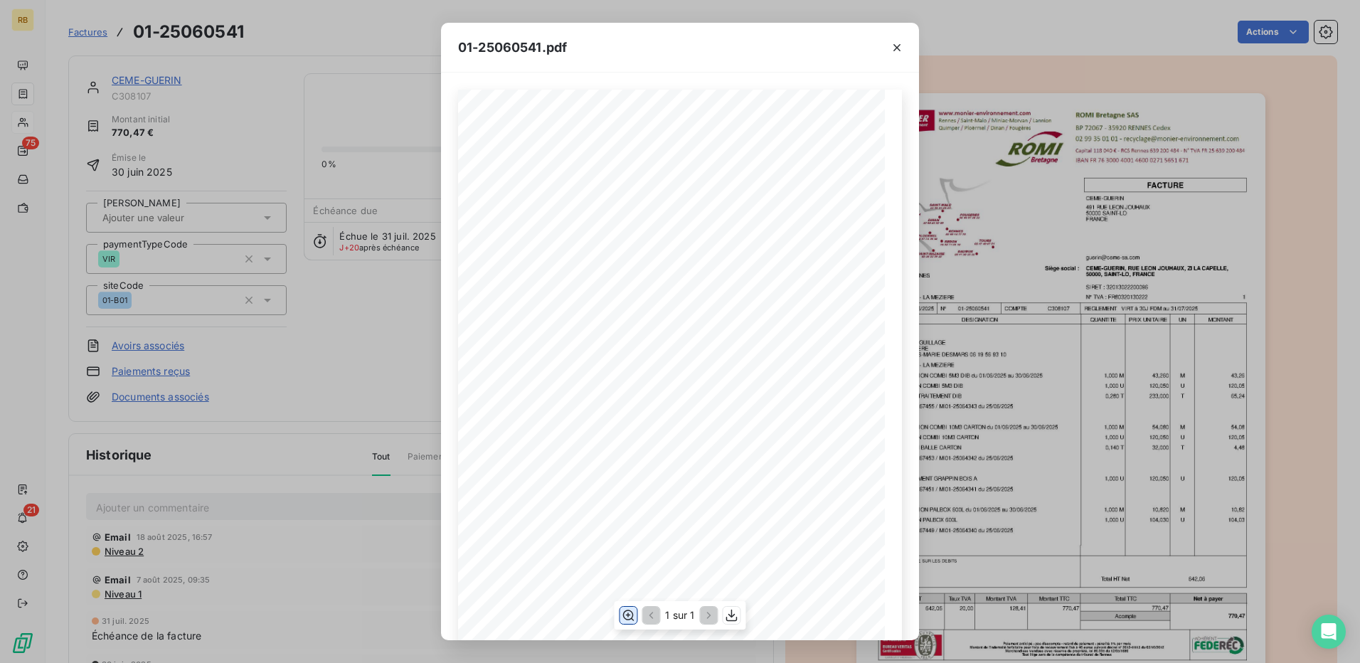
click at [631, 615] on icon "button" at bounding box center [628, 615] width 14 height 14
click at [1035, 430] on div "01-25060541.pdf C308107 FACTURE 01-25060541 [DATE] CEME-[PERSON_NAME] [STREET_A…" at bounding box center [680, 331] width 1360 height 663
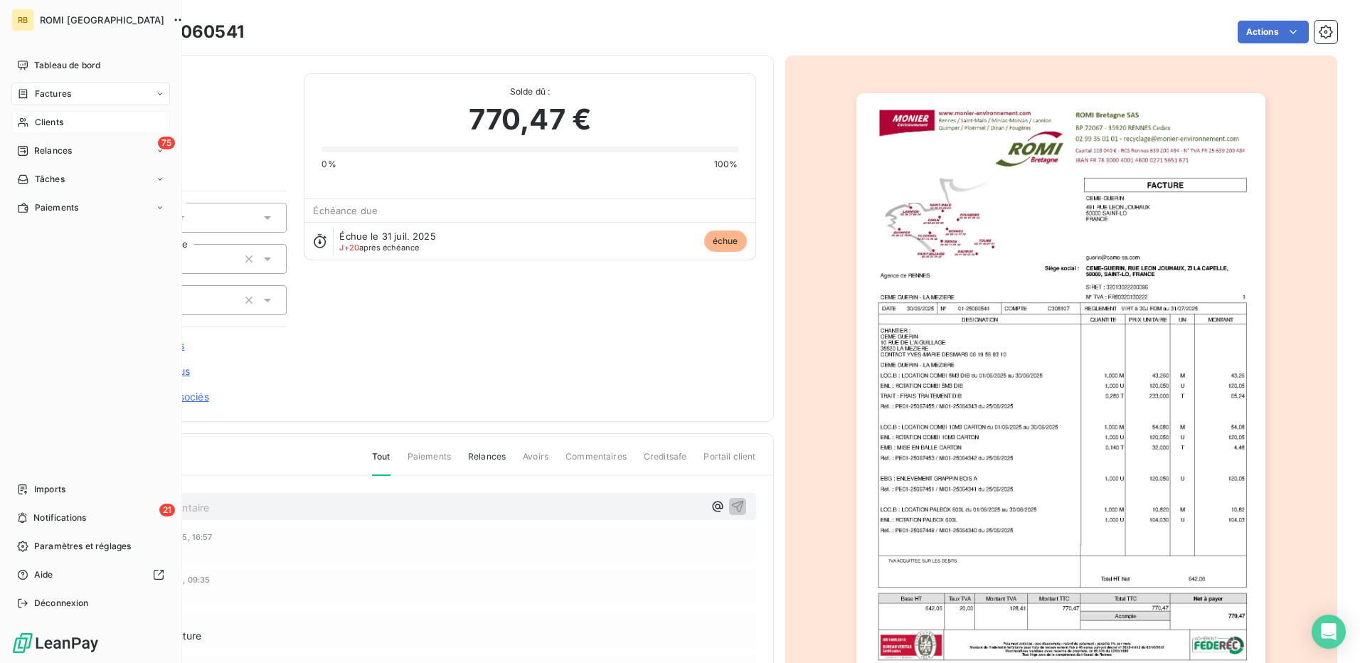
click at [60, 121] on span "Clients" at bounding box center [49, 122] width 28 height 13
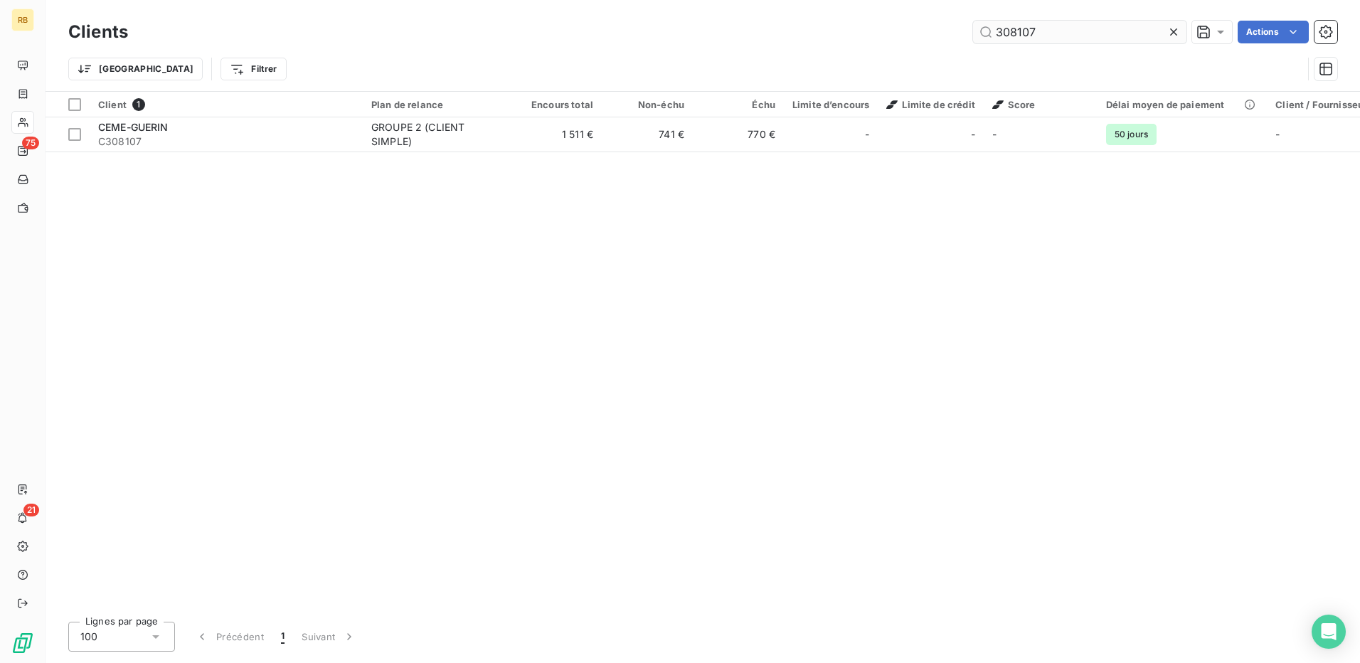
click at [1029, 30] on input "308107" at bounding box center [1079, 32] width 213 height 23
click at [1025, 32] on input "308107" at bounding box center [1079, 32] width 213 height 23
drag, startPoint x: 1070, startPoint y: 39, endPoint x: 761, endPoint y: 74, distance: 311.4
click at [761, 74] on div "Clients HD S Actions Trier Filtrer" at bounding box center [702, 54] width 1269 height 74
drag, startPoint x: 1044, startPoint y: 31, endPoint x: 924, endPoint y: 37, distance: 120.4
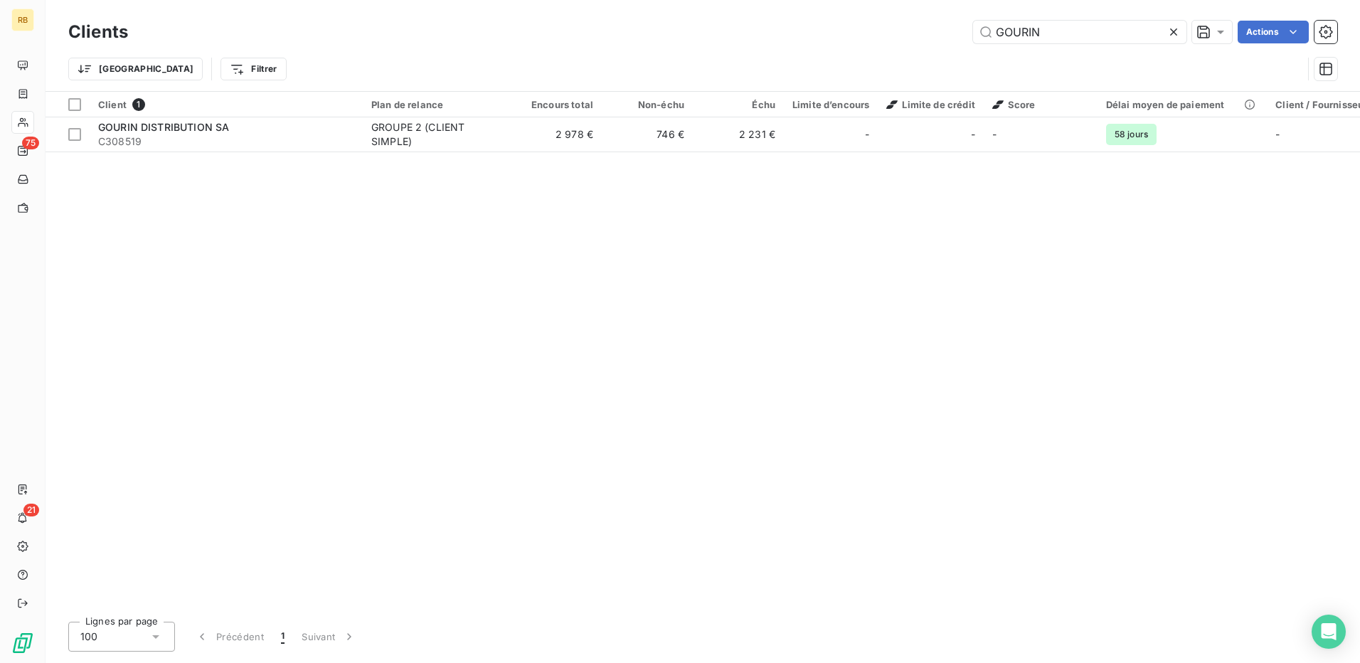
click at [924, 37] on div "GOURIN Actions" at bounding box center [741, 32] width 1192 height 23
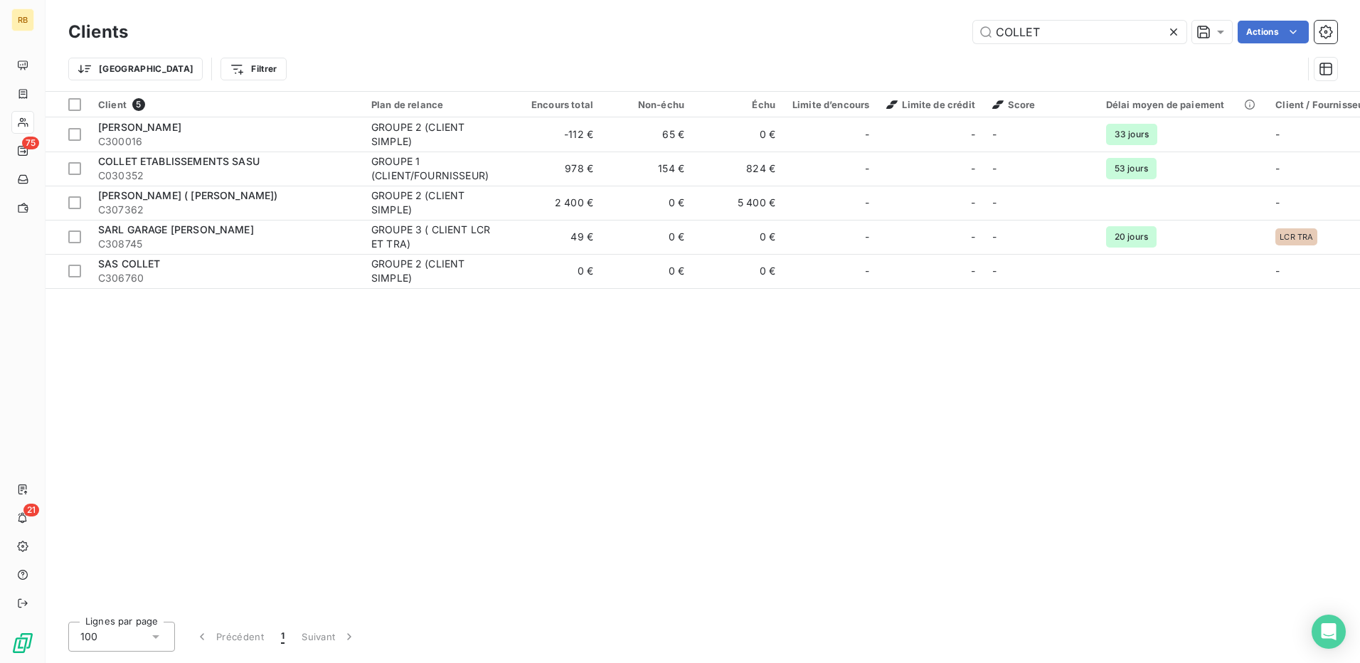
drag, startPoint x: 1067, startPoint y: 42, endPoint x: 916, endPoint y: 40, distance: 150.8
click at [916, 40] on div "COLLET Actions" at bounding box center [741, 32] width 1192 height 23
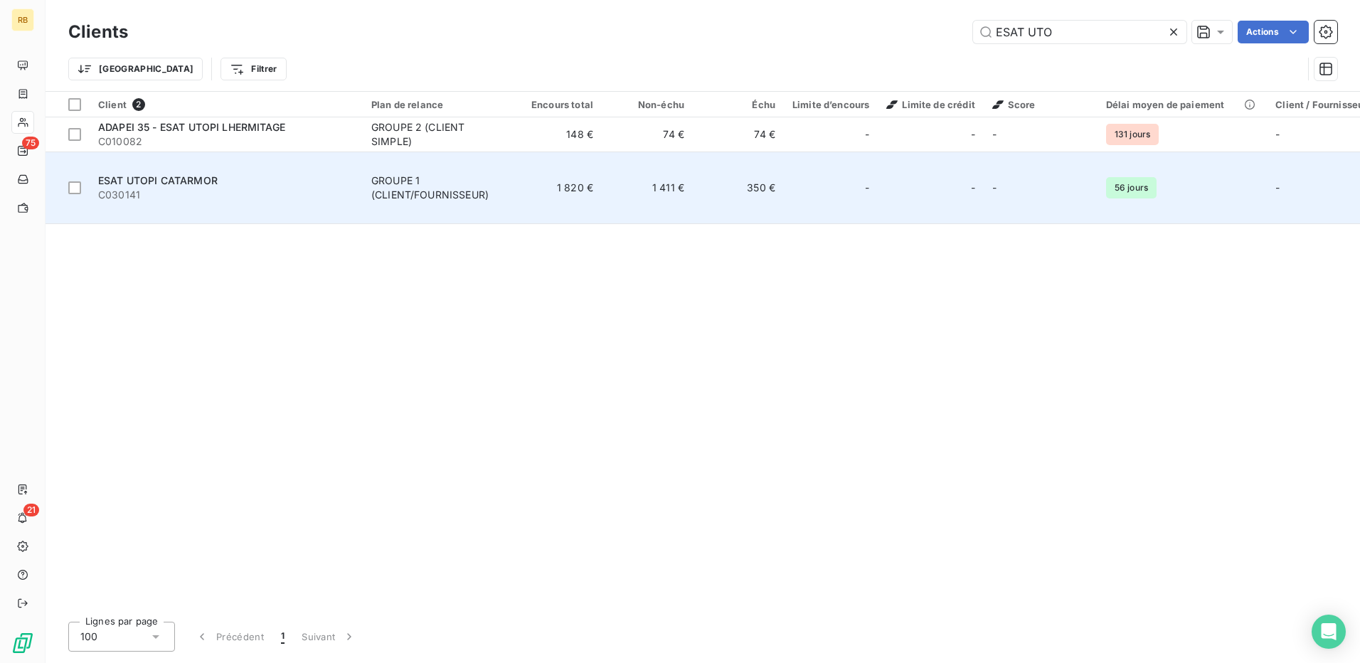
type input "ESAT UTO"
click at [765, 169] on td "350 €" at bounding box center [738, 188] width 91 height 72
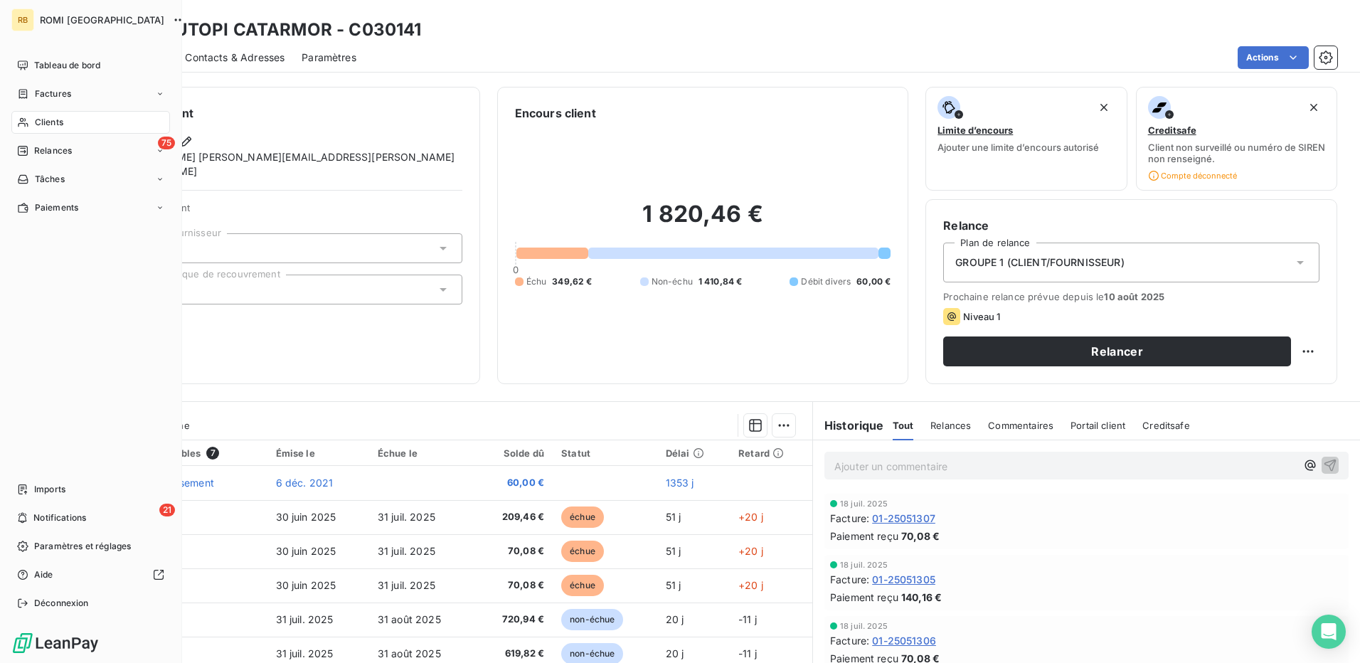
click at [37, 108] on nav "Tableau de bord Factures Clients 75 Relances Tâches Paiements" at bounding box center [90, 136] width 159 height 165
click at [63, 121] on span "Clients" at bounding box center [49, 122] width 28 height 13
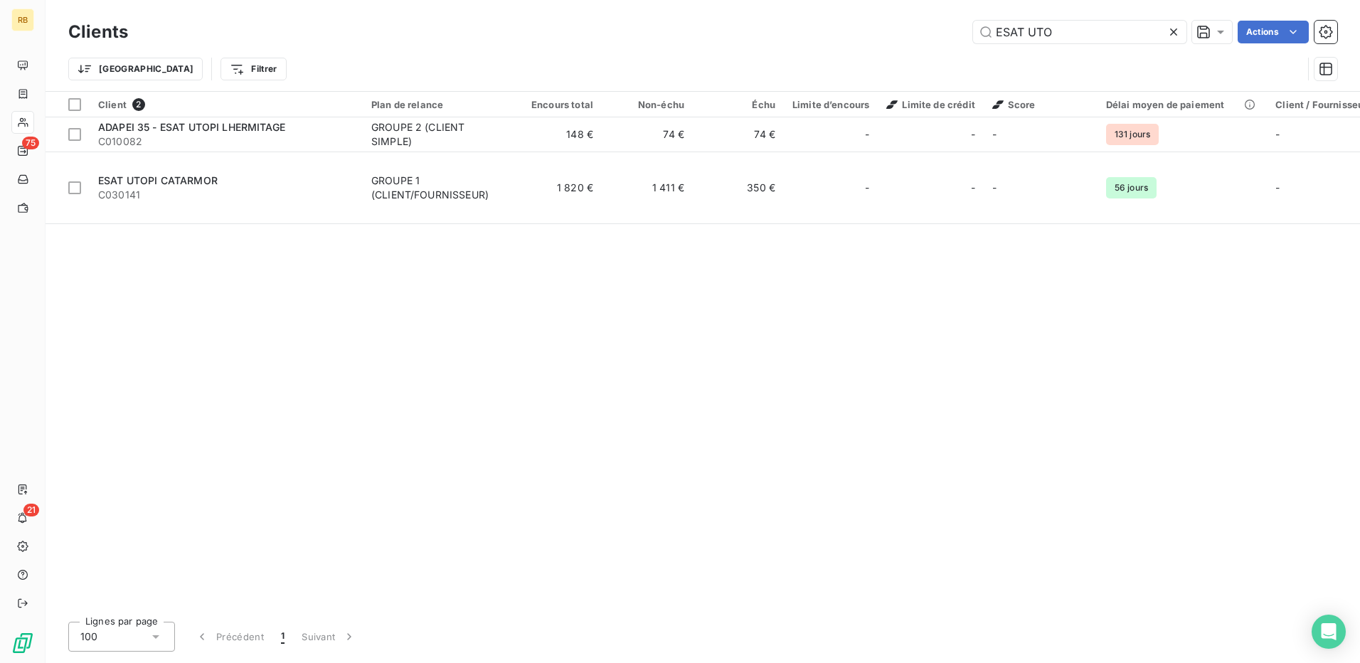
drag, startPoint x: 1059, startPoint y: 29, endPoint x: 795, endPoint y: 63, distance: 266.8
click at [795, 63] on div "Clients ESAT UTO Actions Trier Filtrer" at bounding box center [702, 54] width 1269 height 74
click at [1081, 284] on div "Client 2 Plan de relance Encours total Non-échu Échu Limite d’encours Limite de…" at bounding box center [703, 351] width 1315 height 519
drag, startPoint x: 1072, startPoint y: 33, endPoint x: 882, endPoint y: 55, distance: 191.2
click at [882, 55] on div "Clients ESAT UTO Actions Trier Filtrer" at bounding box center [702, 54] width 1269 height 74
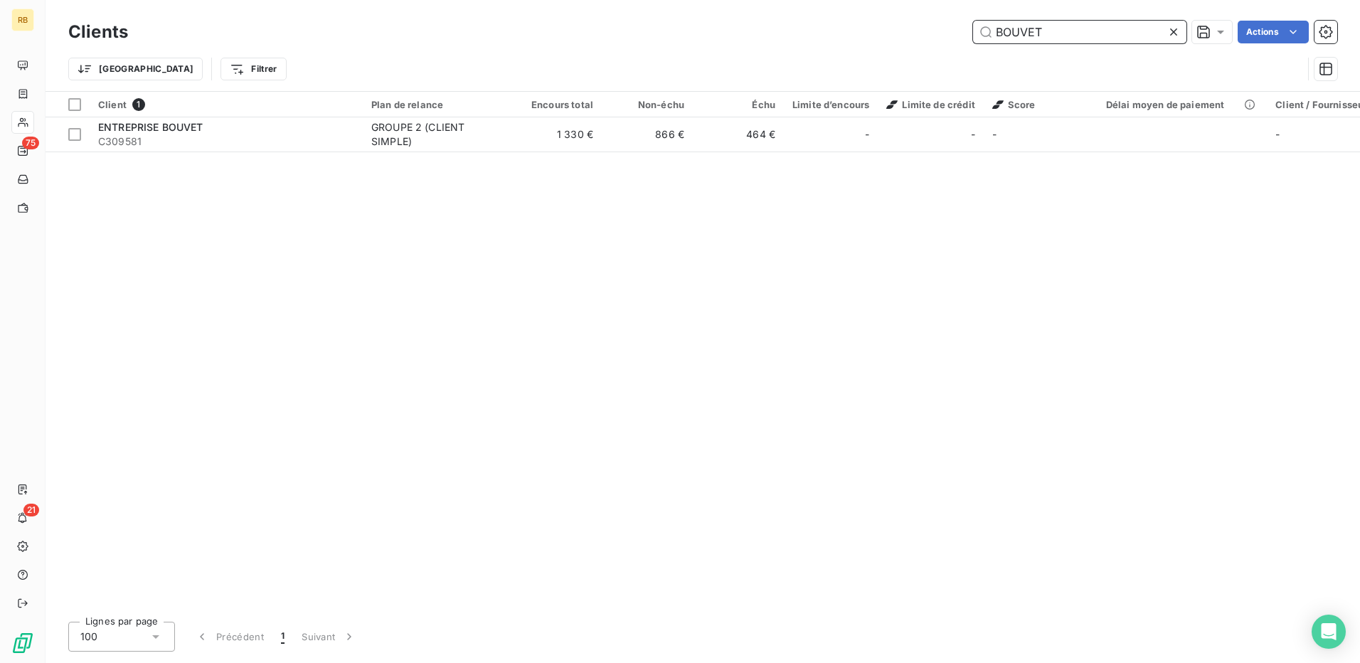
click at [1011, 23] on input "BOUVET" at bounding box center [1079, 32] width 213 height 23
drag, startPoint x: 983, startPoint y: 52, endPoint x: 934, endPoint y: 57, distance: 49.3
click at [934, 57] on div "Clients EMK Actions Trier Filtrer" at bounding box center [702, 54] width 1269 height 74
click at [1043, 35] on input "DISTRIVERT" at bounding box center [1079, 32] width 213 height 23
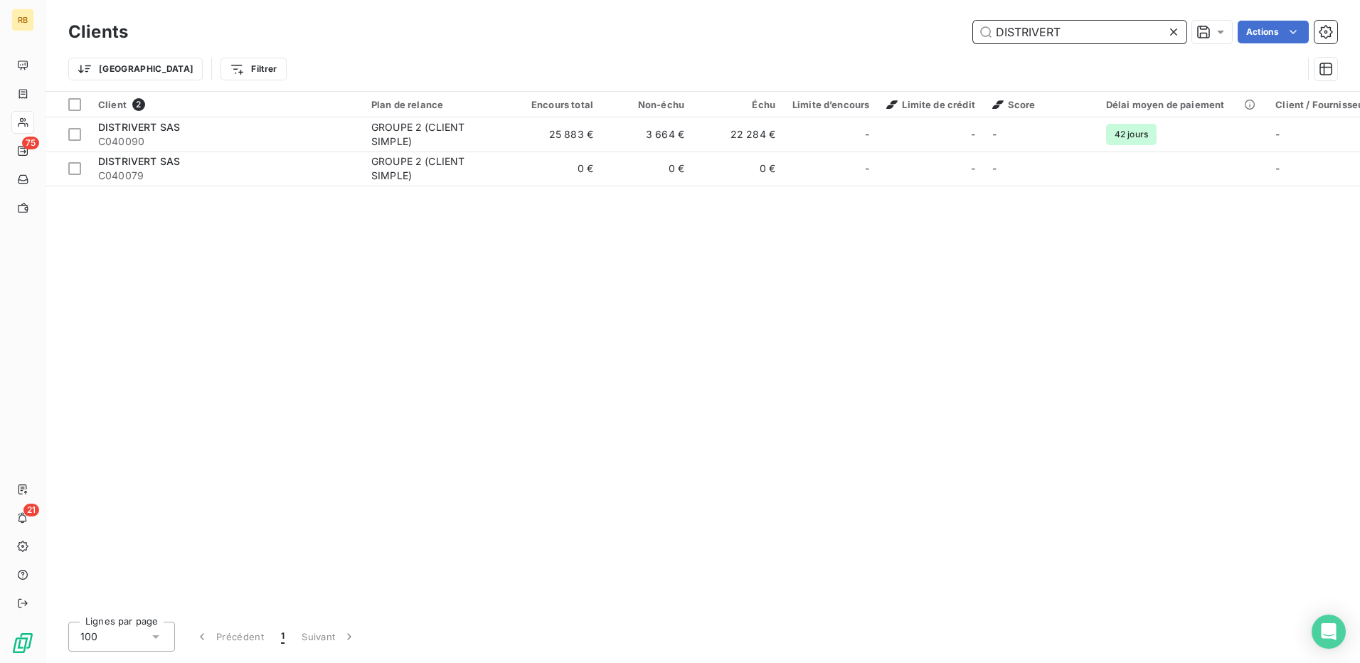
click at [1042, 35] on input "DISTRIVERT" at bounding box center [1079, 32] width 213 height 23
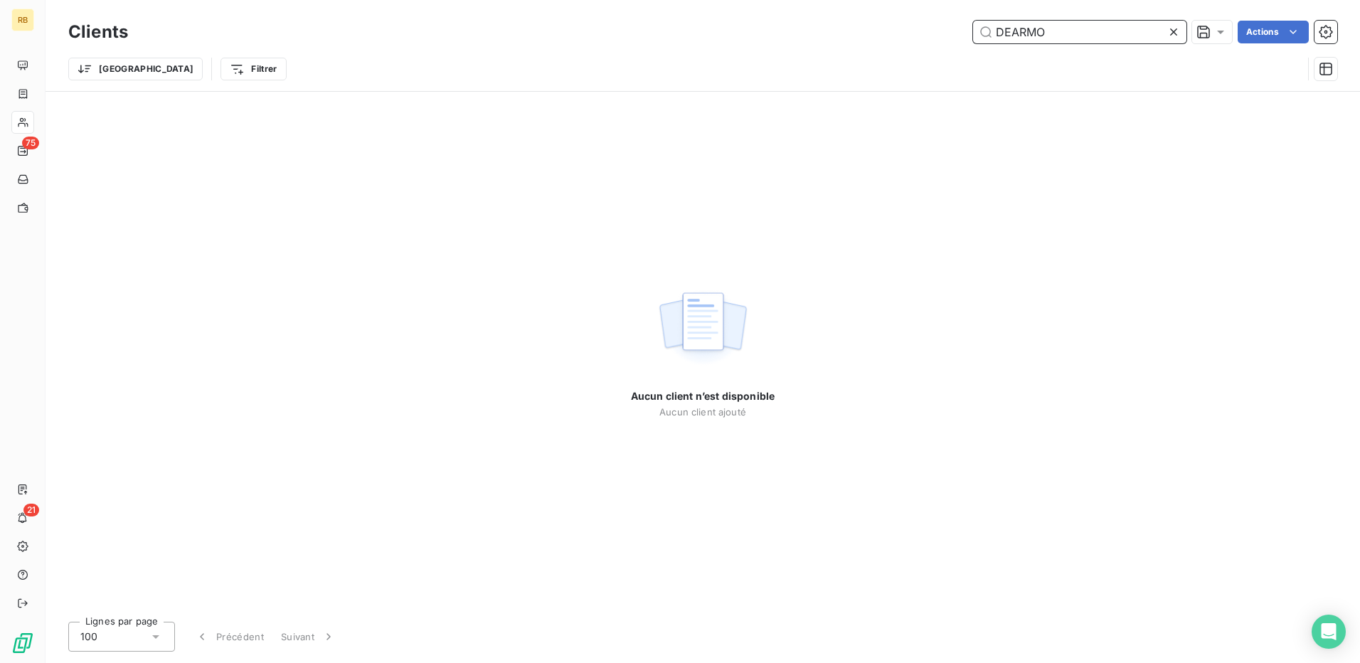
click at [1014, 33] on input "DEARMO" at bounding box center [1079, 32] width 213 height 23
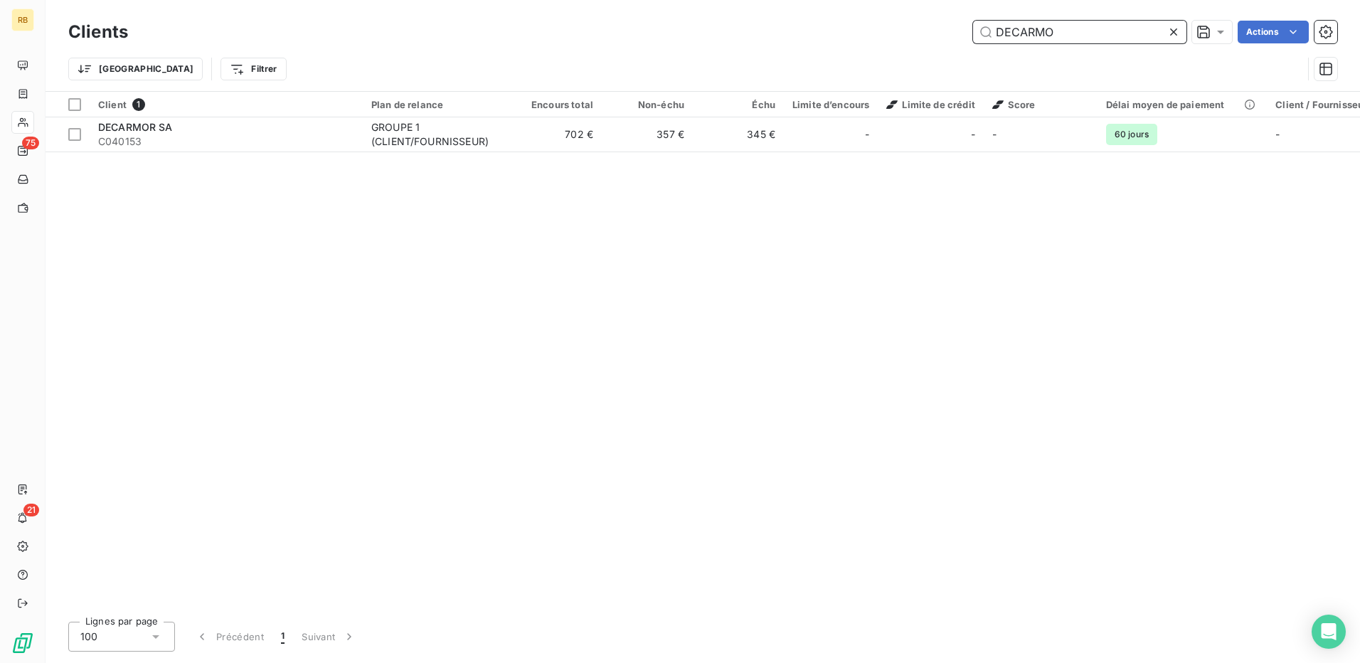
click at [1059, 28] on input "DECARMO" at bounding box center [1079, 32] width 213 height 23
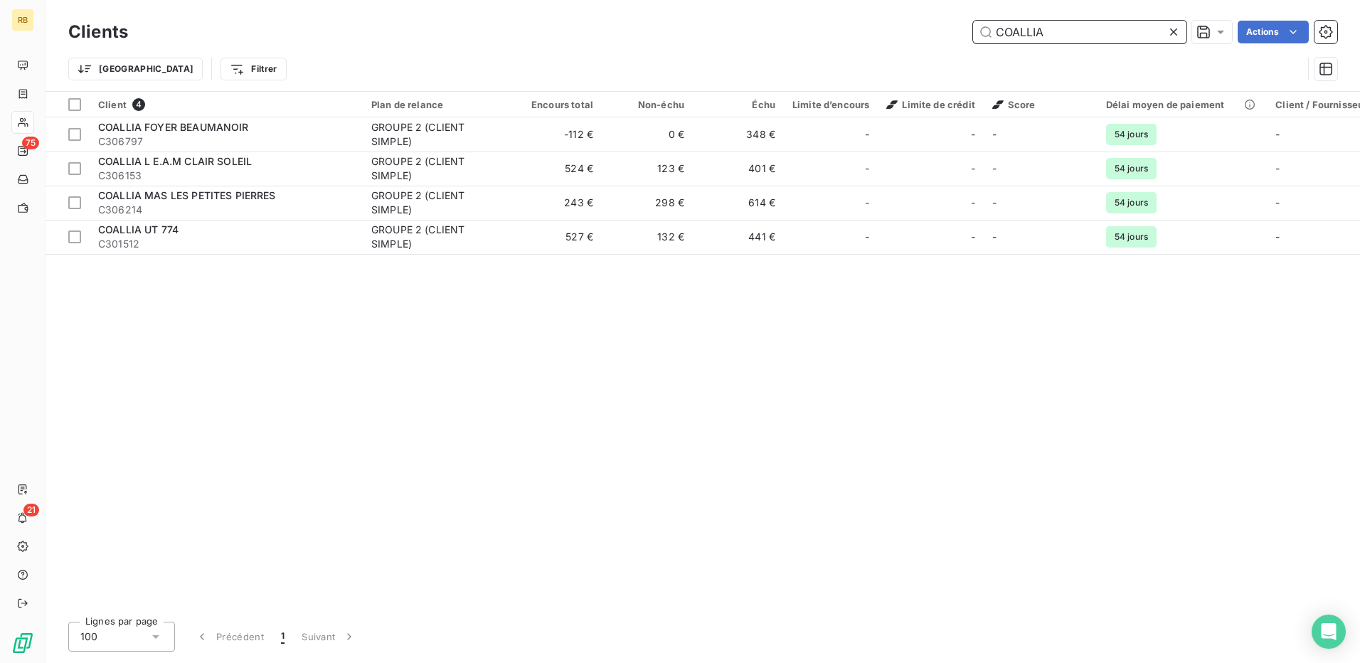
click at [991, 31] on input "COALLIA" at bounding box center [1079, 32] width 213 height 23
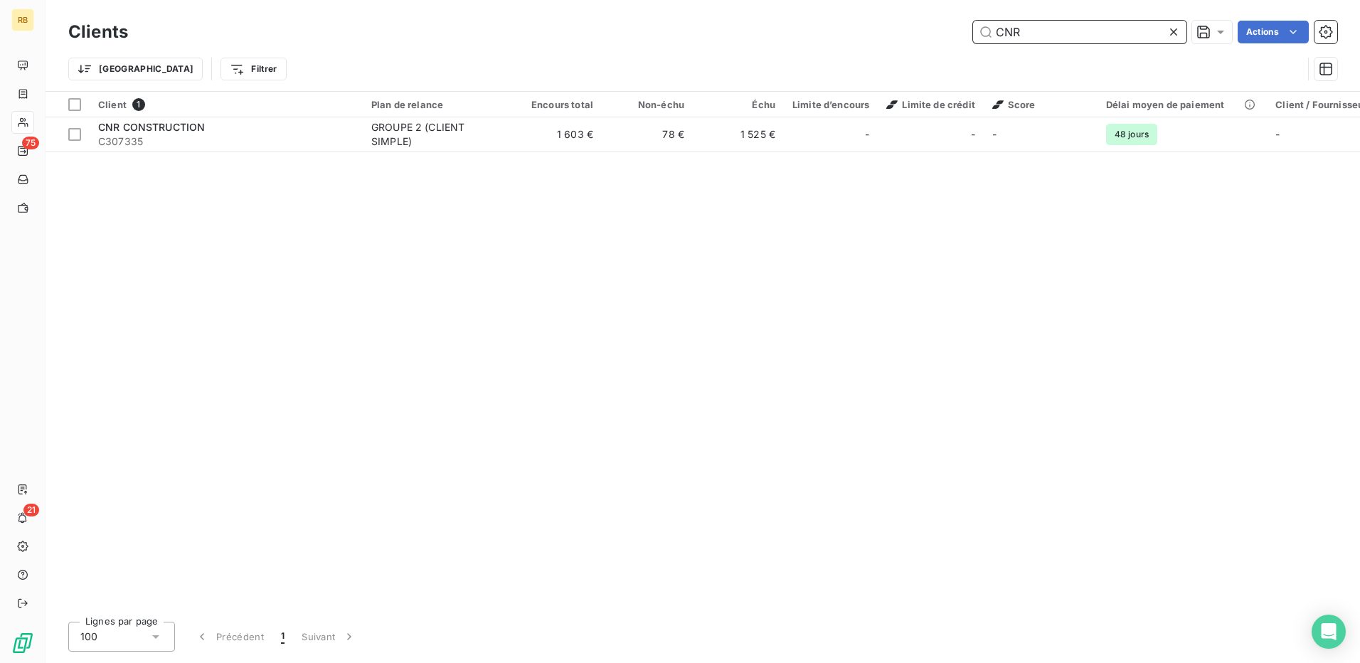
click at [1010, 27] on input "CNR" at bounding box center [1079, 32] width 213 height 23
click at [982, 16] on div "Clients CIDEX Actions Trier Filtrer" at bounding box center [703, 45] width 1315 height 91
copy h3 "Clients"
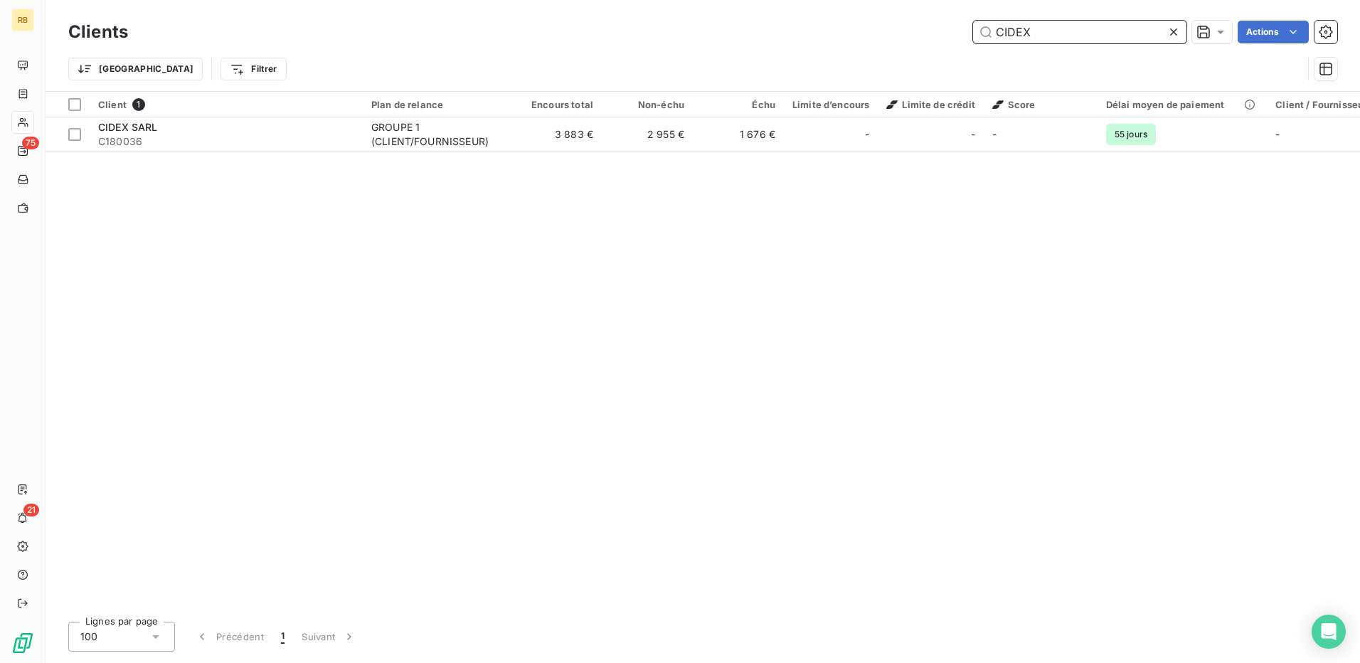
click at [1008, 40] on input "CIDEX" at bounding box center [1079, 32] width 213 height 23
click at [1044, 35] on input "[PERSON_NAME]" at bounding box center [1079, 32] width 213 height 23
drag, startPoint x: 1090, startPoint y: 22, endPoint x: 928, endPoint y: 72, distance: 169.7
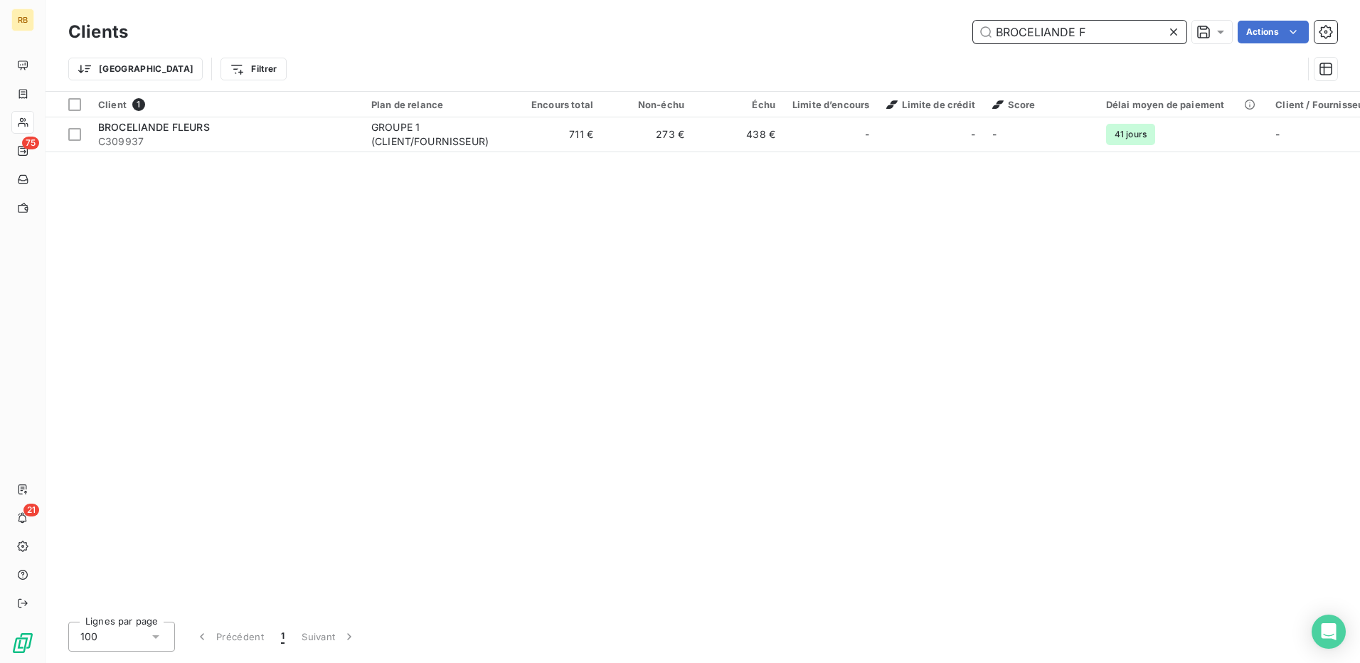
click at [928, 72] on div "Clients BROCELIANDE F Actions Trier Filtrer" at bounding box center [702, 54] width 1269 height 74
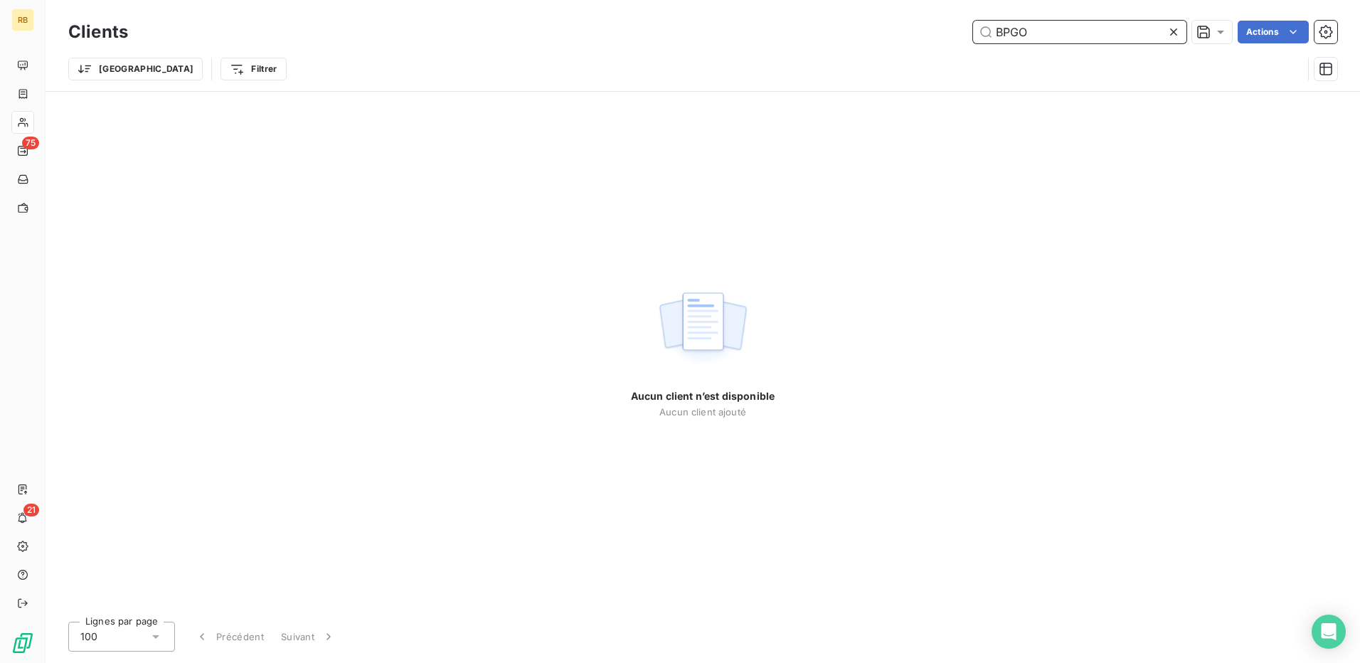
click at [918, 47] on div "Clients BPGO Actions Trier Filtrer" at bounding box center [702, 54] width 1269 height 74
click at [1001, 29] on input "PDT" at bounding box center [1079, 32] width 213 height 23
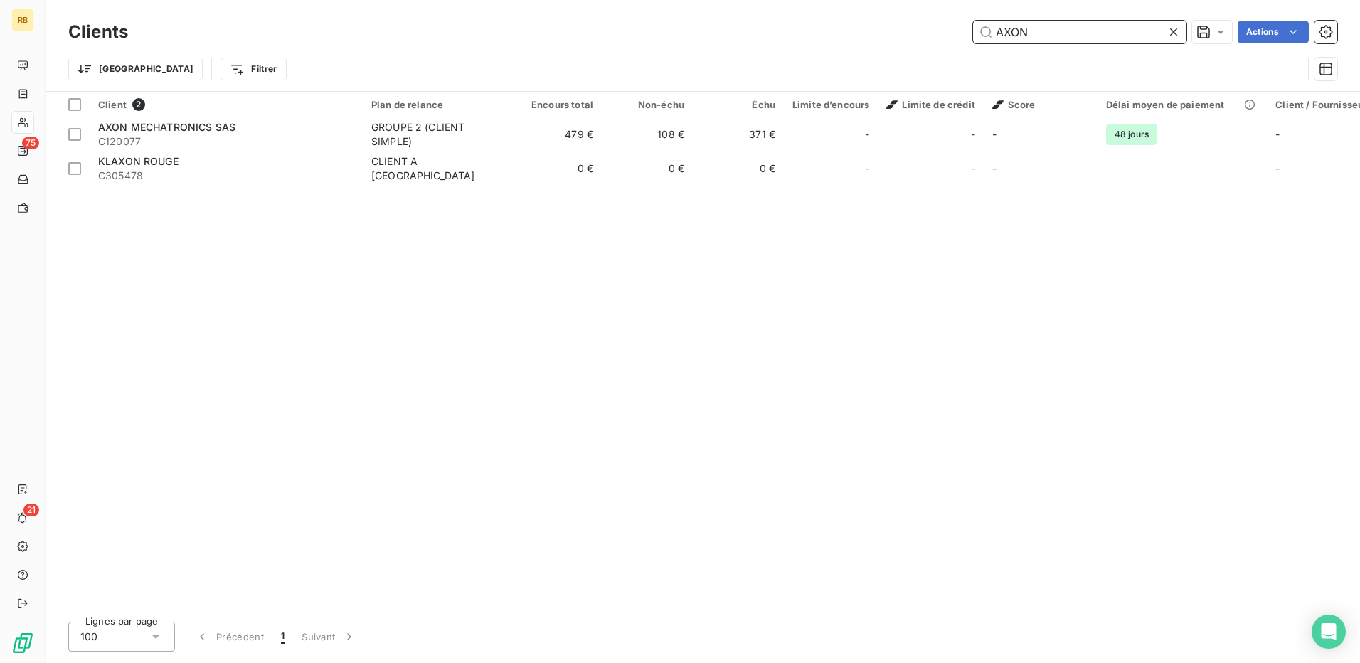
click at [1000, 41] on input "AXON" at bounding box center [1079, 32] width 213 height 23
drag, startPoint x: 1076, startPoint y: 26, endPoint x: 862, endPoint y: 41, distance: 214.7
click at [862, 41] on div "ARMOR PRE Actions" at bounding box center [741, 32] width 1192 height 23
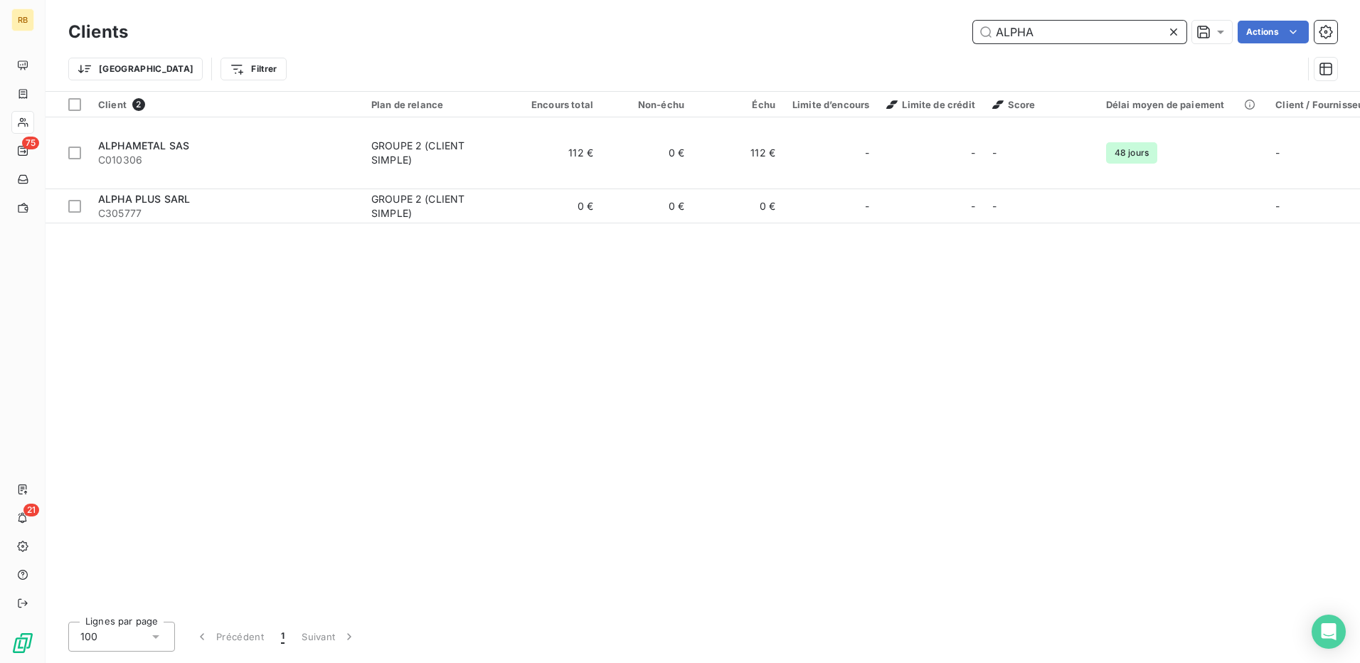
drag, startPoint x: 1043, startPoint y: 32, endPoint x: 938, endPoint y: 28, distance: 105.4
click at [938, 28] on div "ALPHA Actions" at bounding box center [741, 32] width 1192 height 23
drag, startPoint x: 1103, startPoint y: 36, endPoint x: 956, endPoint y: 54, distance: 147.6
click at [956, 54] on div "Clients ALLIANCE AU Actions Trier Filtrer" at bounding box center [702, 54] width 1269 height 74
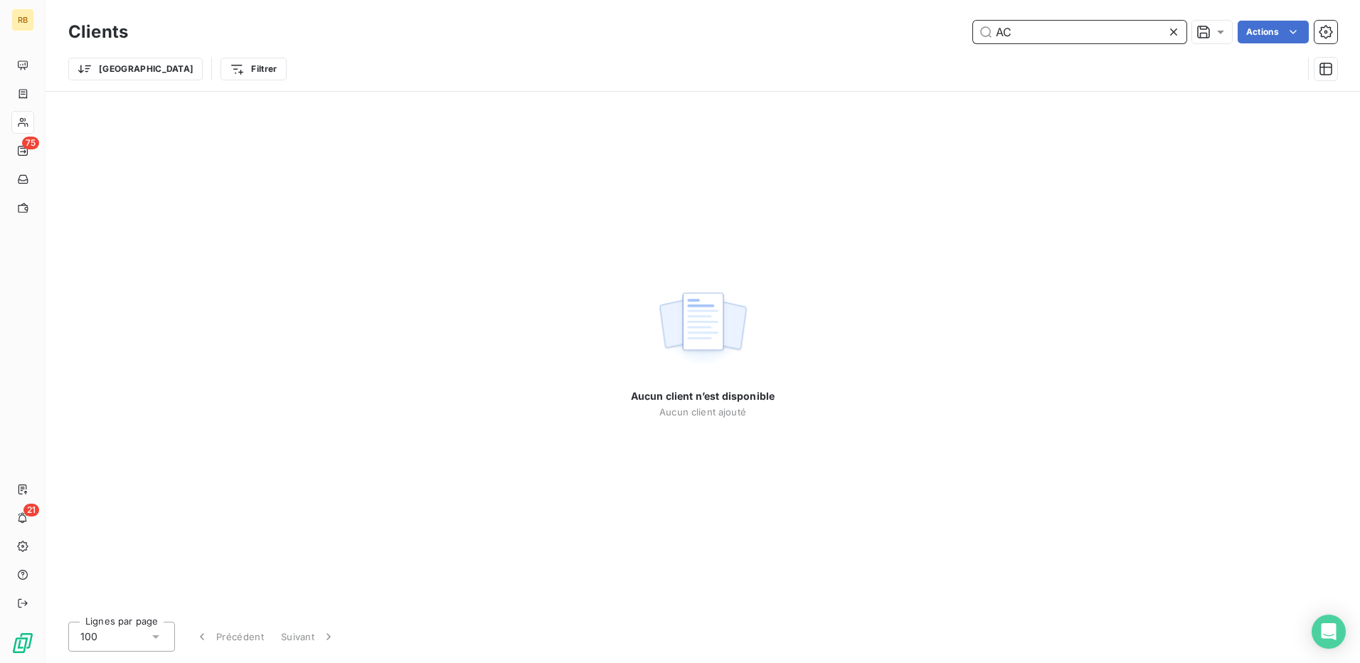
type input "A"
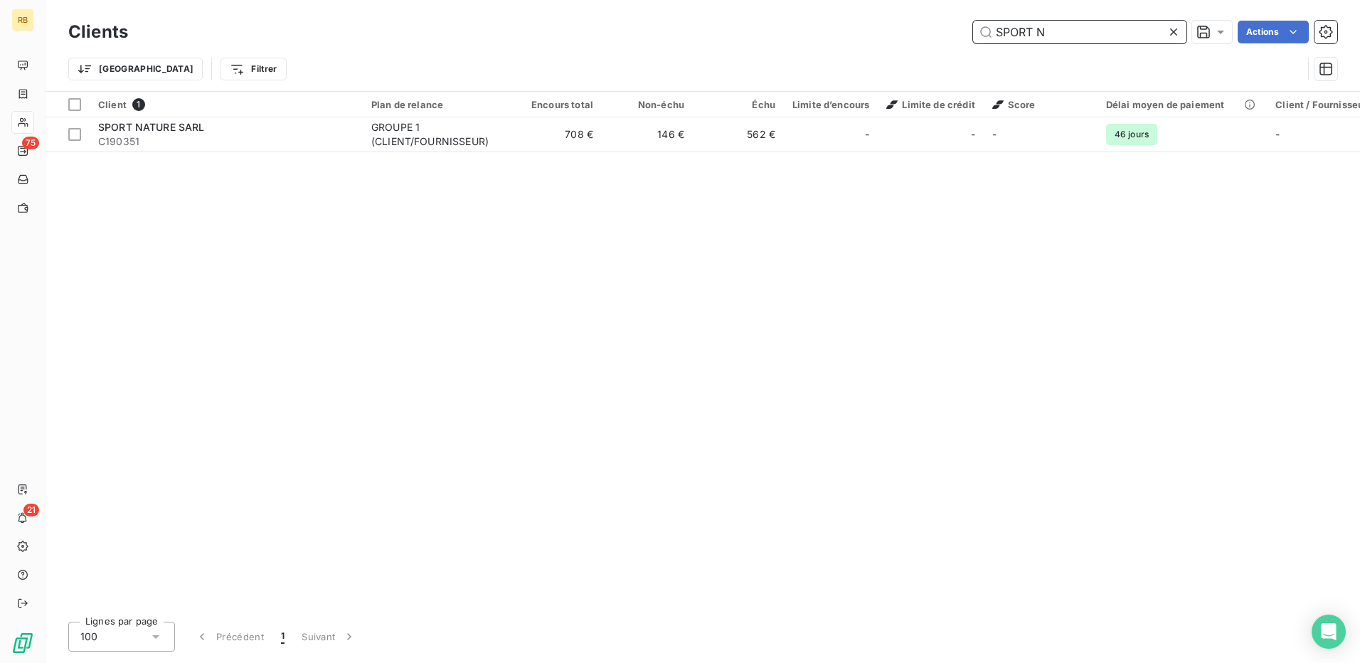
drag, startPoint x: 1084, startPoint y: 38, endPoint x: 845, endPoint y: 49, distance: 239.3
click at [845, 49] on div "Clients SPORT N Actions Trier Filtrer" at bounding box center [702, 54] width 1269 height 74
click at [895, 25] on div "SYL R Actions" at bounding box center [741, 32] width 1192 height 23
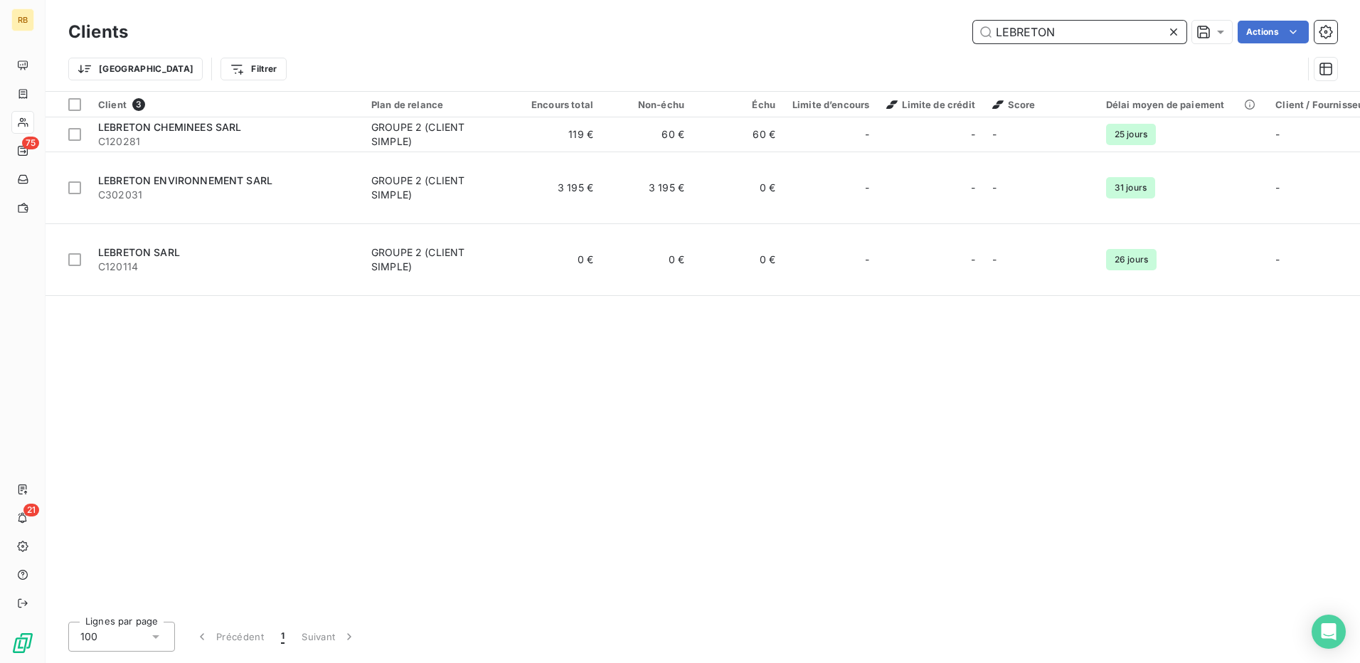
drag, startPoint x: 1061, startPoint y: 29, endPoint x: 817, endPoint y: 32, distance: 244.7
click at [816, 29] on div "LEBRETON Actions" at bounding box center [741, 32] width 1192 height 23
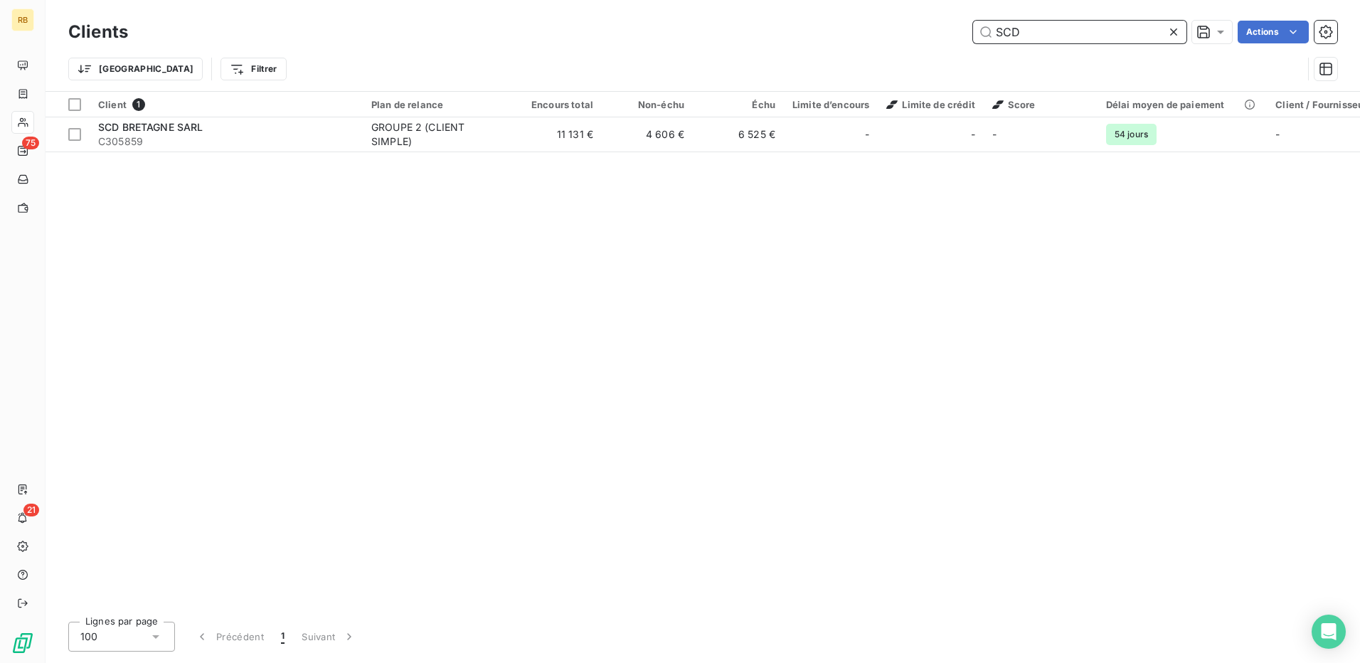
click at [1007, 32] on input "SCD" at bounding box center [1079, 32] width 213 height 23
drag, startPoint x: 1054, startPoint y: 33, endPoint x: 909, endPoint y: 61, distance: 147.2
click at [909, 61] on div "Clients LES MER Actions Trier Filtrer" at bounding box center [702, 54] width 1269 height 74
drag, startPoint x: 1059, startPoint y: 28, endPoint x: 878, endPoint y: 67, distance: 185.6
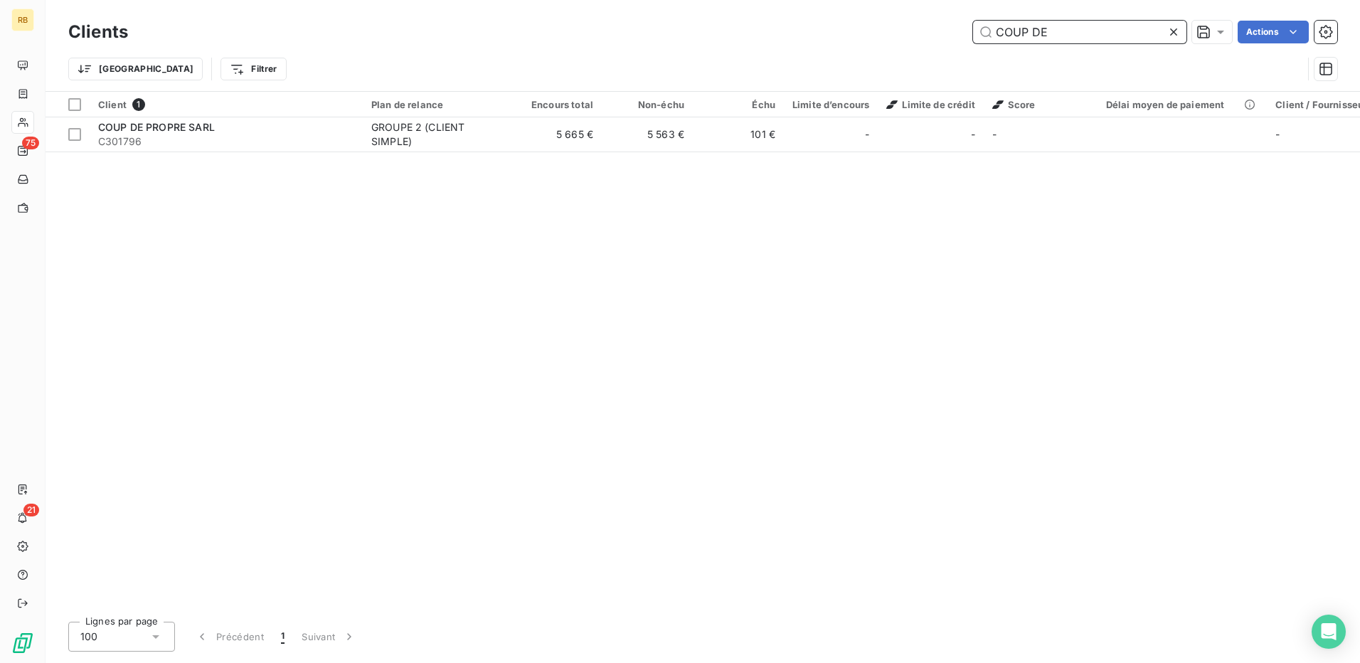
click at [878, 67] on div "Clients COUP DE Actions Trier Filtrer" at bounding box center [702, 54] width 1269 height 74
drag, startPoint x: 1124, startPoint y: 277, endPoint x: 1091, endPoint y: 264, distance: 35.8
click at [1123, 277] on div "Client 1 Plan de relance Encours total Non-échu Échu Limite d’encours Limite de…" at bounding box center [703, 351] width 1315 height 519
click at [1040, 339] on div "Client 1 Plan de relance Encours total Non-échu Échu Limite d’encours Limite de…" at bounding box center [703, 351] width 1315 height 519
click at [1147, 334] on div "Client 1 Plan de relance Encours total Non-échu Échu Limite d’encours Limite de…" at bounding box center [703, 351] width 1315 height 519
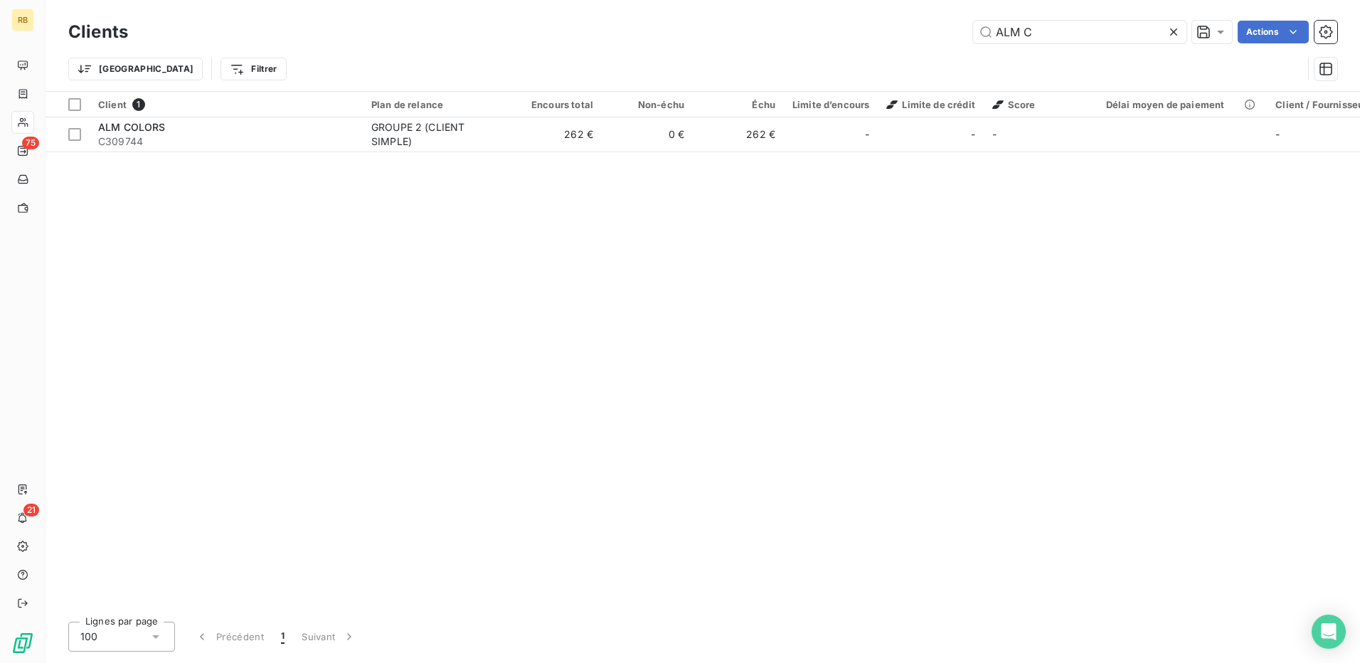
click at [769, 71] on div "Trier Filtrer" at bounding box center [685, 68] width 1234 height 27
click at [1087, 253] on div "Client 1 Plan de relance Encours total Non-échu Échu Limite d’encours Limite de…" at bounding box center [703, 351] width 1315 height 519
drag, startPoint x: 1083, startPoint y: 38, endPoint x: 666, endPoint y: 46, distance: 417.0
click at [666, 46] on div "Clients ALM C Actions" at bounding box center [702, 32] width 1269 height 30
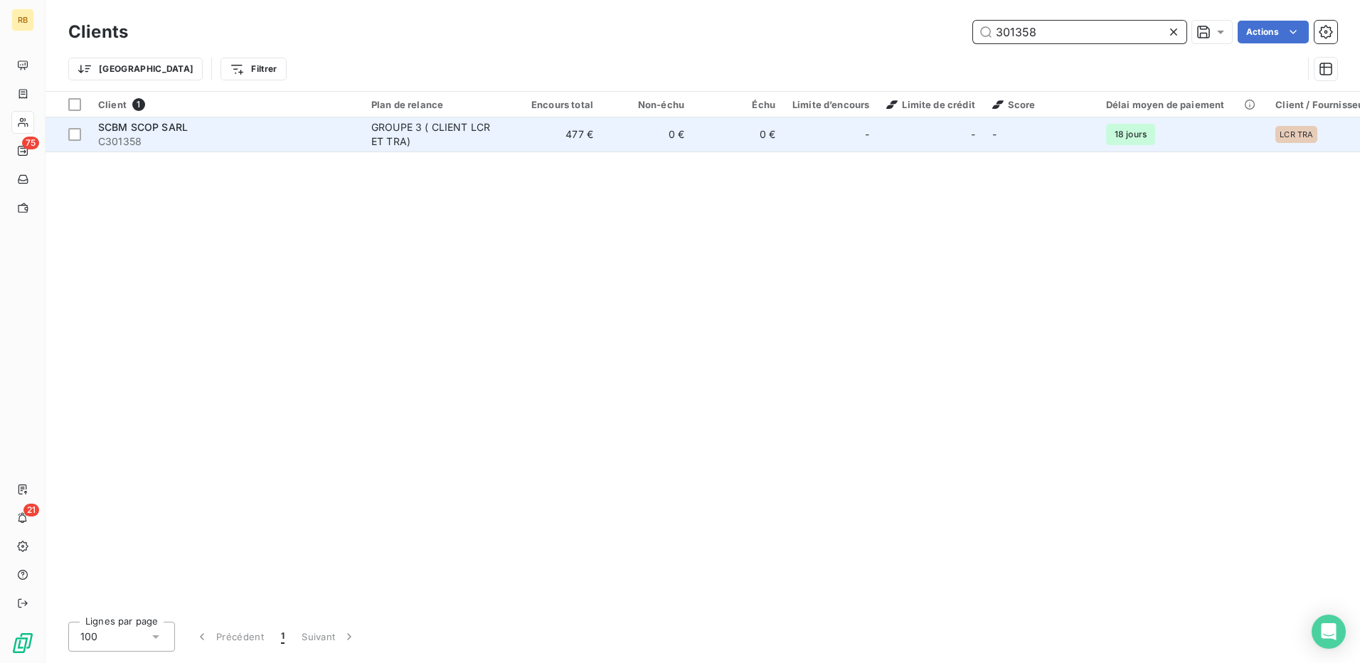
type input "301358"
click at [521, 145] on td "477 €" at bounding box center [556, 134] width 91 height 34
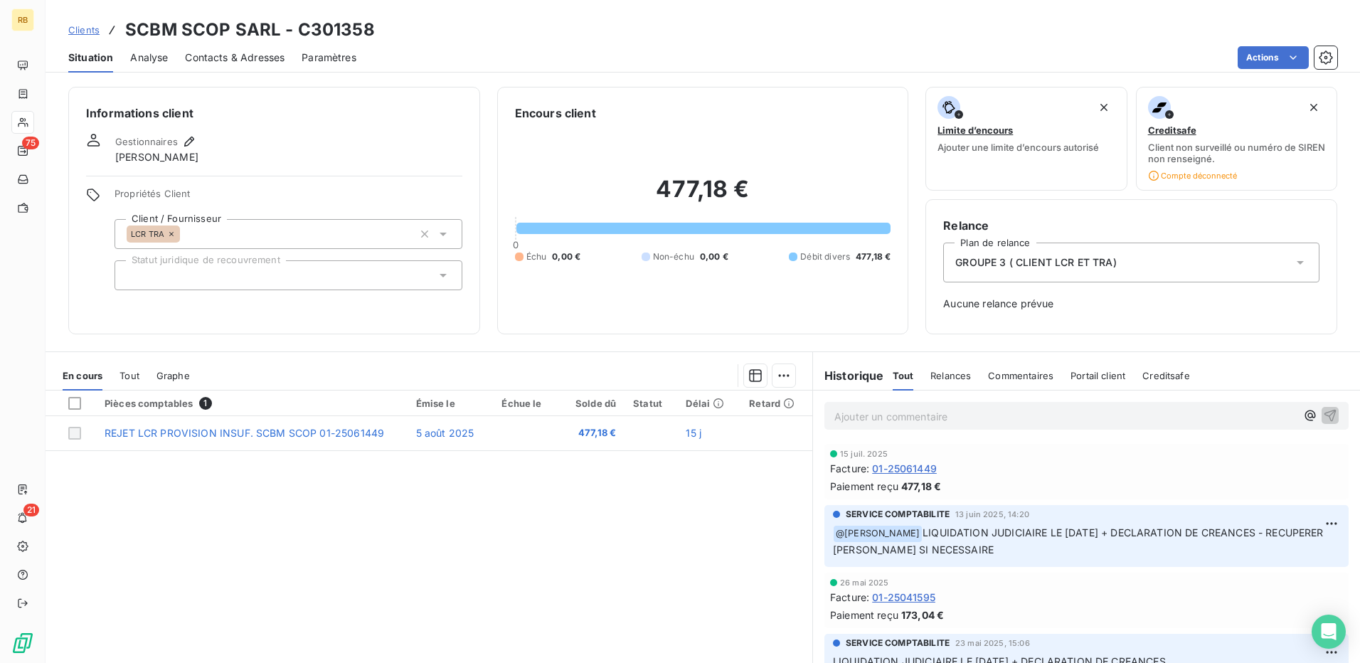
click at [147, 386] on div "En cours Tout Graphe" at bounding box center [429, 376] width 767 height 30
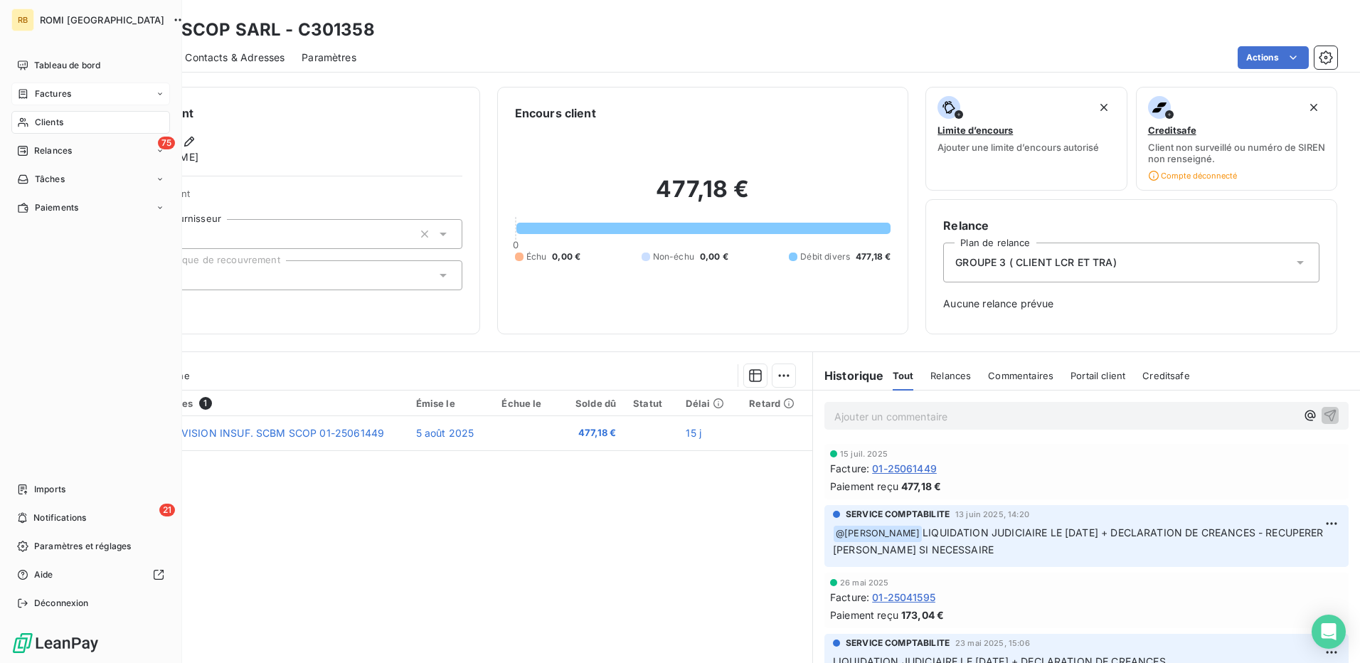
click at [46, 90] on span "Factures" at bounding box center [53, 94] width 36 height 13
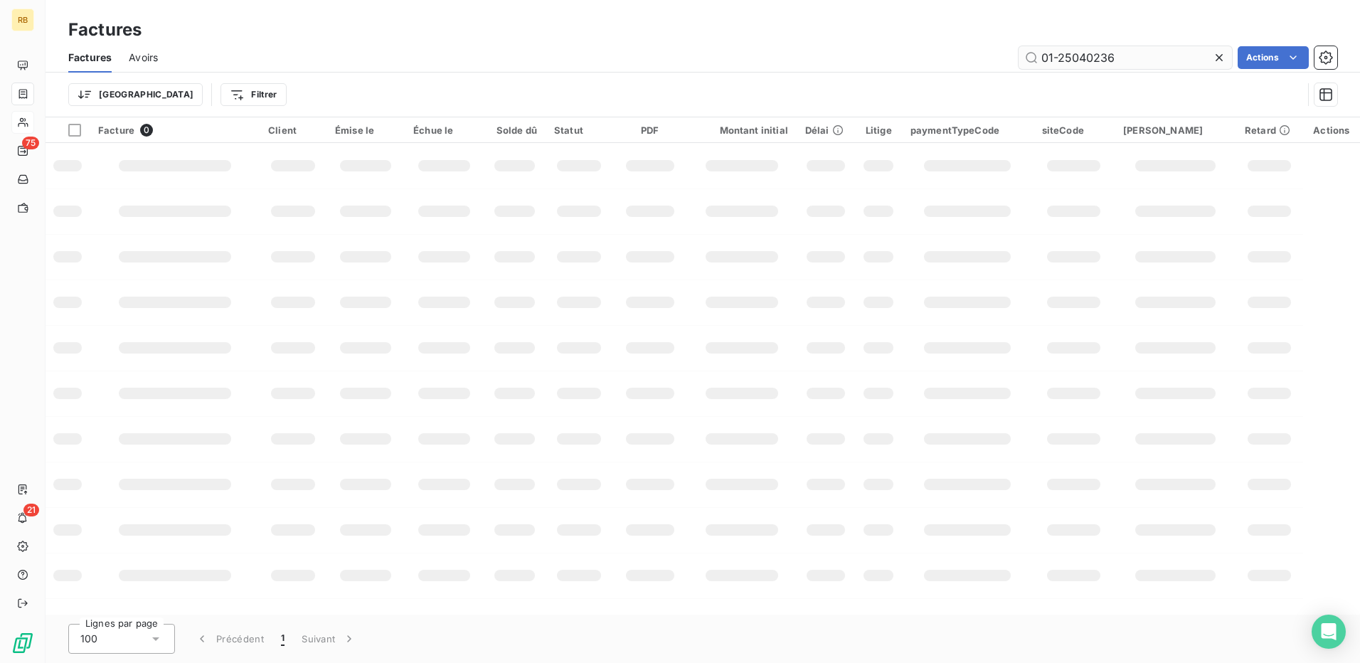
click at [1082, 53] on input "01-25040236" at bounding box center [1125, 57] width 213 height 23
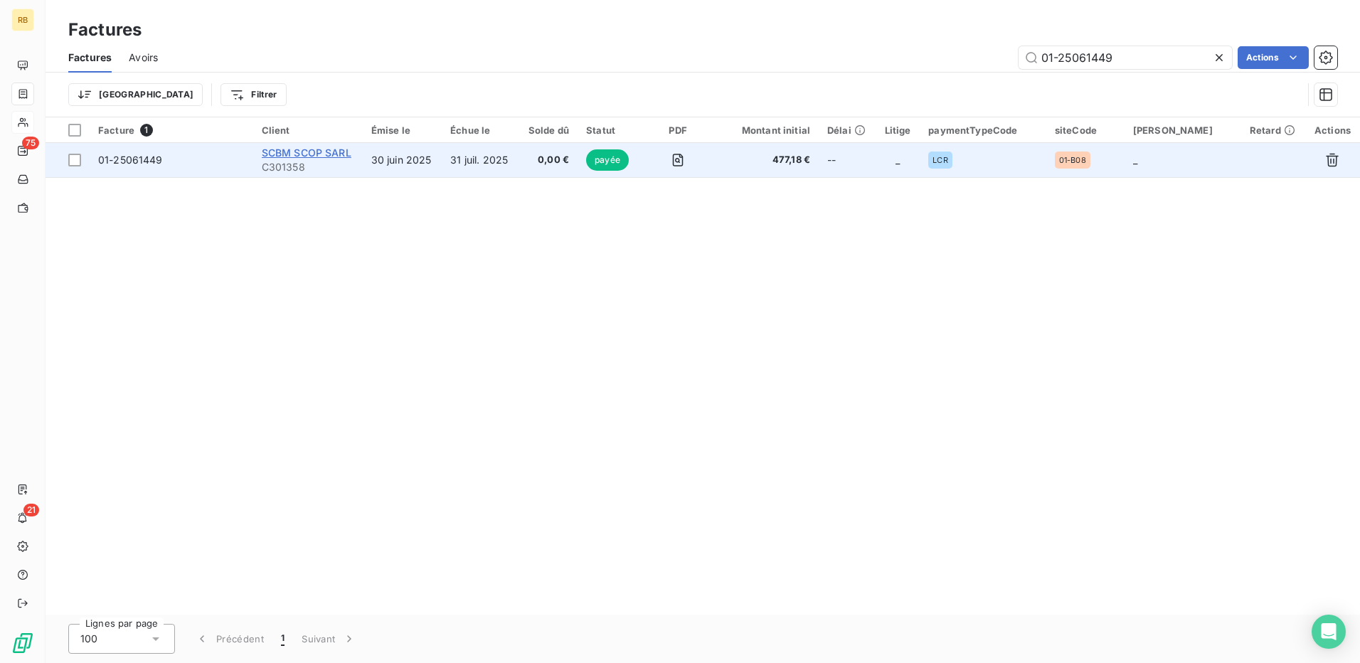
type input "01-25061449"
click at [318, 154] on span "SCBM SCOP SARL" at bounding box center [307, 153] width 90 height 12
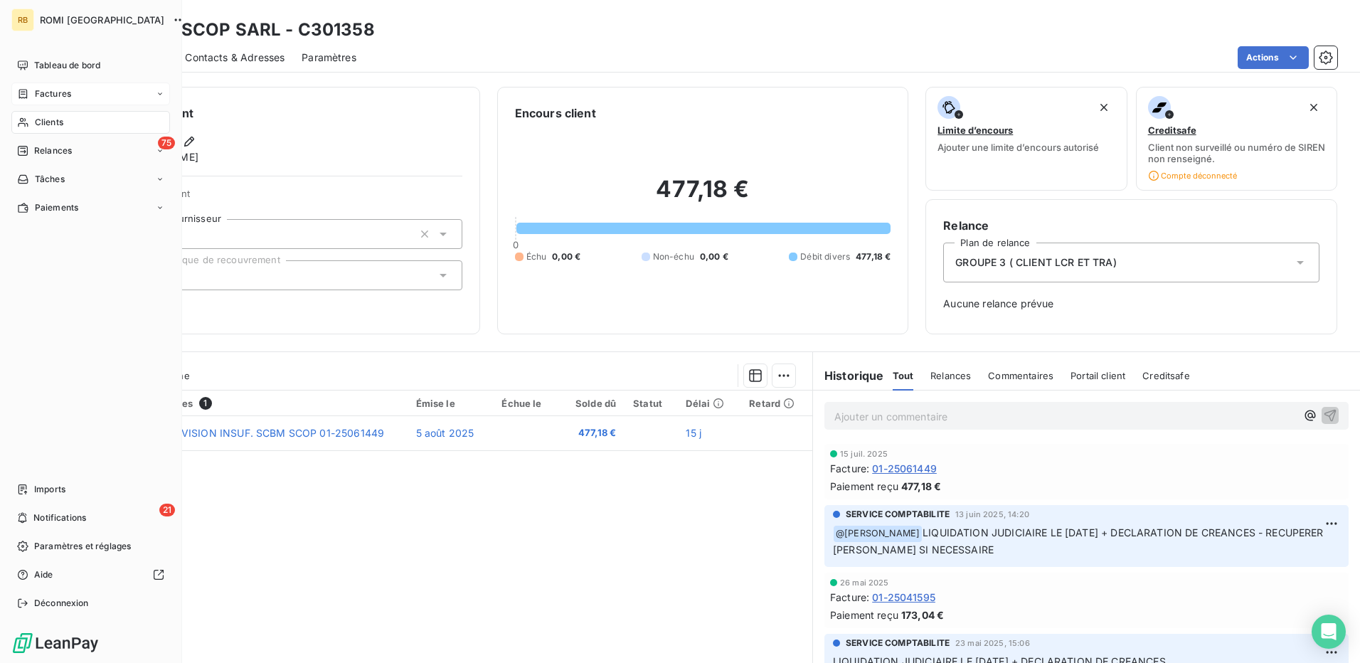
drag, startPoint x: 68, startPoint y: 92, endPoint x: 127, endPoint y: 103, distance: 60.0
click at [68, 92] on span "Factures" at bounding box center [53, 94] width 36 height 13
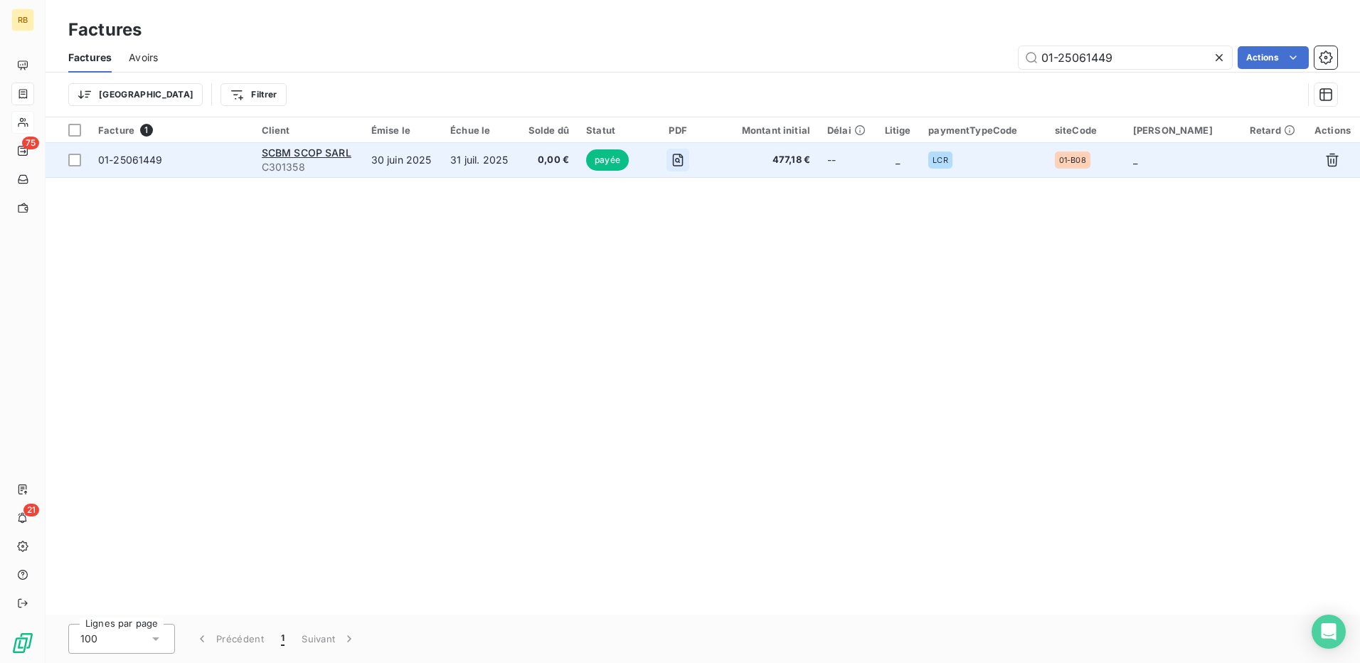
click at [685, 159] on icon "button" at bounding box center [678, 160] width 14 height 14
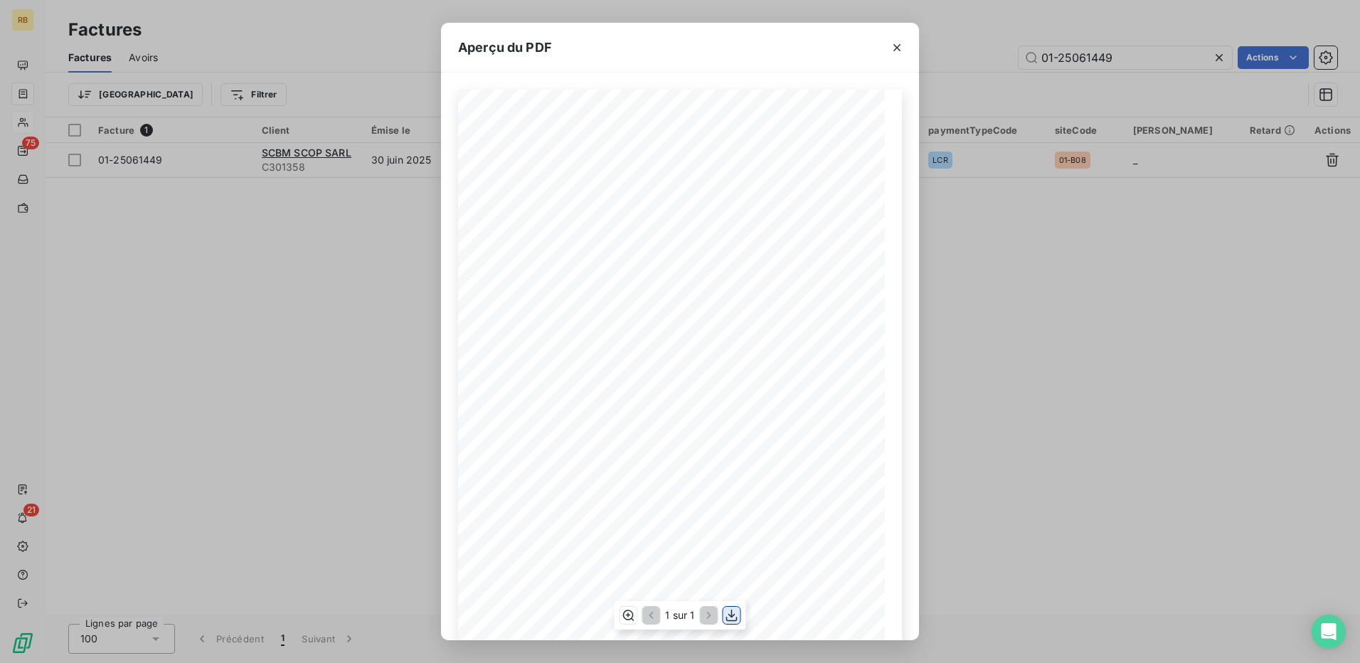
click at [726, 615] on icon "button" at bounding box center [732, 615] width 14 height 14
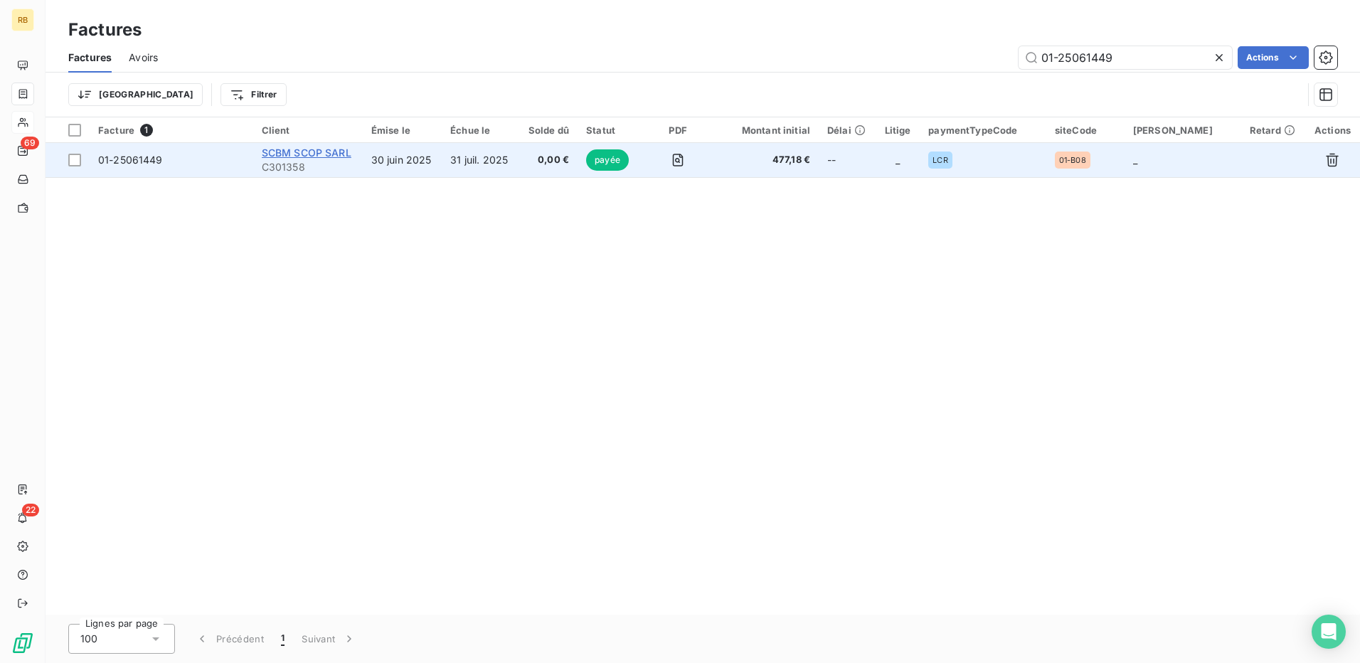
click at [308, 155] on span "SCBM SCOP SARL" at bounding box center [307, 153] width 90 height 12
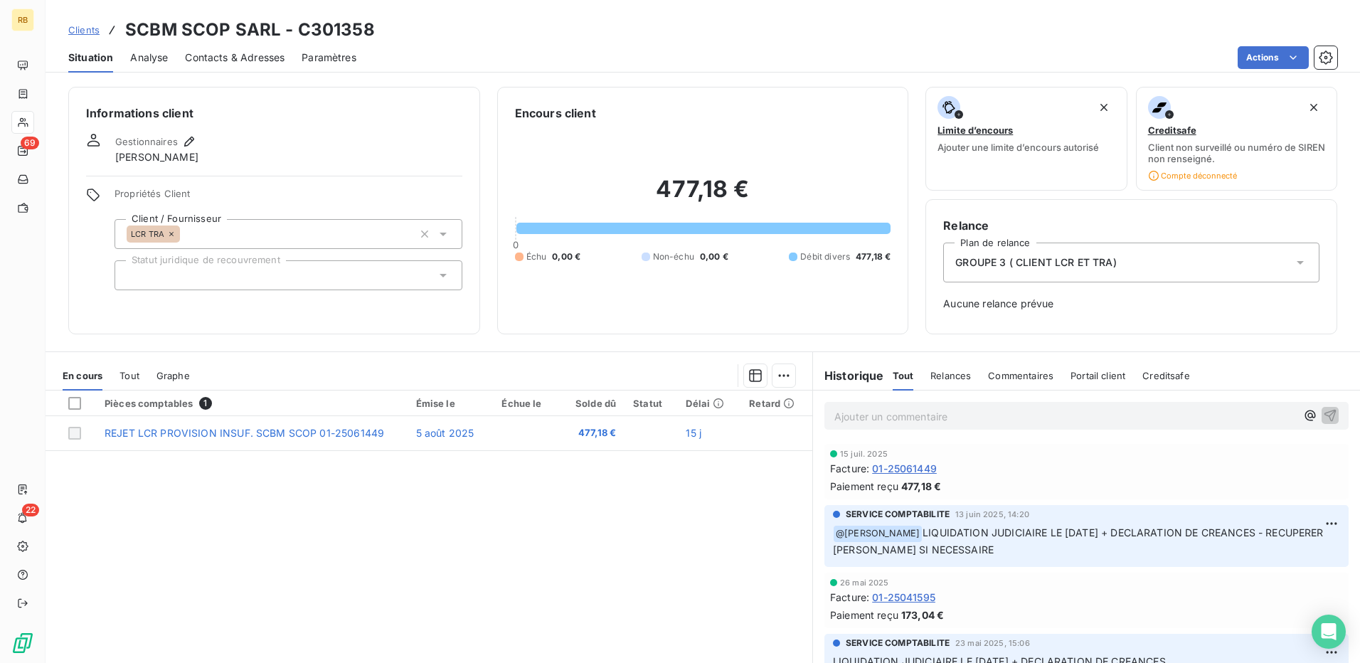
click at [182, 35] on h3 "SCBM SCOP SARL - C301358" at bounding box center [250, 30] width 250 height 26
copy h3 "SCBM SCOP SARL - C301358"
